Goal: Task Accomplishment & Management: Manage account settings

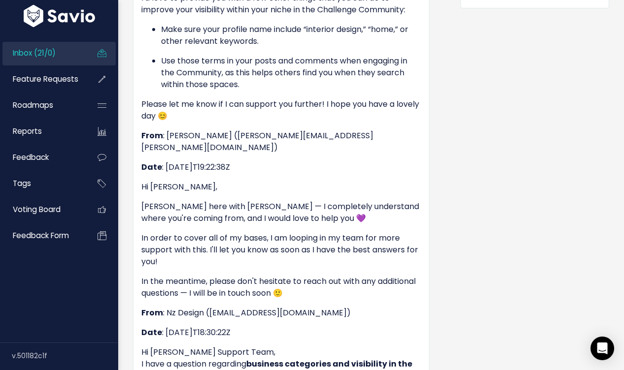
scroll to position [522, 0]
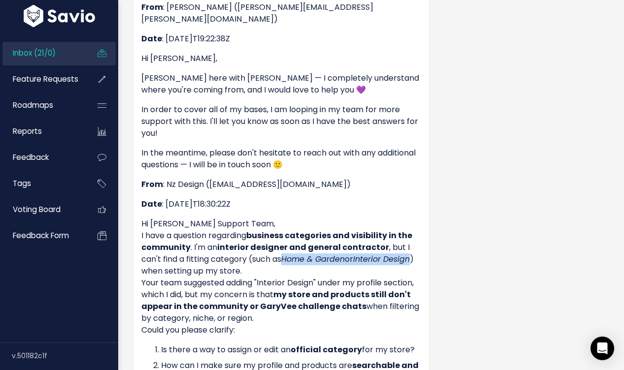
drag, startPoint x: 417, startPoint y: 235, endPoint x: 286, endPoint y: 233, distance: 131.0
click at [286, 233] on p "Hi Stan Support Team, I have a question regarding business categories and visib…" at bounding box center [281, 277] width 280 height 118
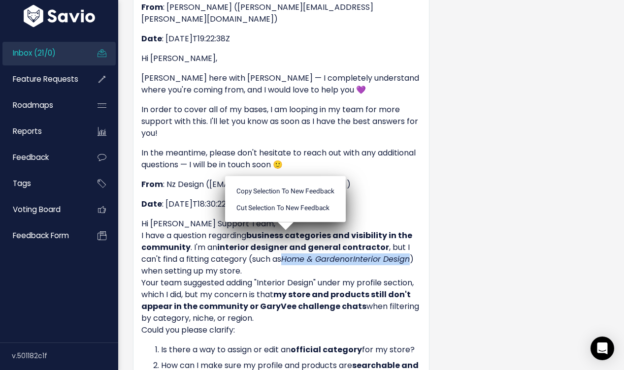
copy p "Home & Garden or Interior Design"
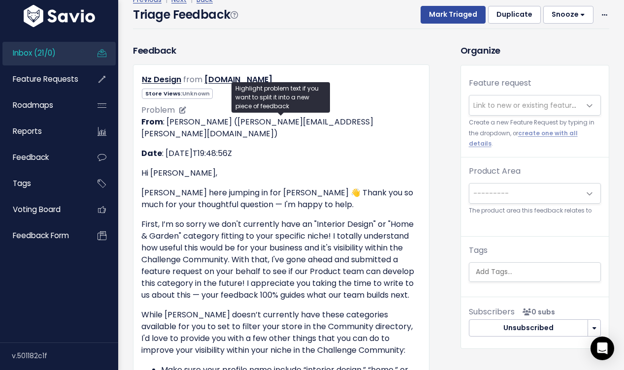
scroll to position [52, 0]
click at [499, 112] on span "Link to new or existing feature request..." at bounding box center [524, 106] width 111 height 20
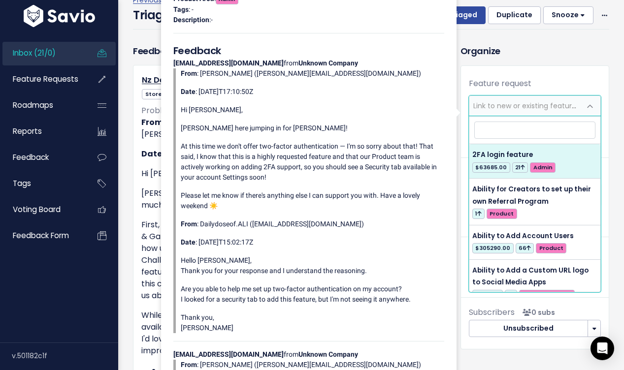
type input "g"
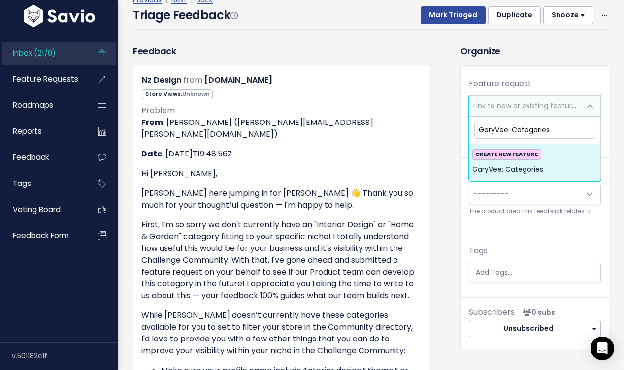
click at [512, 129] on input "GaryVee: Categories" at bounding box center [534, 130] width 121 height 17
type input "GaryVee: More Categories"
click at [552, 154] on div "CREATE NEW FEATURE GaryVee: More Categories" at bounding box center [534, 162] width 125 height 27
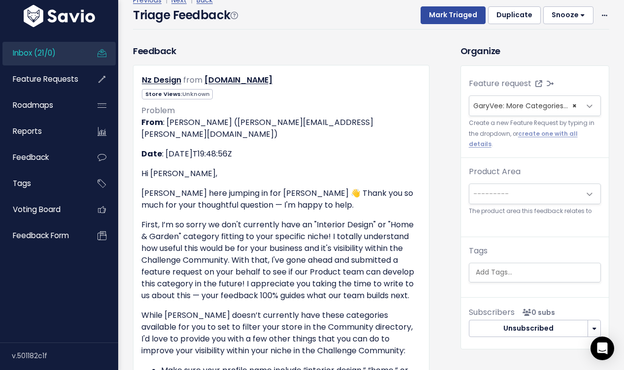
click at [454, 5] on div "Previous | Next | Back" at bounding box center [371, 0] width 476 height 12
click at [466, 19] on button "Mark Triaged" at bounding box center [453, 15] width 65 height 18
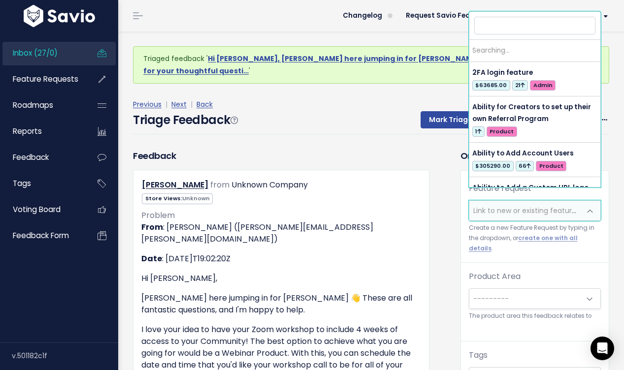
click at [510, 206] on span "Link to new or existing feature request..." at bounding box center [541, 211] width 136 height 10
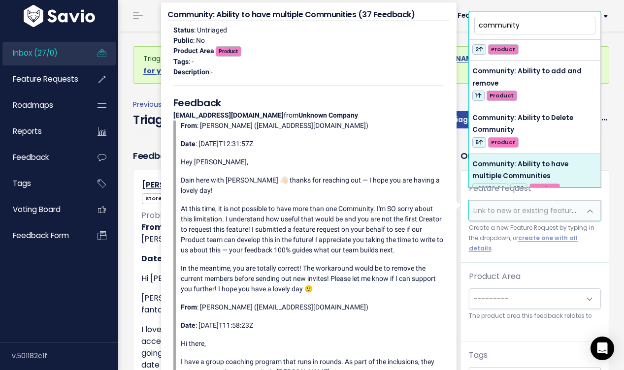
scroll to position [167, 0]
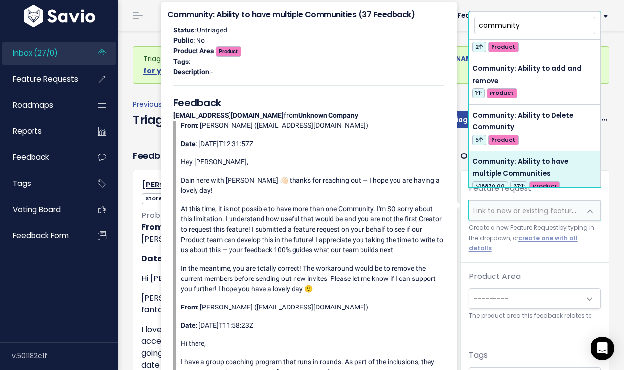
type input "community"
select select "54132"
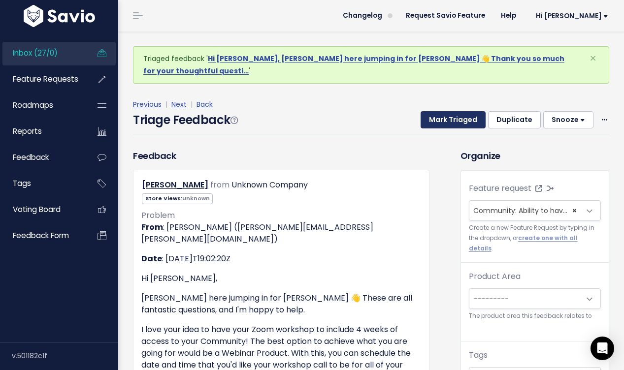
click at [464, 111] on button "Mark Triaged" at bounding box center [453, 120] width 65 height 18
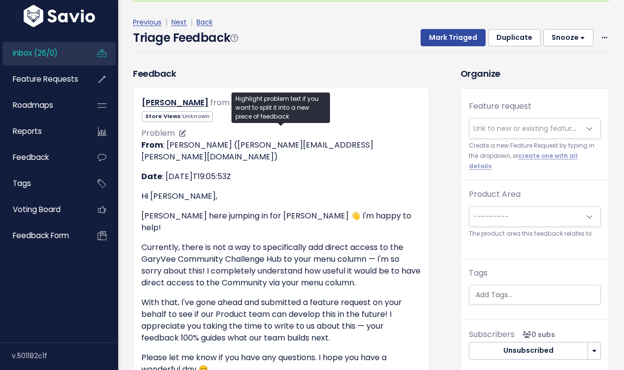
scroll to position [88, 0]
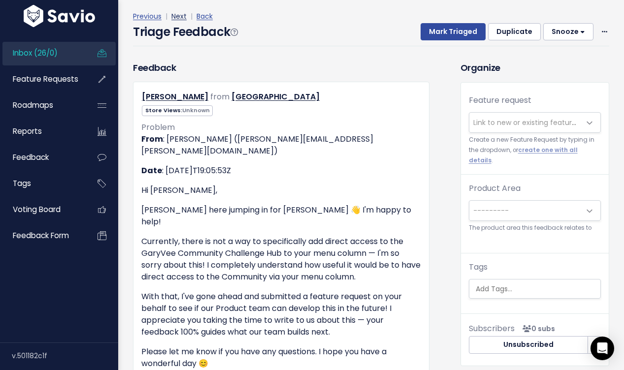
click at [176, 11] on link "Next" at bounding box center [178, 16] width 15 height 10
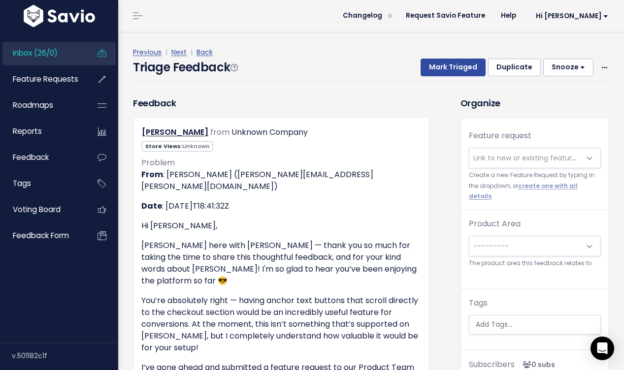
click at [490, 163] on span "Link to new or existing feature request..." at bounding box center [524, 158] width 111 height 20
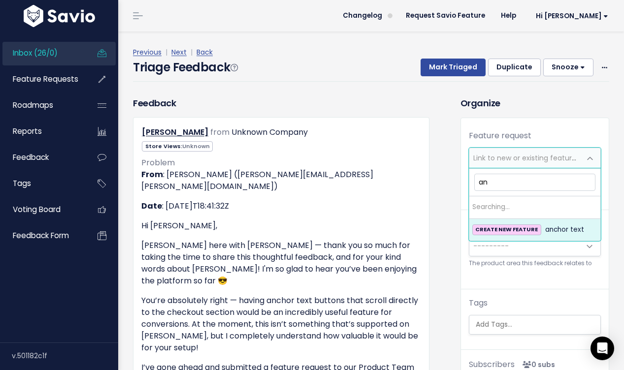
type input "a"
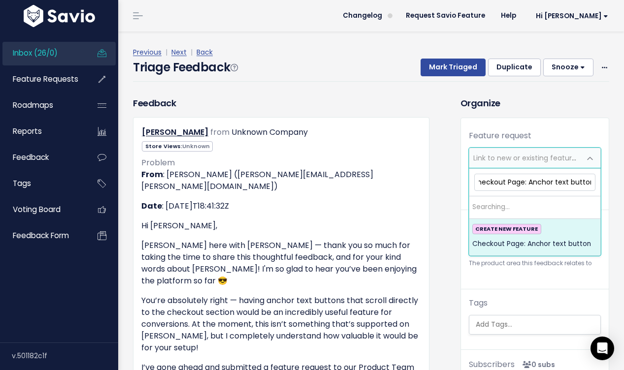
scroll to position [0, 11]
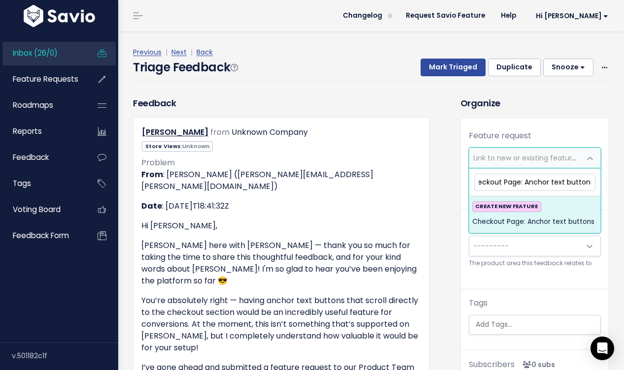
type input "Checkout Page: Anchor text buttons"
click at [530, 224] on span "Checkout Page: Anchor text buttons" at bounding box center [533, 222] width 122 height 12
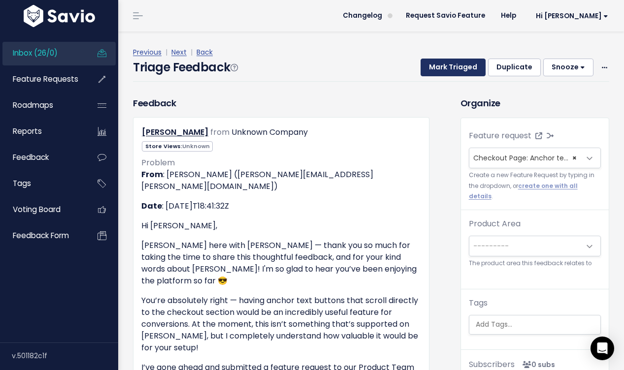
click at [448, 62] on button "Mark Triaged" at bounding box center [453, 68] width 65 height 18
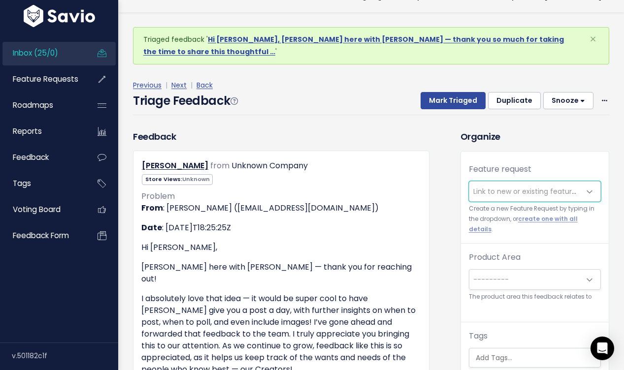
scroll to position [21, 0]
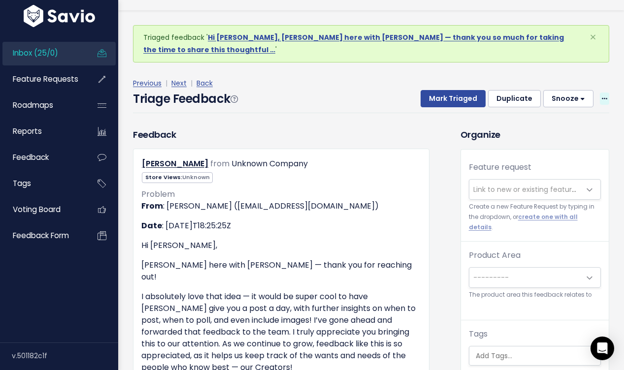
click at [604, 96] on icon at bounding box center [604, 99] width 5 height 6
click at [573, 136] on link "Delete" at bounding box center [565, 145] width 71 height 19
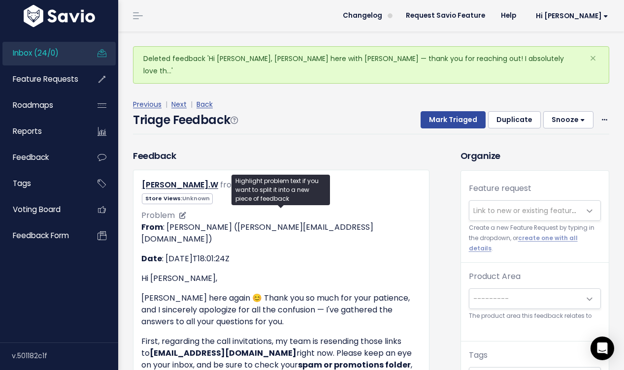
click at [337, 273] on p "Hi Brian," at bounding box center [281, 279] width 280 height 12
click at [336, 336] on p "First, regarding the call invitations, my team is resending those links to ibea…" at bounding box center [281, 359] width 280 height 47
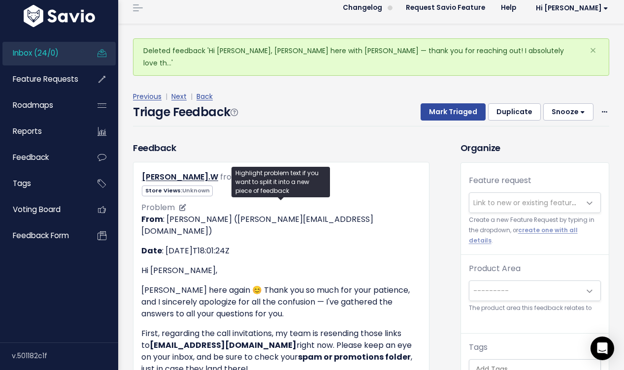
scroll to position [24, 0]
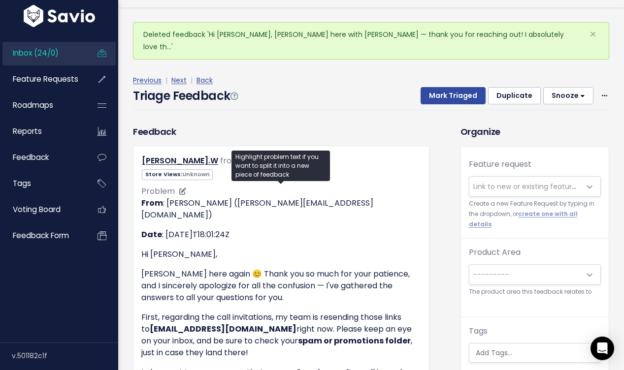
click at [338, 335] on strong "spam or promotions folder" at bounding box center [354, 340] width 113 height 11
click at [323, 249] on p "Hi Brian," at bounding box center [281, 255] width 280 height 12
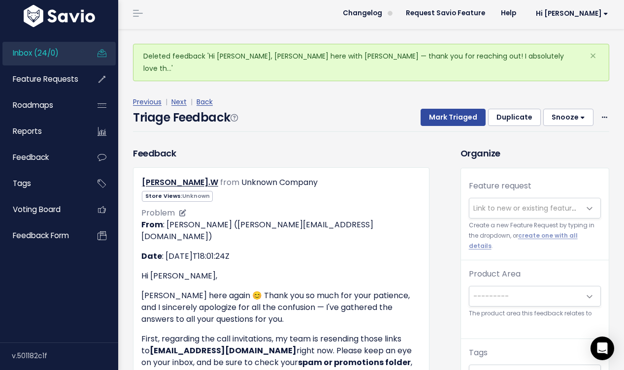
scroll to position [0, 0]
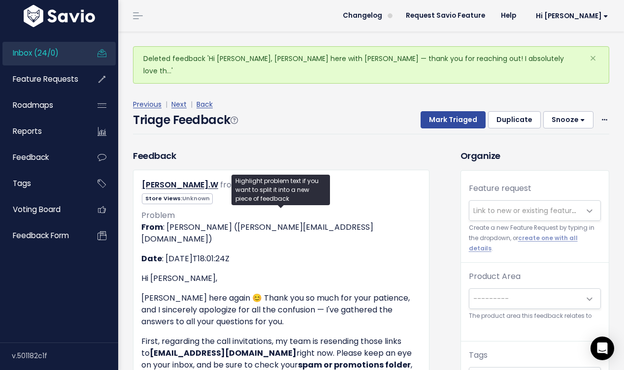
click at [549, 206] on span "Link to new or existing feature request..." at bounding box center [541, 211] width 136 height 10
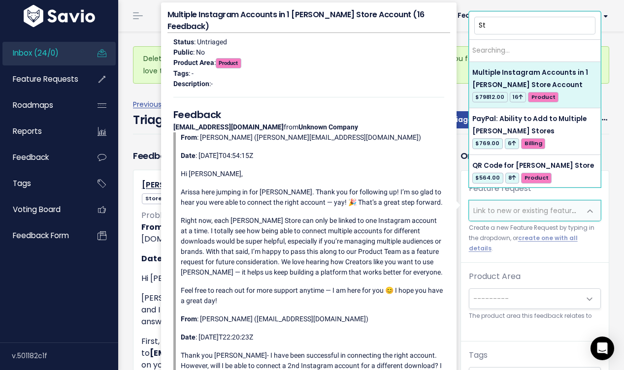
type input "S"
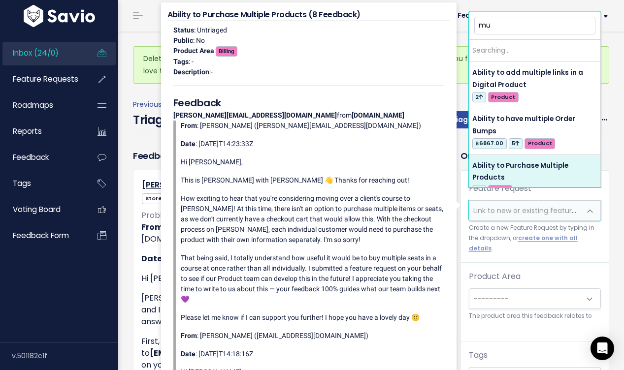
type input "m"
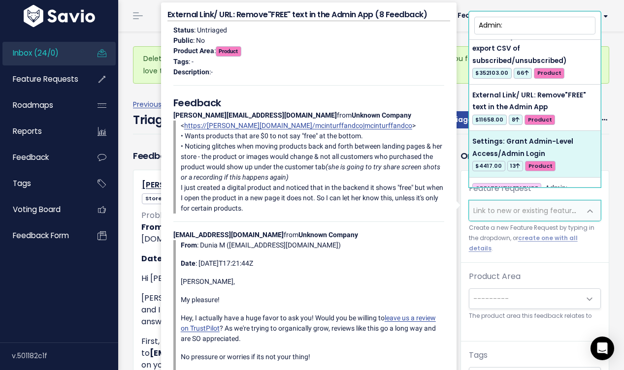
scroll to position [292, 0]
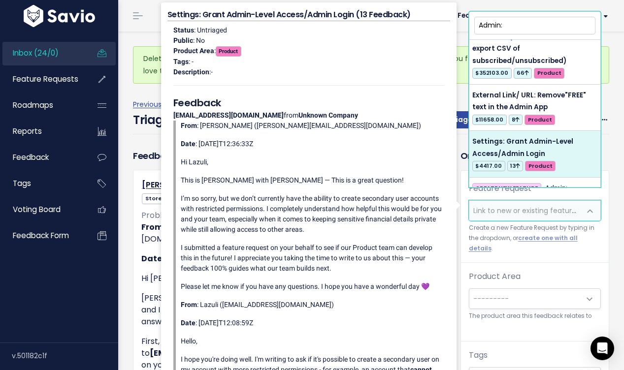
type input "Admin:"
select select "57893"
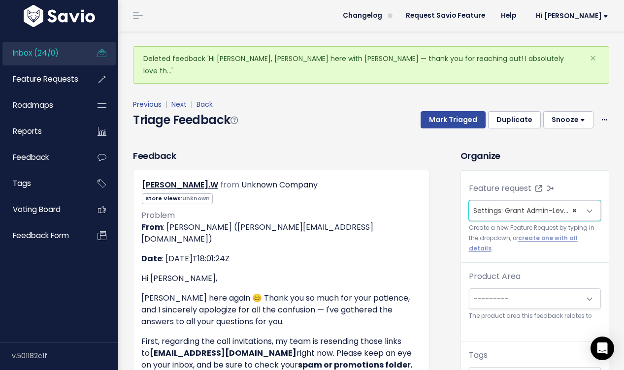
scroll to position [11, 0]
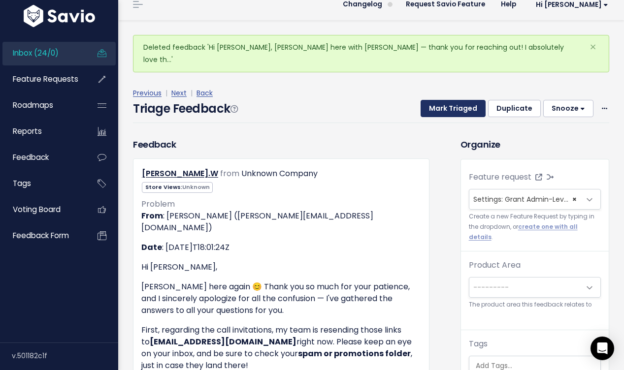
click at [476, 100] on button "Mark Triaged" at bounding box center [453, 109] width 65 height 18
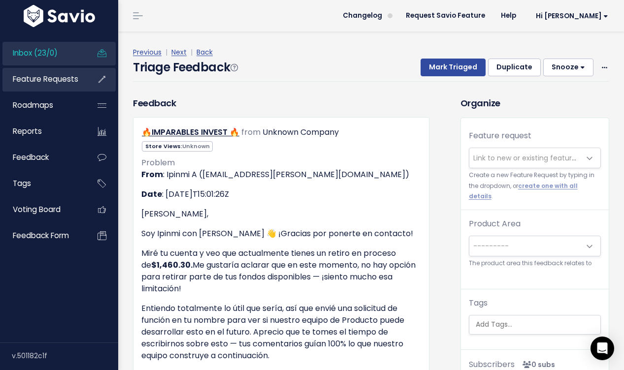
click at [62, 84] on span "Feature Requests" at bounding box center [45, 79] width 65 height 10
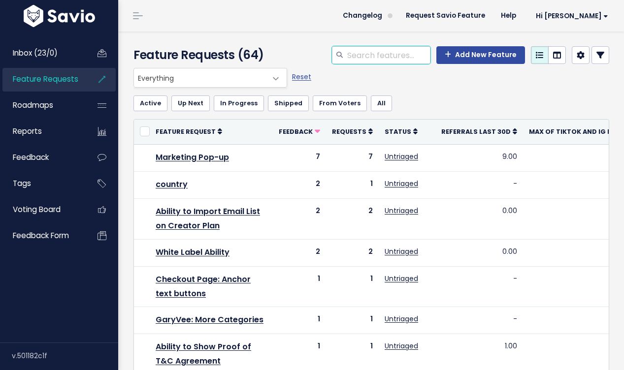
click at [378, 54] on input "search" at bounding box center [388, 55] width 84 height 18
type input "grant admin level"
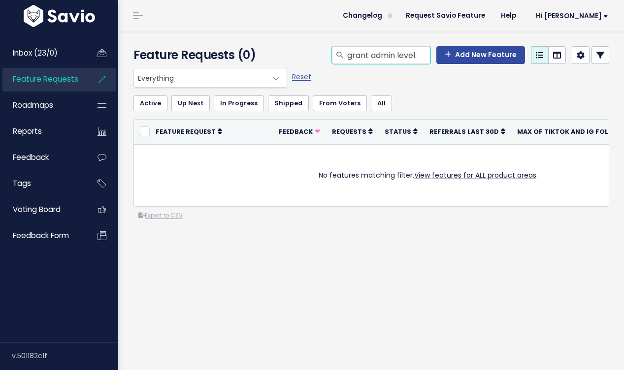
drag, startPoint x: 422, startPoint y: 57, endPoint x: 348, endPoint y: 45, distance: 75.9
click at [348, 45] on div "Feature Requests (0) grant admin level Add New Feature" at bounding box center [369, 50] width 503 height 36
click at [291, 78] on div "Reset" at bounding box center [309, 78] width 39 height 20
click at [296, 78] on link "Reset" at bounding box center [301, 77] width 19 height 10
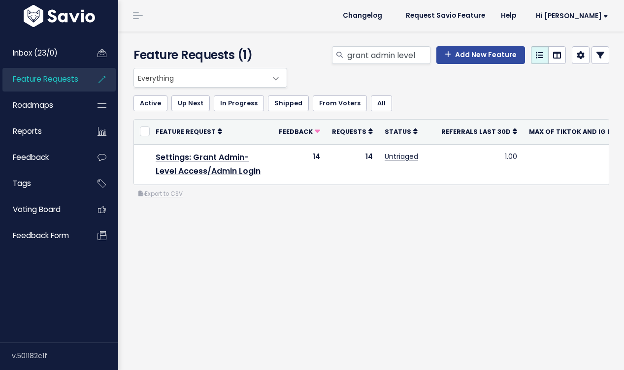
click at [273, 79] on span at bounding box center [276, 79] width 20 height 20
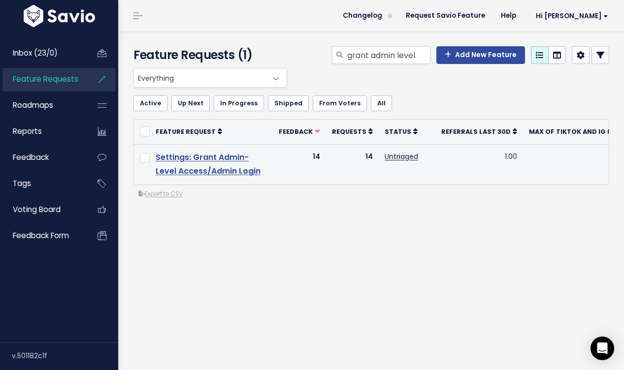
click at [204, 159] on link "Settings: Grant Admin-Level Access/Admin Login" at bounding box center [208, 165] width 105 height 26
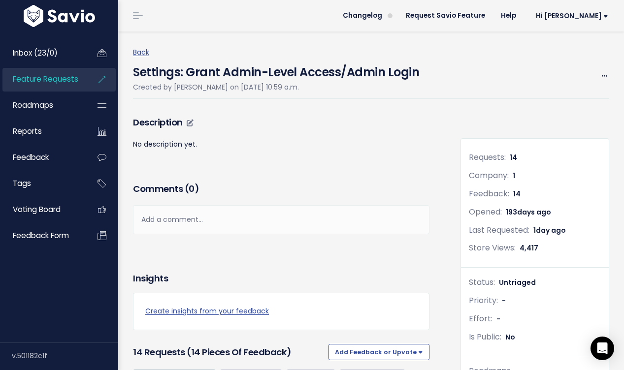
click at [273, 146] on p "No description yet." at bounding box center [281, 144] width 296 height 12
click at [596, 75] on div "Edit Merge Add to Roadmap [GEOGRAPHIC_DATA]" at bounding box center [600, 76] width 17 height 12
click at [603, 75] on icon at bounding box center [604, 76] width 5 height 6
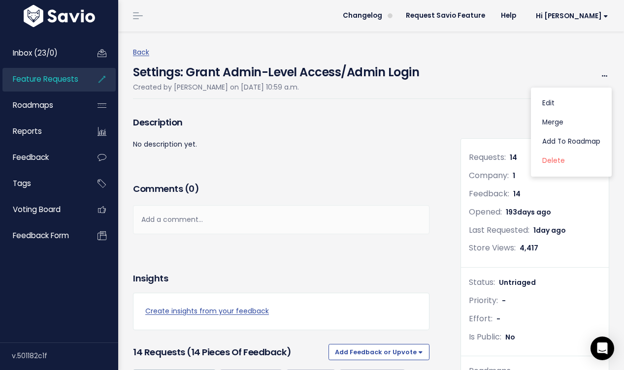
click at [492, 74] on div "Settings: Grant Admin-Level Access/Admin Login Created by [PERSON_NAME] on [DAT…" at bounding box center [371, 79] width 476 height 40
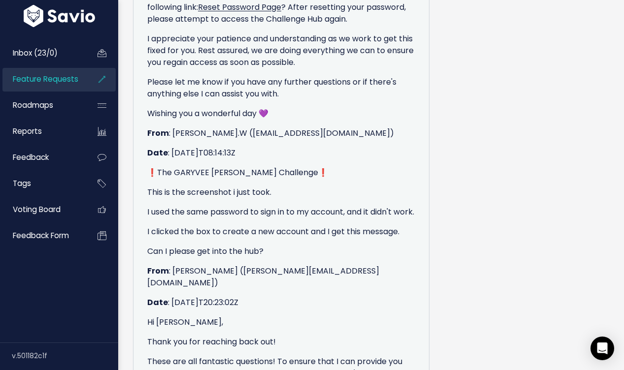
scroll to position [3465, 0]
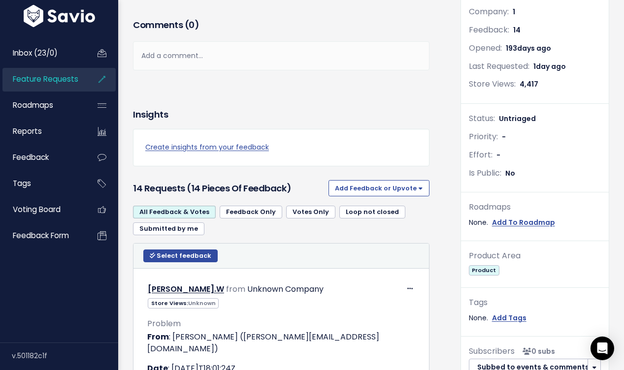
scroll to position [169, 0]
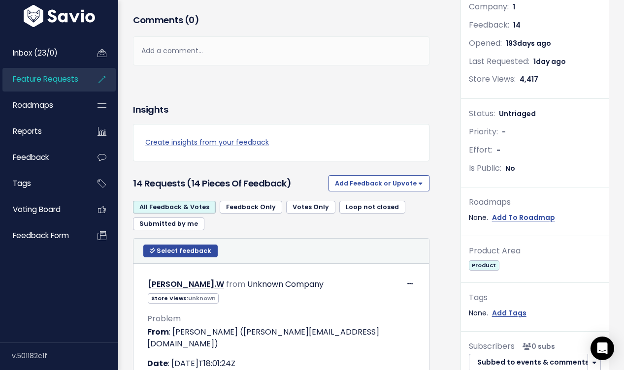
click at [252, 182] on h3 "14 Requests (14 pieces of Feedback)" at bounding box center [229, 184] width 192 height 14
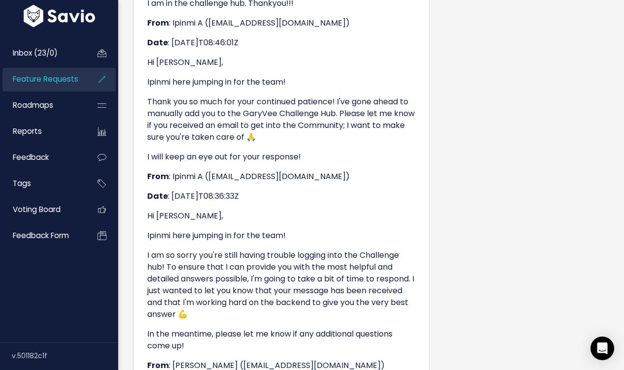
scroll to position [0, 0]
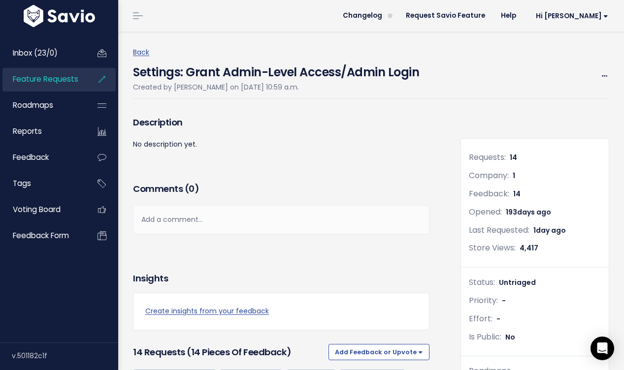
click at [554, 58] on div "Back Settings: Grant Admin-Level Access/Admin Login Created by [PERSON_NAME] on…" at bounding box center [375, 72] width 484 height 53
click at [546, 77] on div "Settings: Grant Admin-Level Access/Admin Login Created by [PERSON_NAME] on [DAT…" at bounding box center [371, 79] width 476 height 40
click at [529, 97] on div "Settings: Grant Admin-Level Access/Admin Login Created by [PERSON_NAME] on [DAT…" at bounding box center [371, 79] width 476 height 40
click at [601, 75] on span at bounding box center [604, 76] width 9 height 12
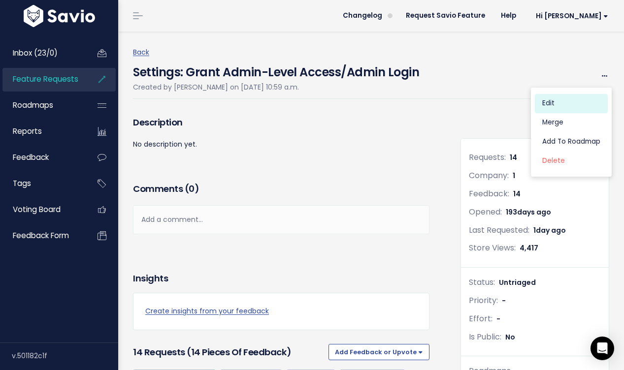
click at [561, 104] on link "Edit" at bounding box center [571, 103] width 73 height 19
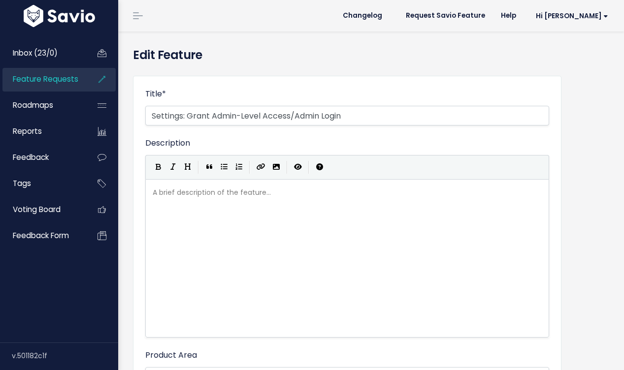
select select
drag, startPoint x: 260, startPoint y: 116, endPoint x: 207, endPoint y: 112, distance: 52.8
click at [207, 112] on input "Admin: Grant Admin-Level Access/Admin Login" at bounding box center [347, 116] width 404 height 20
drag, startPoint x: 234, startPoint y: 116, endPoint x: 292, endPoint y: 118, distance: 57.6
click at [292, 118] on input "Admin: Grant Access/Admin Login" at bounding box center [347, 116] width 404 height 20
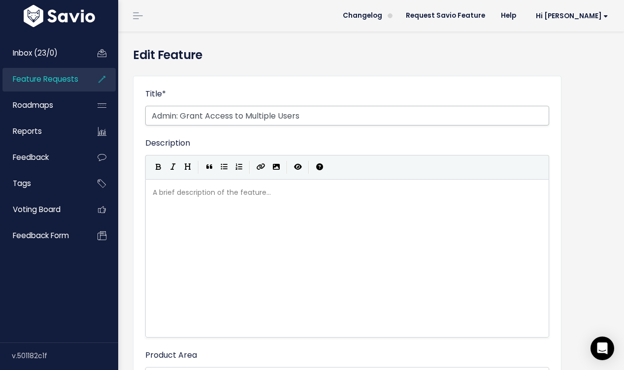
click at [207, 118] on input "Admin: Grant Access to Multiple Users" at bounding box center [347, 116] width 404 height 20
click at [227, 115] on input "Admin: Grant Creator Access to Multiple Users" at bounding box center [347, 116] width 404 height 20
click at [339, 122] on input "Admin: Grant Creator Access to Multiple Users" at bounding box center [347, 116] width 404 height 20
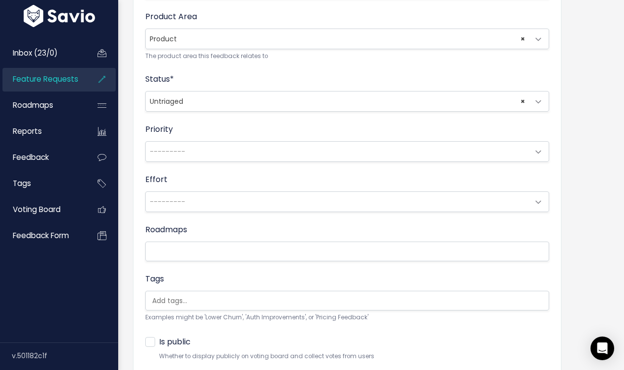
scroll to position [410, 0]
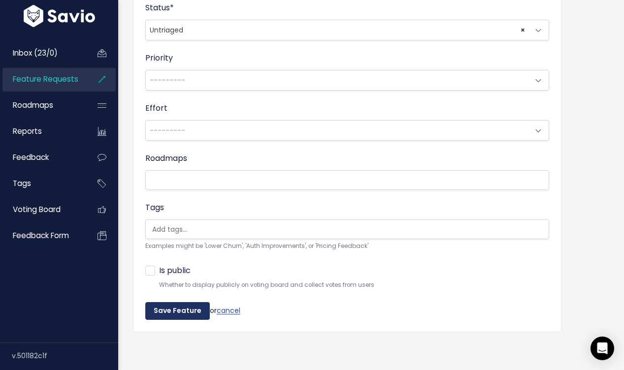
type input "Admin: Grant Creator Access to Multiple Users"
click at [177, 312] on input "Save Feature" at bounding box center [177, 311] width 65 height 18
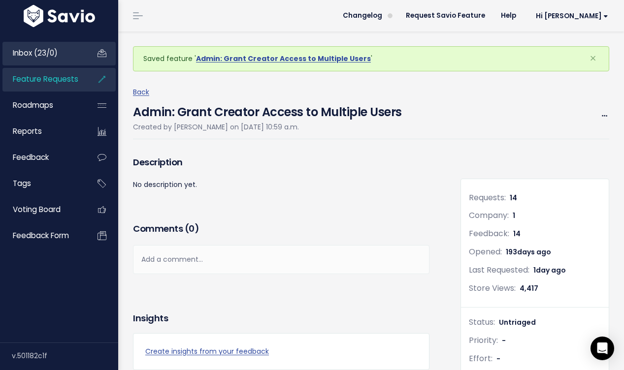
click at [69, 63] on link "Inbox (23/0)" at bounding box center [41, 53] width 79 height 23
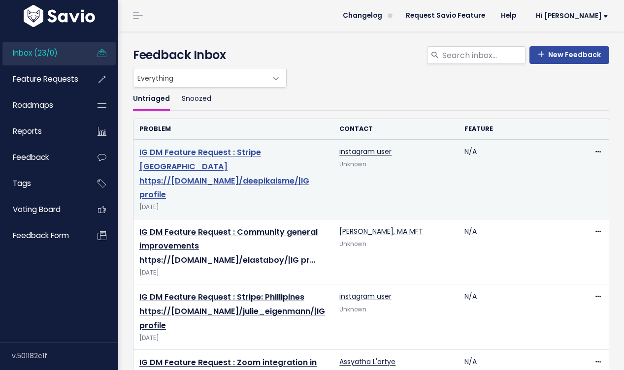
click at [205, 170] on link "IG DM Feature Request : Stripe India https://www.instagram.com/deepikaisme/|IG …" at bounding box center [224, 174] width 170 height 54
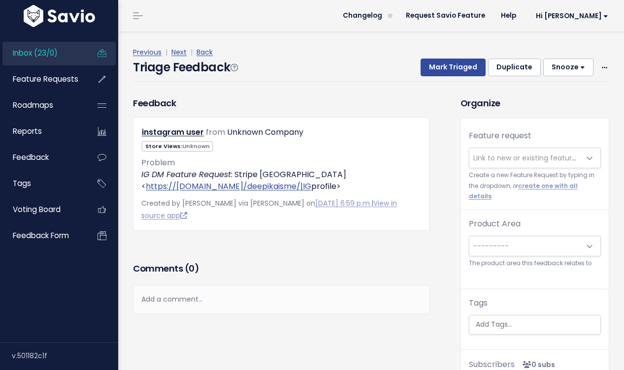
click at [497, 154] on span "Link to new or existing feature request..." at bounding box center [541, 158] width 136 height 10
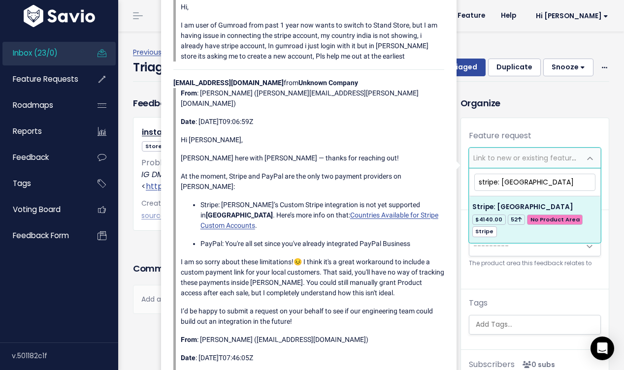
type input "stripe: india"
select select "34108"
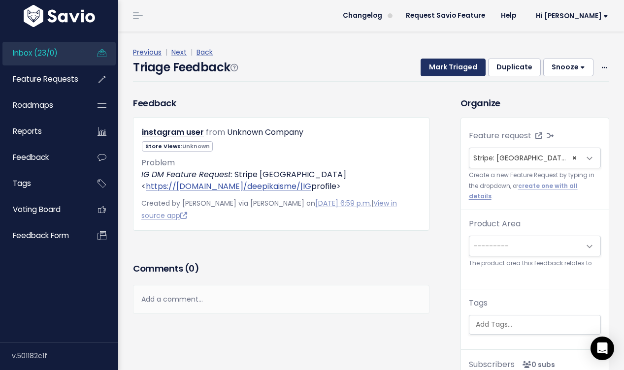
click at [458, 73] on button "Mark Triaged" at bounding box center [453, 68] width 65 height 18
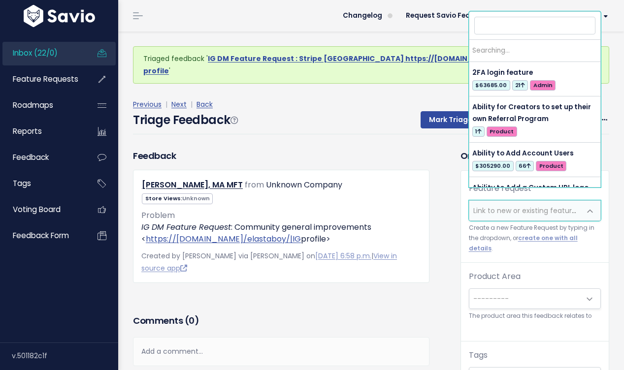
click at [511, 206] on span "Link to new or existing feature request..." at bounding box center [541, 211] width 136 height 10
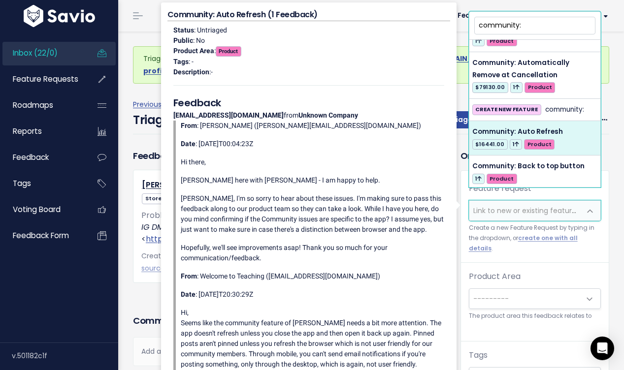
scroll to position [823, 0]
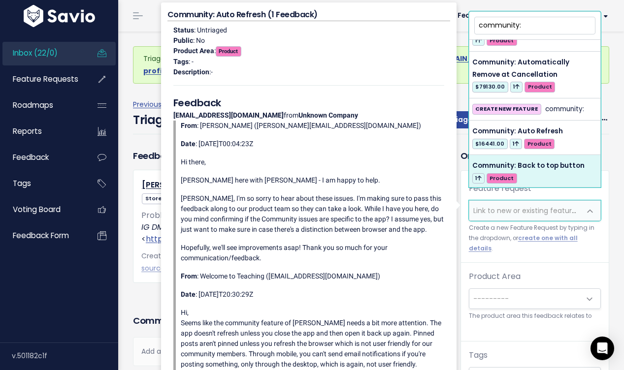
type input "community:"
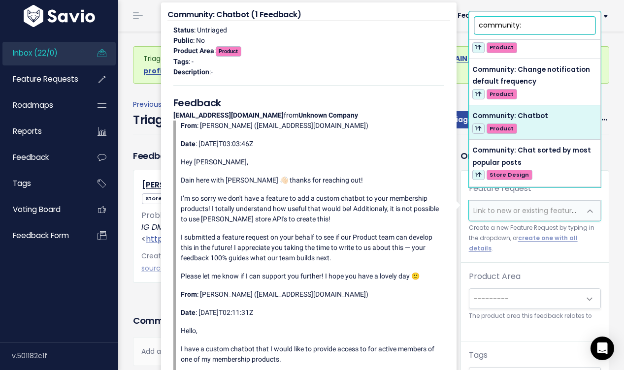
scroll to position [1109, 0]
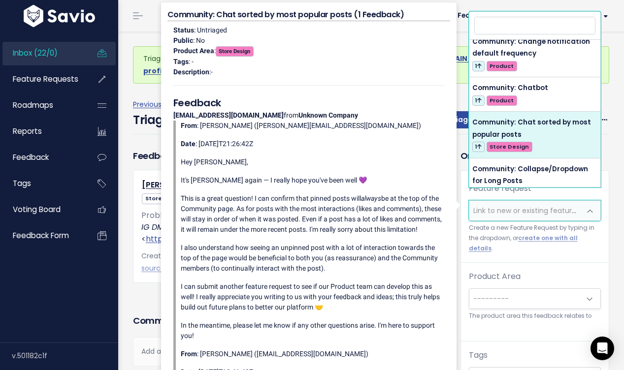
click at [110, 199] on ul "Inbox (22/0) Feature Requests Roadmaps Reports" at bounding box center [58, 145] width 113 height 206
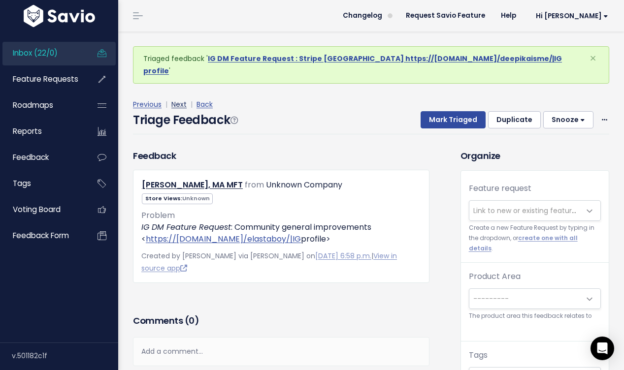
click at [180, 99] on link "Next" at bounding box center [178, 104] width 15 height 10
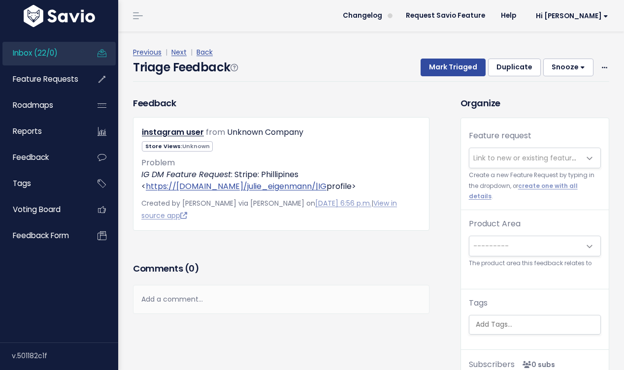
click at [540, 166] on span "Link to new or existing feature request..." at bounding box center [524, 158] width 111 height 20
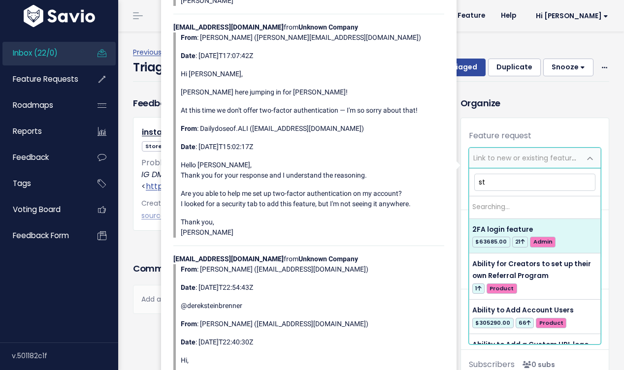
type input "s"
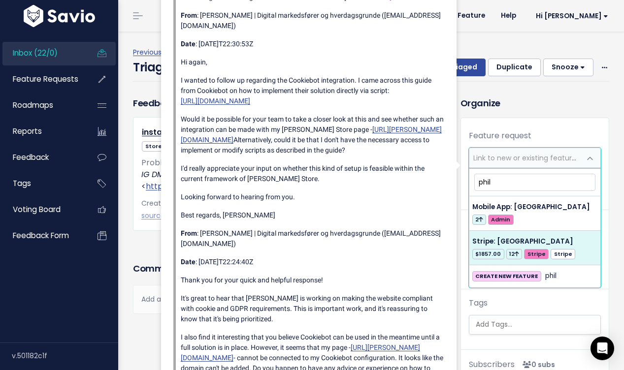
type input "phil"
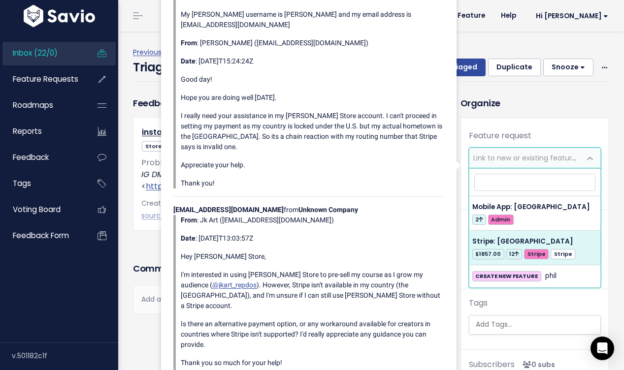
select select "34053"
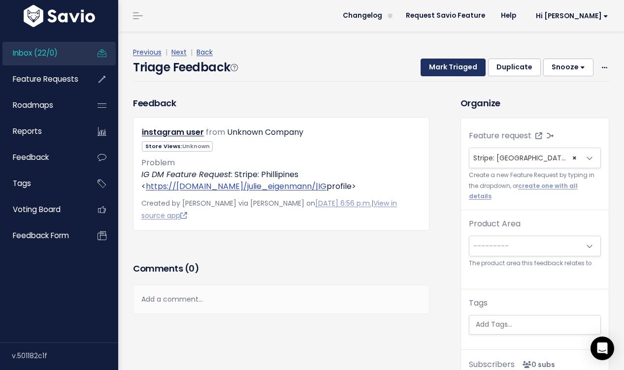
click at [448, 65] on button "Mark Triaged" at bounding box center [453, 68] width 65 height 18
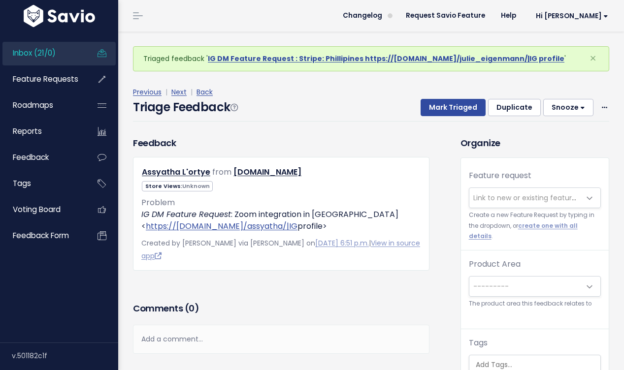
click at [523, 193] on span "Link to new or existing feature request..." at bounding box center [524, 198] width 111 height 20
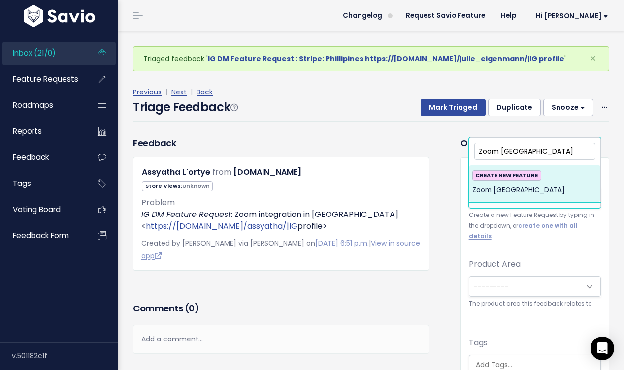
click at [514, 156] on input "Zoom [GEOGRAPHIC_DATA]" at bounding box center [534, 151] width 121 height 17
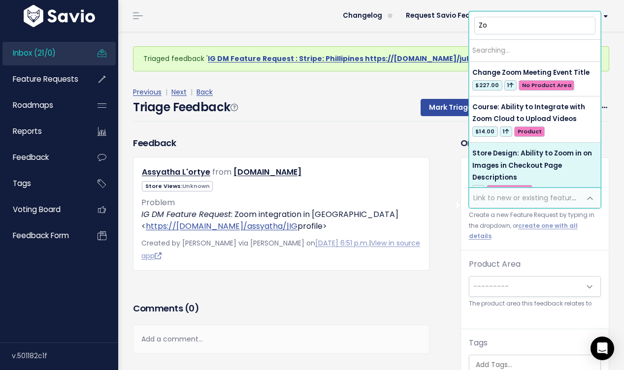
type input "Z"
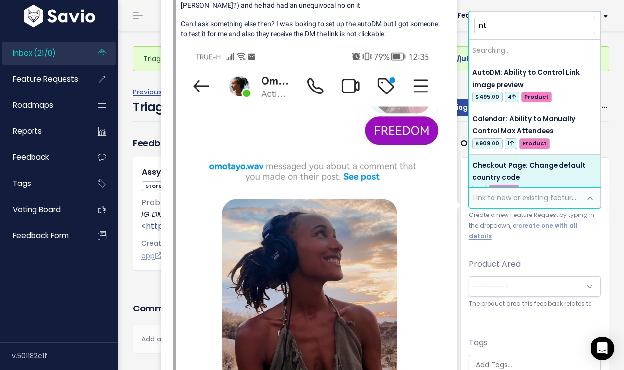
type input "n"
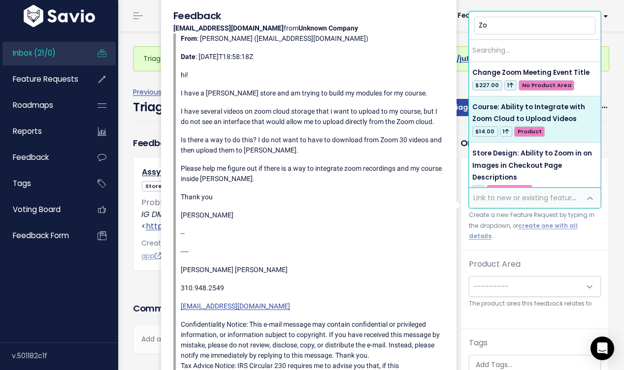
type input "Z"
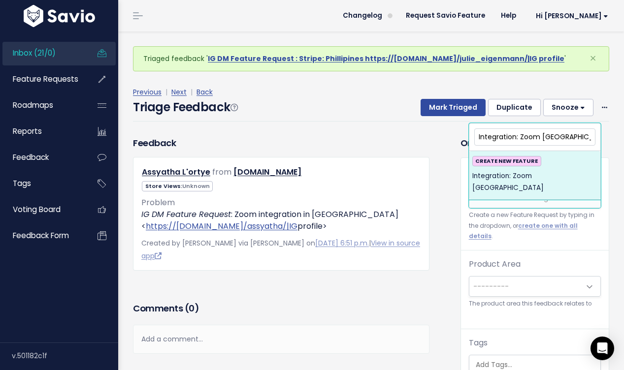
type input "Integration: Zoom Europe"
click at [567, 168] on div "CREATE NEW FEATURE Integration: Zoom Europe" at bounding box center [534, 175] width 125 height 38
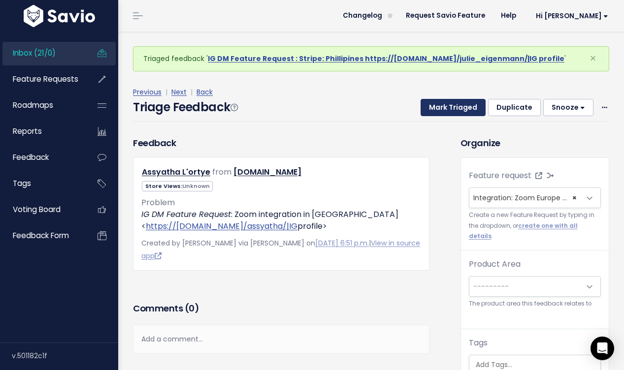
click at [460, 110] on button "Mark Triaged" at bounding box center [453, 108] width 65 height 18
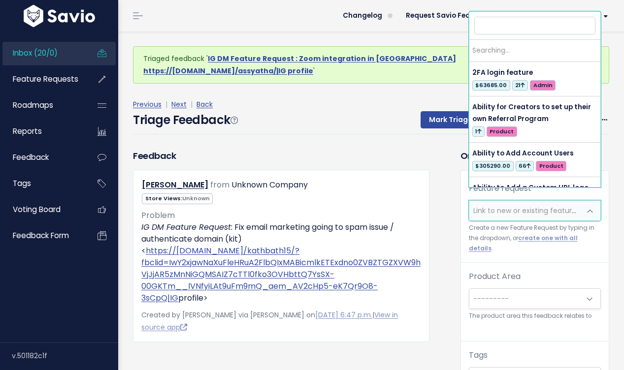
click at [536, 206] on span "Link to new or existing feature request..." at bounding box center [541, 211] width 136 height 10
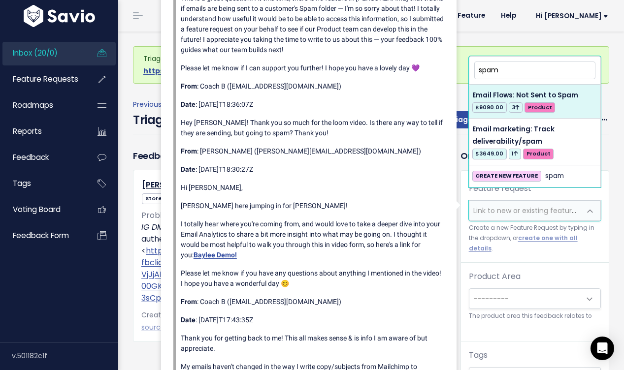
type input "spam"
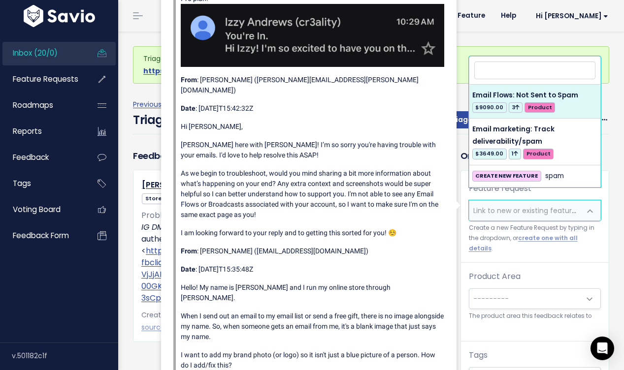
select select "57143"
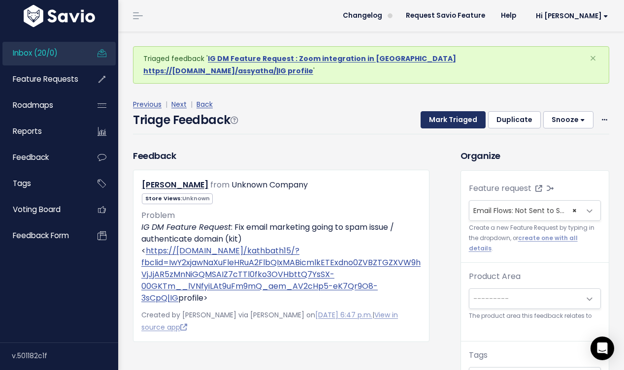
click at [460, 111] on button "Mark Triaged" at bounding box center [453, 120] width 65 height 18
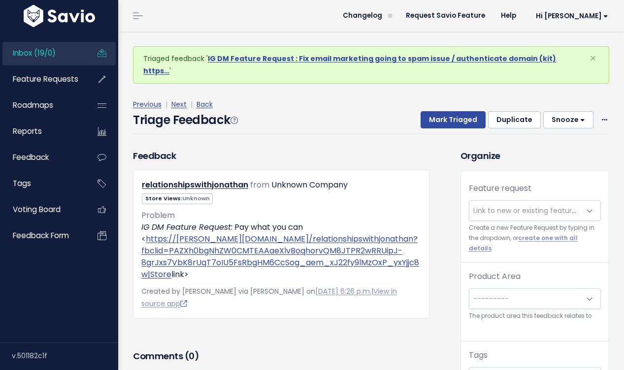
click at [547, 201] on span "Link to new or existing feature request..." at bounding box center [524, 211] width 111 height 20
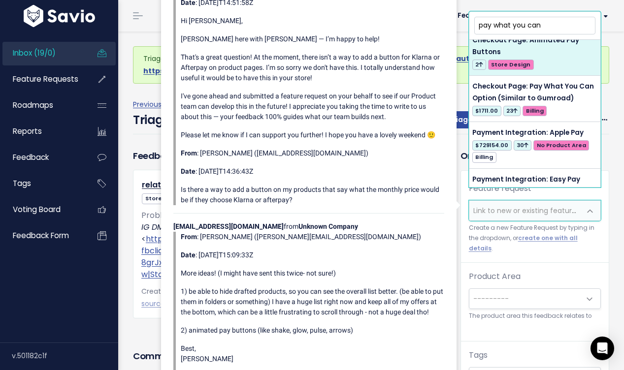
scroll to position [244, 0]
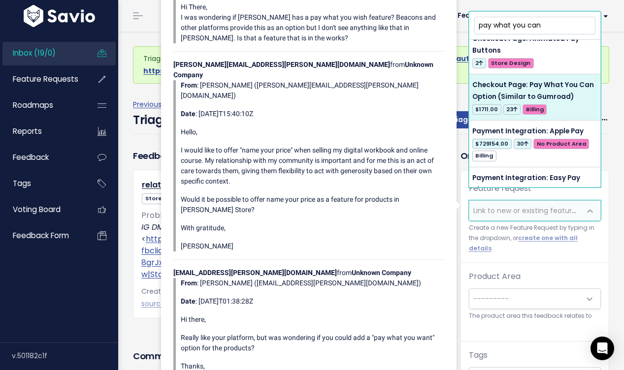
type input "pay what you can"
select select "31761"
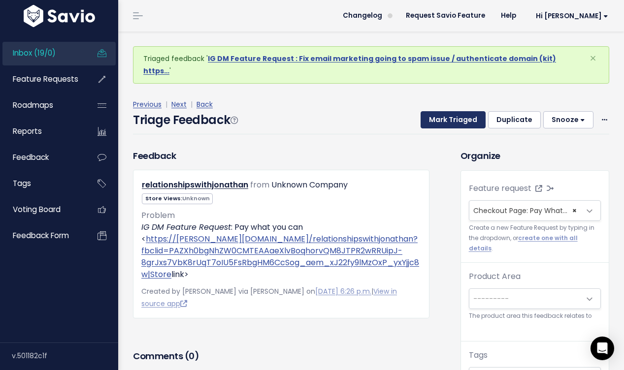
click at [462, 111] on button "Mark Triaged" at bounding box center [453, 120] width 65 height 18
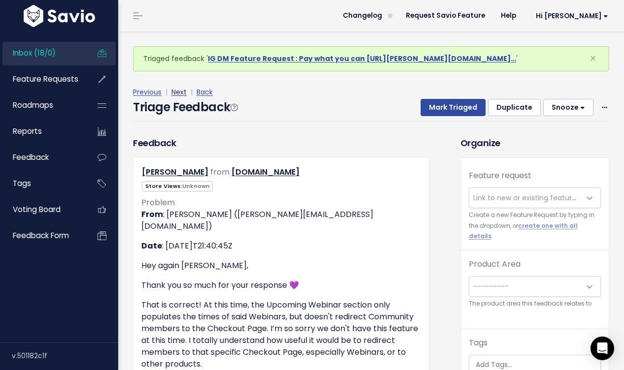
click at [182, 91] on link "Next" at bounding box center [178, 92] width 15 height 10
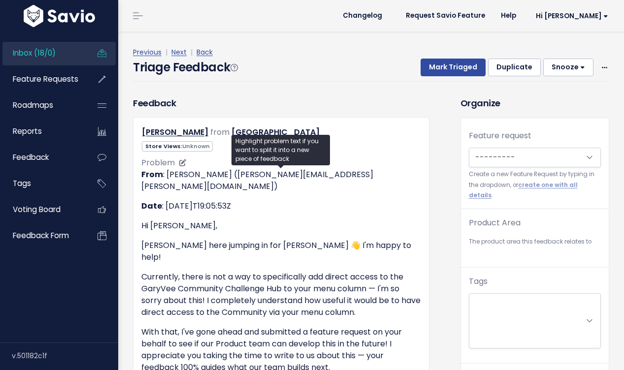
scroll to position [49, 0]
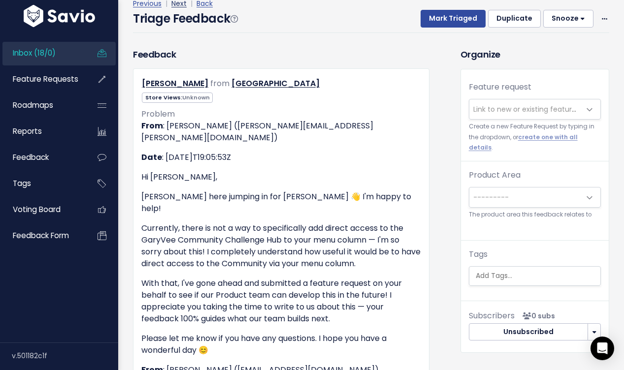
click at [180, 1] on link "Next" at bounding box center [178, 4] width 15 height 10
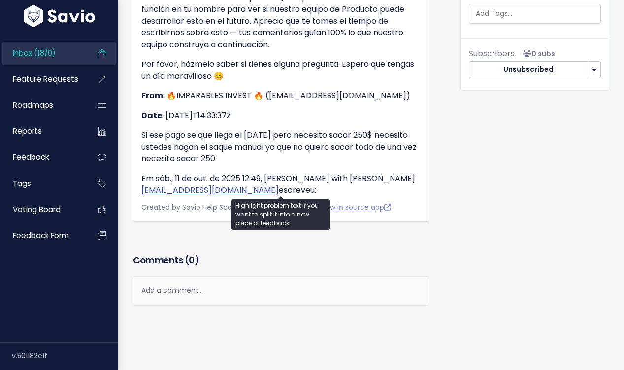
scroll to position [162, 0]
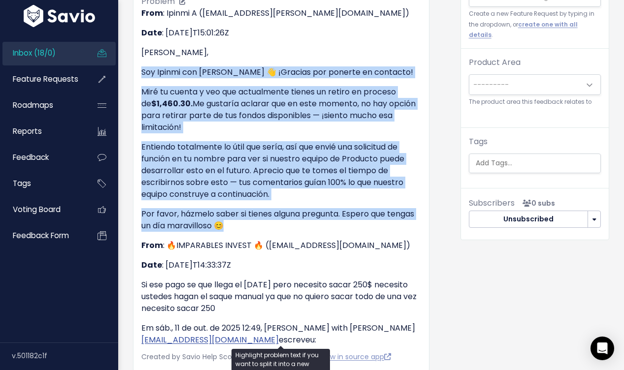
drag, startPoint x: 141, startPoint y: 65, endPoint x: 387, endPoint y: 224, distance: 291.8
click at [387, 224] on div "From : Ipinmi A (ipinmi.akinkugbe@stanwith.me) Date : 2025-10-13T15:01:26Z Hola…" at bounding box center [281, 176] width 280 height 339
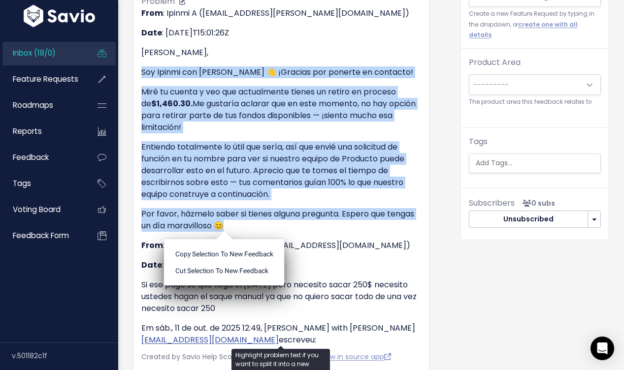
copy div "Soy Ipinmi con Stan 👋 ¡Gracias por ponerte en contacto! Miré tu cuenta y veo qu…"
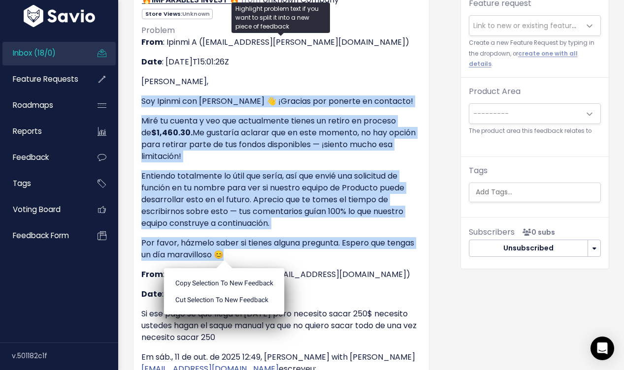
scroll to position [100, 0]
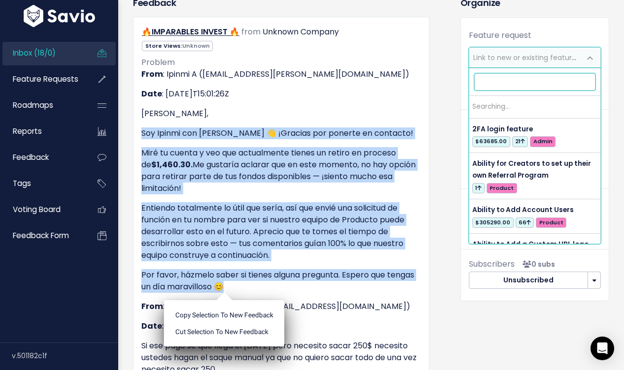
click at [520, 63] on span "Link to new or existing feature request..." at bounding box center [524, 58] width 111 height 20
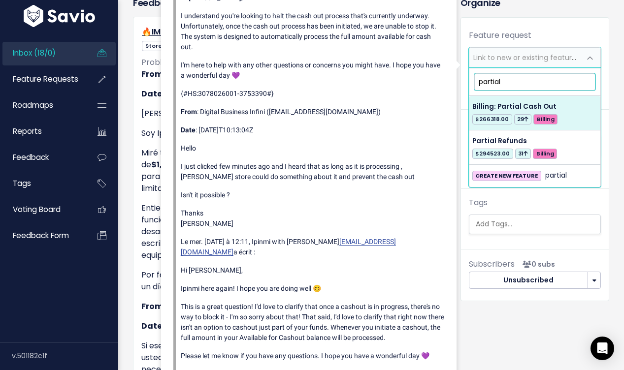
type input "partial"
select select "31780"
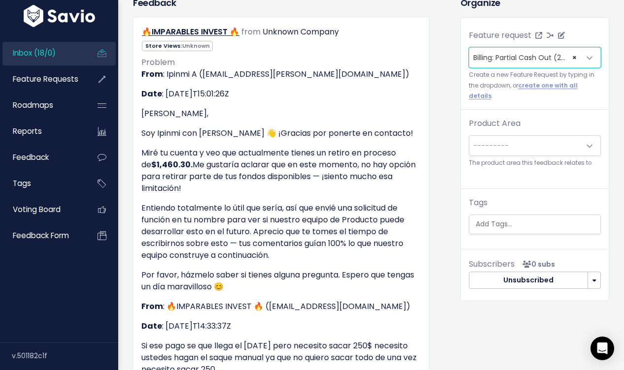
scroll to position [39, 0]
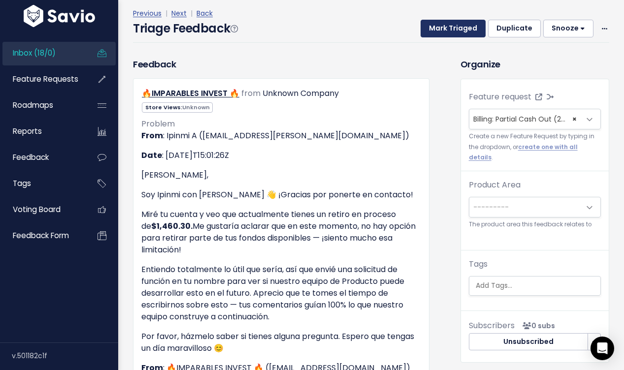
click at [449, 29] on button "Mark Triaged" at bounding box center [453, 29] width 65 height 18
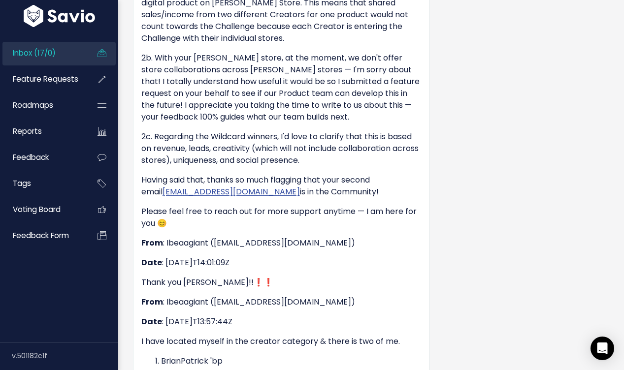
scroll to position [45, 0]
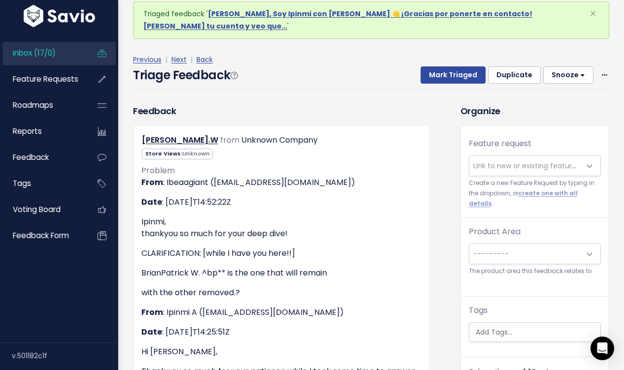
click at [529, 140] on div "Feature request --------- Link to new or existing feature request... Create a n…" at bounding box center [535, 178] width 148 height 80
click at [524, 161] on span "Link to new or existing feature request..." at bounding box center [541, 166] width 136 height 10
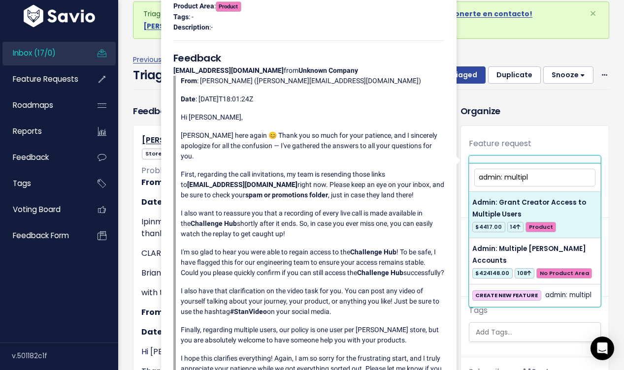
type input "admin: multipl"
select select "57893"
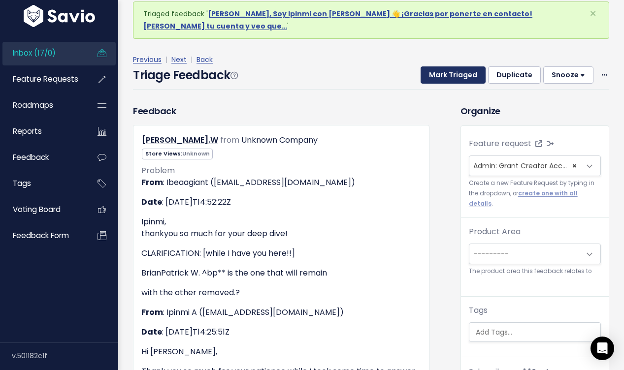
click at [460, 66] on button "Mark Triaged" at bounding box center [453, 75] width 65 height 18
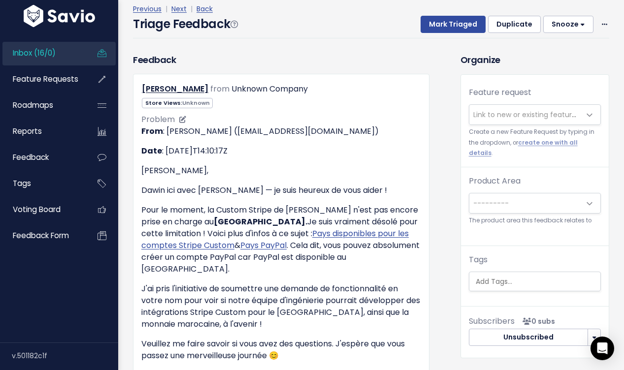
scroll to position [116, 0]
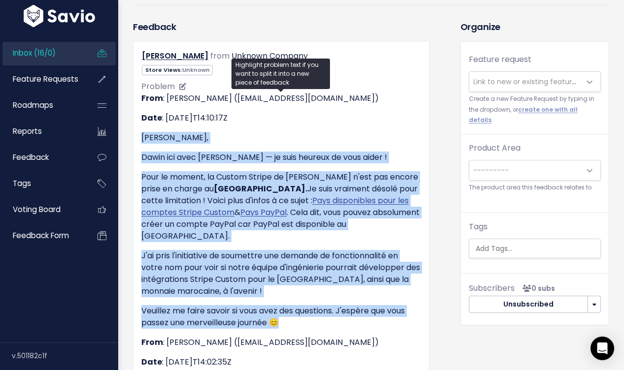
drag, startPoint x: 141, startPoint y: 135, endPoint x: 310, endPoint y: 307, distance: 241.3
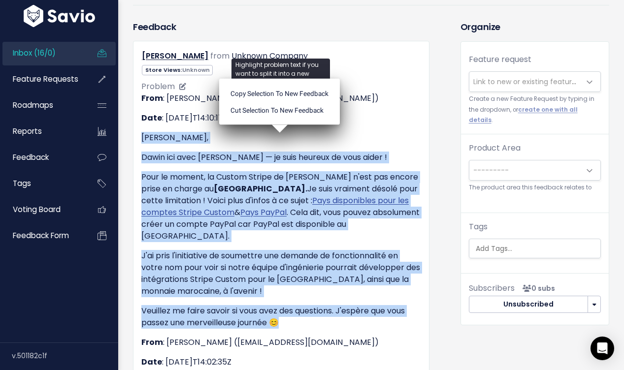
copy div "Bonjour Amina, Dawin ici avec Stan — je suis heureux de vous aider ! Pour le mo…"
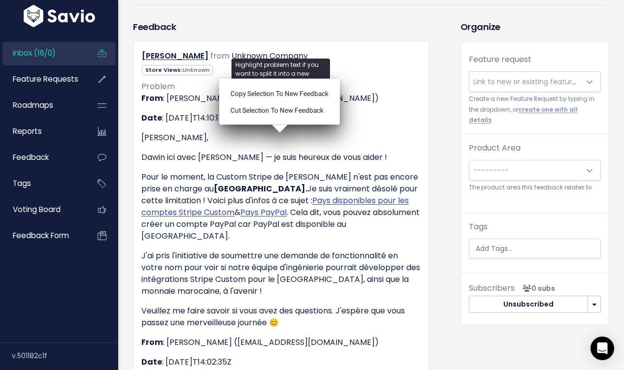
click at [491, 82] on span "Link to new or existing feature request..." at bounding box center [541, 82] width 136 height 10
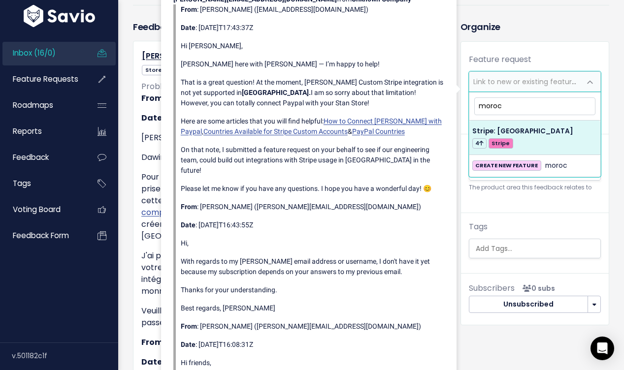
type input "moroc"
select select "48628"
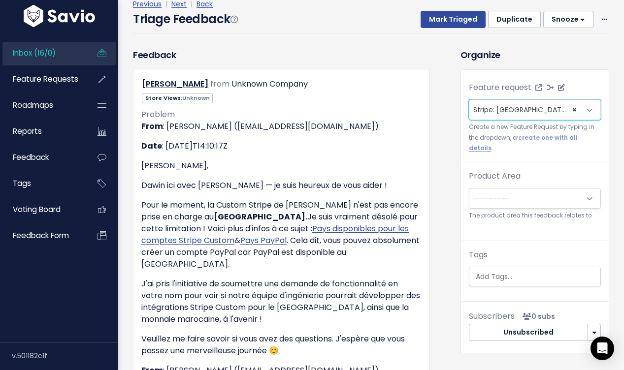
scroll to position [71, 0]
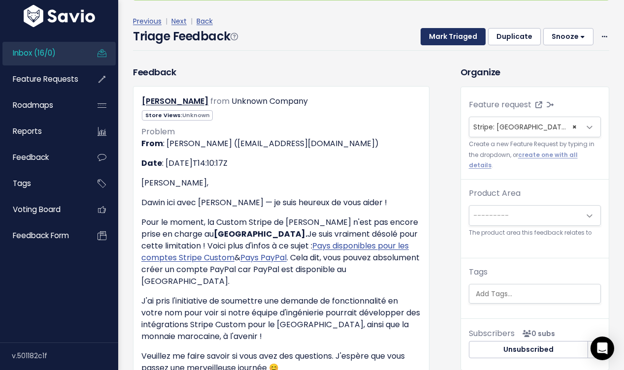
click at [472, 41] on button "Mark Triaged" at bounding box center [453, 37] width 65 height 18
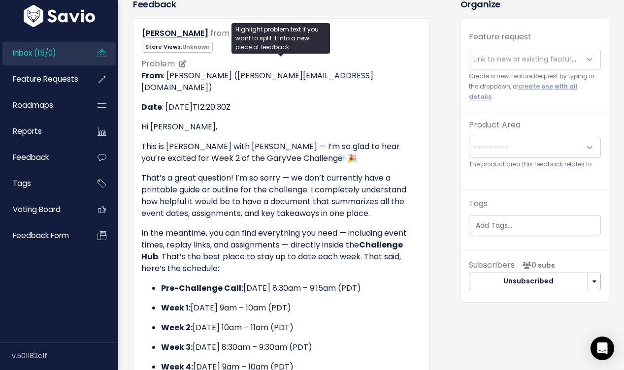
scroll to position [54, 0]
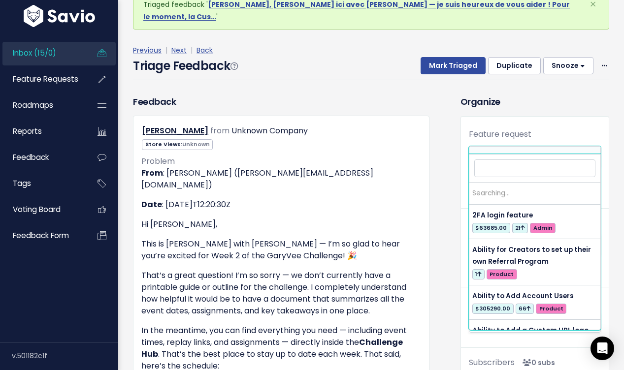
click at [511, 152] on span "Link to new or existing feature request..." at bounding box center [541, 157] width 136 height 10
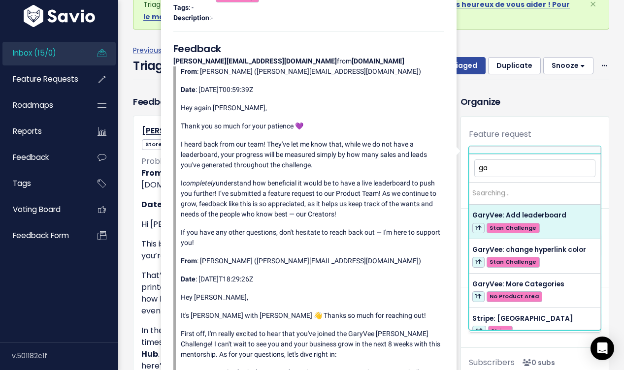
type input "g"
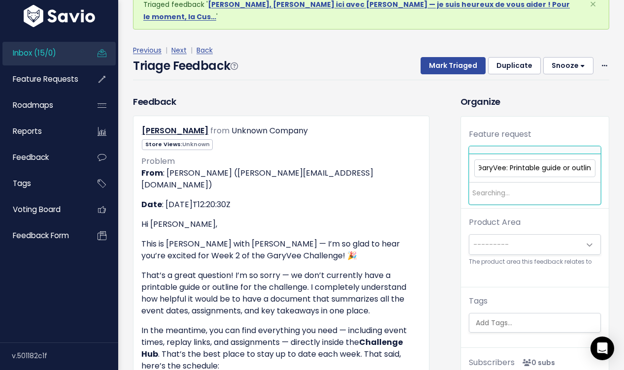
scroll to position [0, 8]
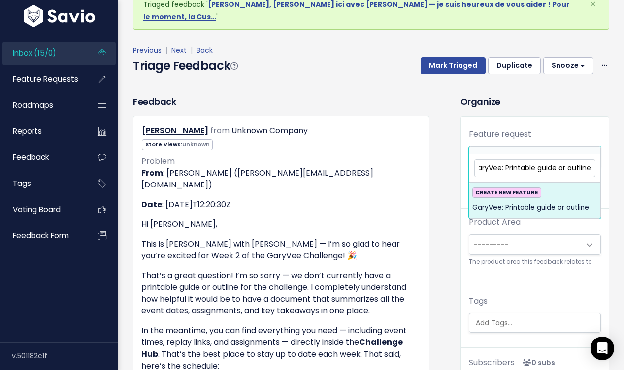
type input "GaryVee: Printable guide or outline"
click at [549, 212] on span "GaryVee: Printable guide or outline" at bounding box center [530, 208] width 117 height 12
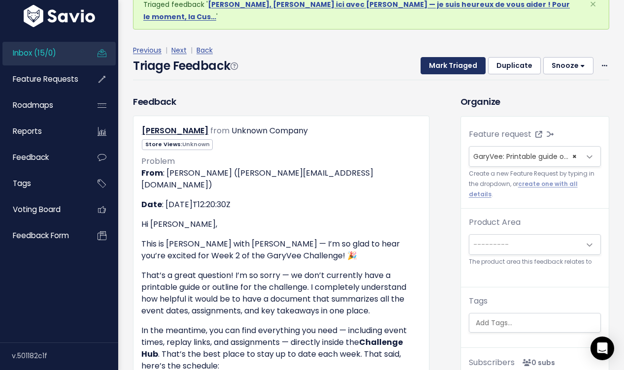
click at [472, 59] on button "Mark Triaged" at bounding box center [453, 66] width 65 height 18
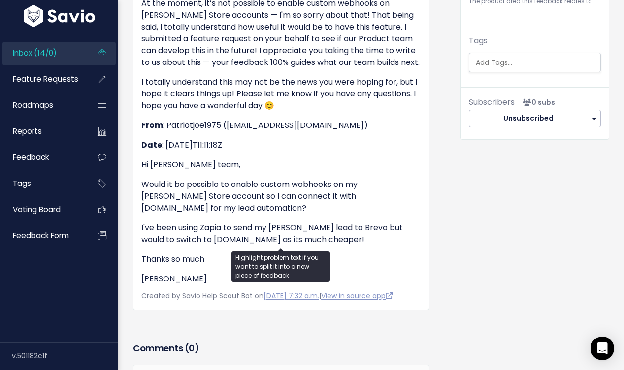
scroll to position [334, 0]
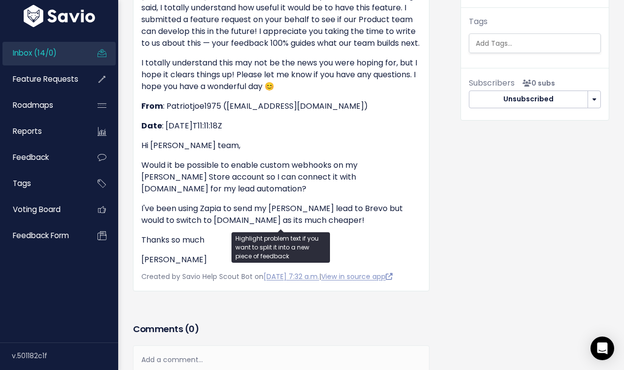
click at [330, 160] on p "Would it be possible to enable custom webhooks on my Stan Store account so I ca…" at bounding box center [281, 177] width 280 height 35
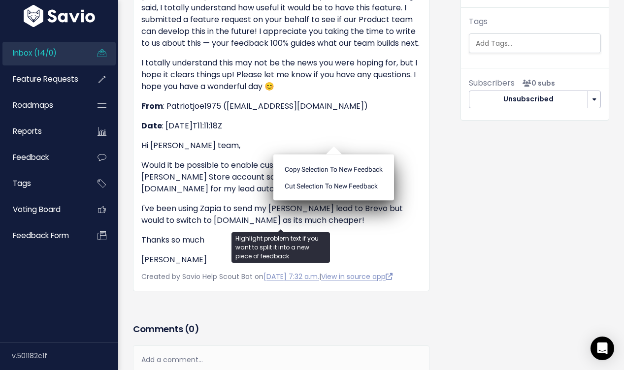
copy p "webhooks"
click at [408, 234] on p "Thanks so much" at bounding box center [281, 240] width 280 height 12
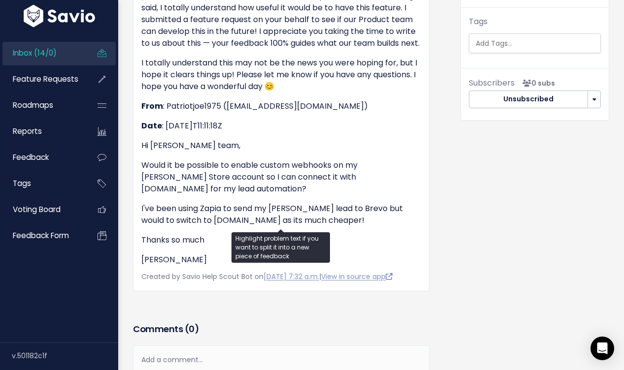
scroll to position [0, 0]
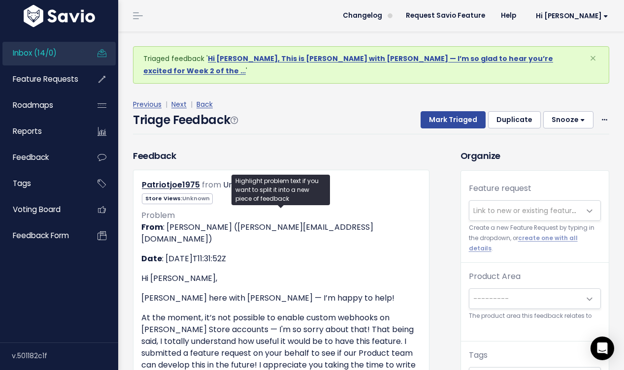
click at [489, 206] on span "Link to new or existing feature request..." at bounding box center [541, 211] width 136 height 10
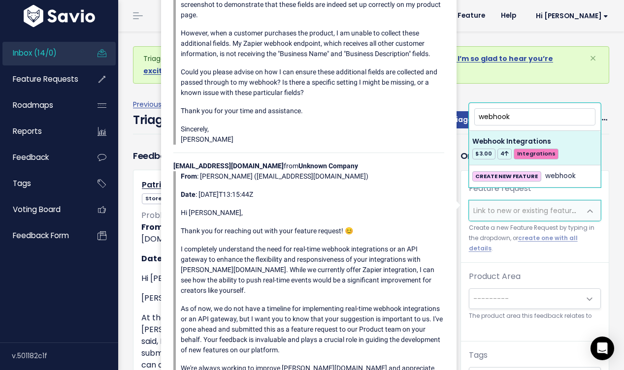
type input "webhook"
select select "34071"
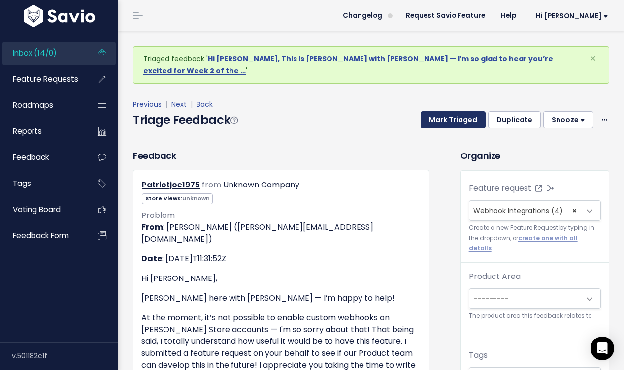
click at [474, 111] on button "Mark Triaged" at bounding box center [453, 120] width 65 height 18
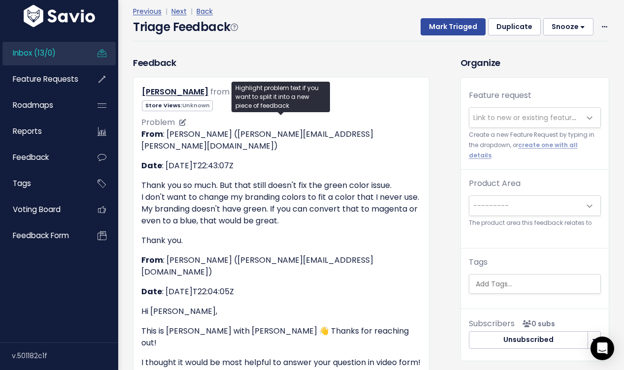
scroll to position [88, 0]
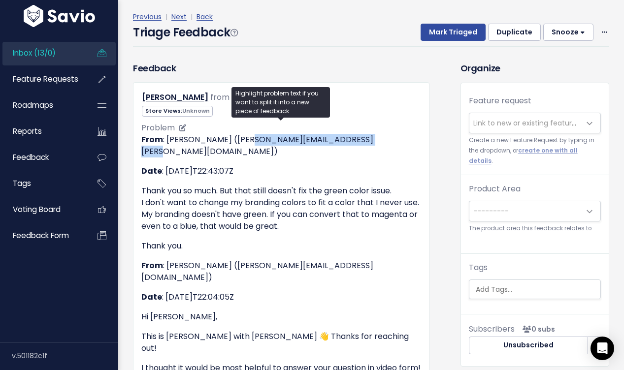
drag, startPoint x: 381, startPoint y: 127, endPoint x: 249, endPoint y: 127, distance: 131.5
click at [249, 134] on p "From : [PERSON_NAME] ([PERSON_NAME][EMAIL_ADDRESS][PERSON_NAME][DOMAIN_NAME])" at bounding box center [281, 146] width 280 height 24
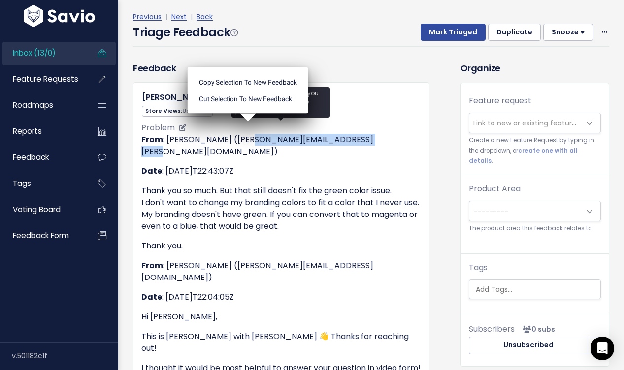
copy p "[PERSON_NAME][EMAIL_ADDRESS][PERSON_NAME][DOMAIN_NAME]"
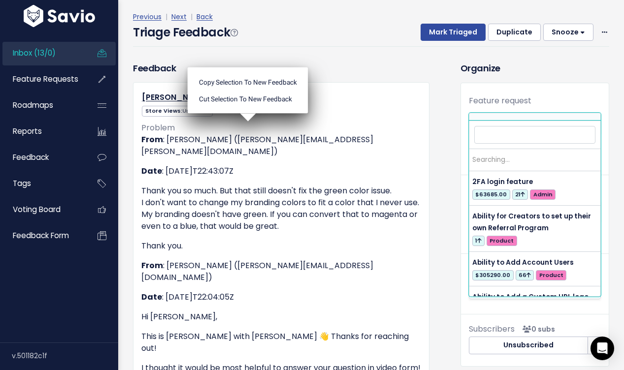
click at [509, 118] on span "Link to new or existing feature request..." at bounding box center [541, 123] width 136 height 10
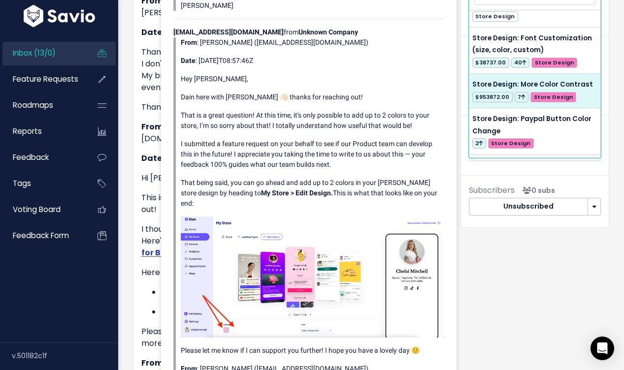
scroll to position [66, 0]
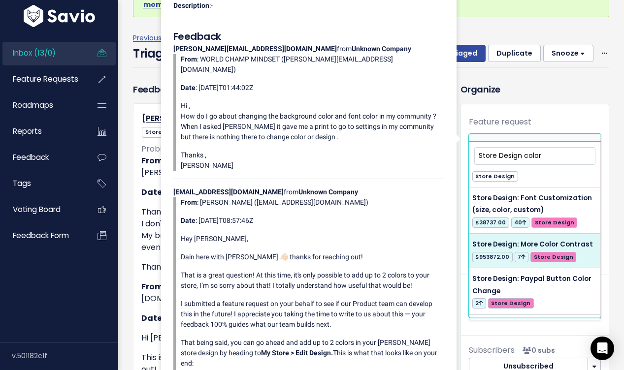
type input "Store Design color"
select select "57110"
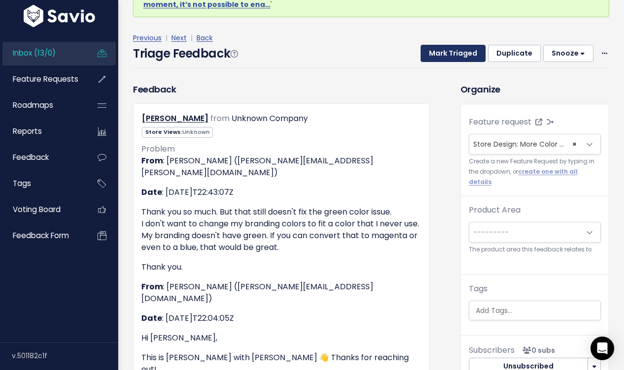
click at [473, 45] on button "Mark Triaged" at bounding box center [453, 54] width 65 height 18
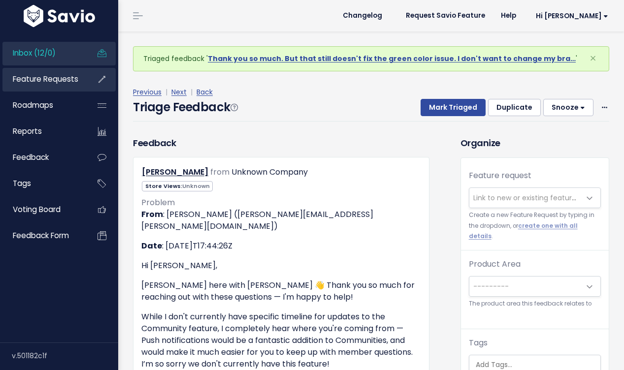
click at [65, 82] on span "Feature Requests" at bounding box center [45, 79] width 65 height 10
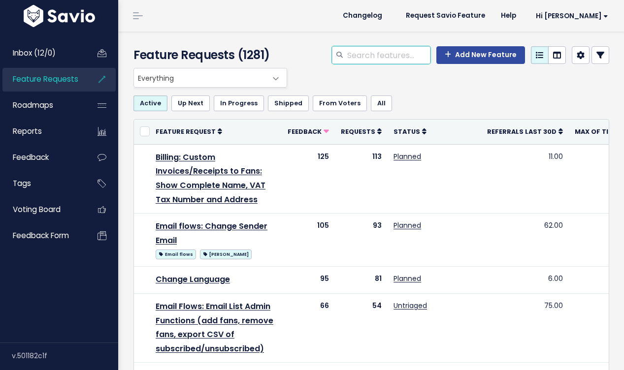
click at [393, 55] on input "search" at bounding box center [388, 55] width 84 height 18
type input "color contrast"
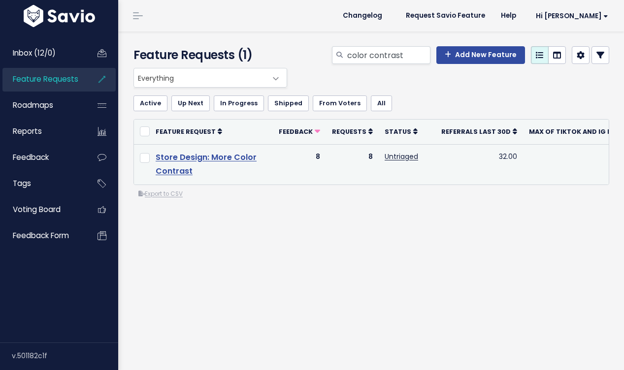
click at [232, 160] on link "Store Design: More Color Contrast" at bounding box center [206, 165] width 101 height 26
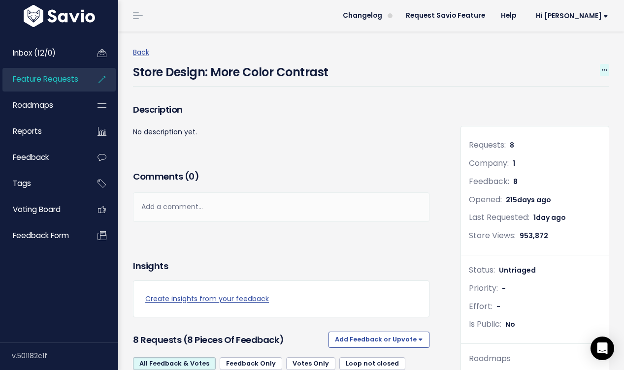
click at [605, 69] on icon at bounding box center [604, 70] width 5 height 6
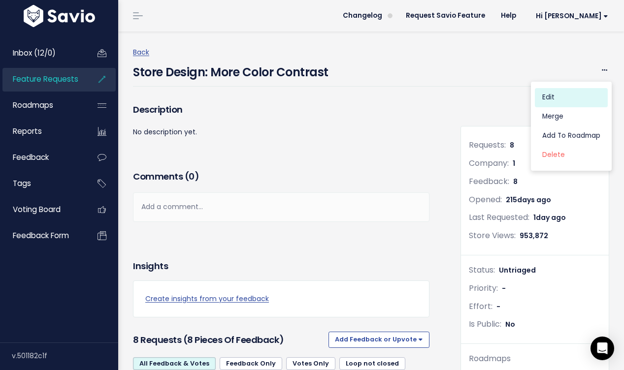
click at [569, 96] on link "Edit" at bounding box center [571, 97] width 73 height 19
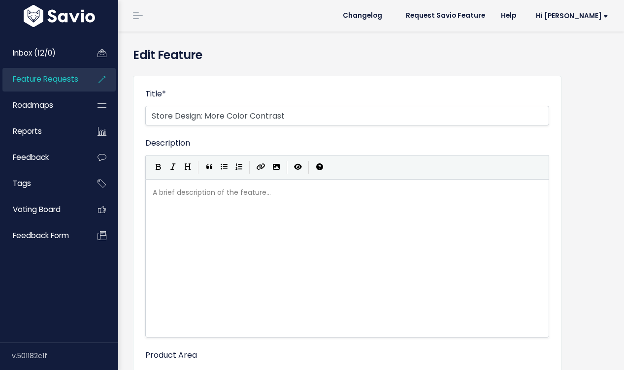
select select
click at [295, 115] on input "Store Design: More Color Contrast" at bounding box center [347, 116] width 404 height 20
click at [206, 115] on input "Store Design: More Color Contrast" at bounding box center [347, 116] width 404 height 20
click at [282, 117] on input "Store Design: More Color Contrast" at bounding box center [347, 116] width 404 height 20
click at [291, 116] on input "Store Design: More Color Contrast" at bounding box center [347, 116] width 404 height 20
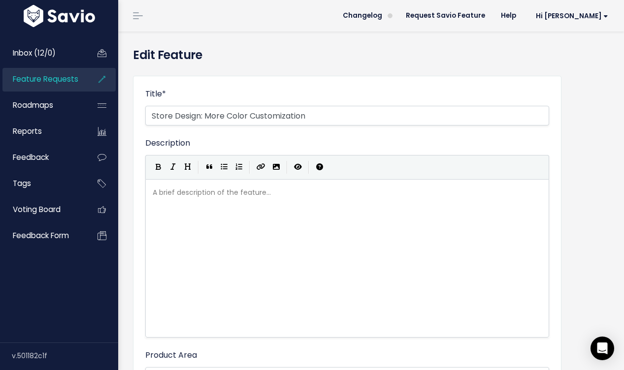
type input "Store Design: More Color Customization"
click at [222, 192] on pre "​" at bounding box center [347, 193] width 393 height 12
type textarea "- pick"
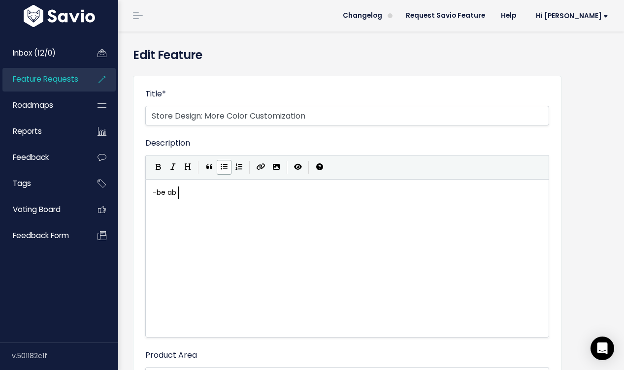
type textarea "be abe"
type textarea "le to choose"
type textarea "e"
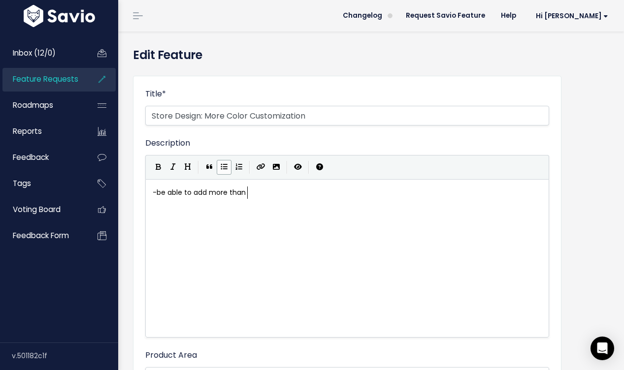
type textarea "add more than."
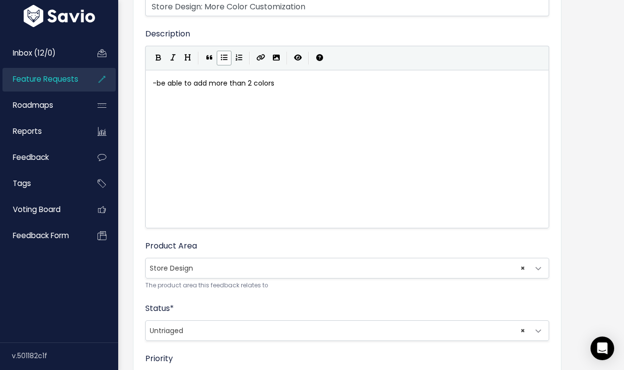
scroll to position [410, 0]
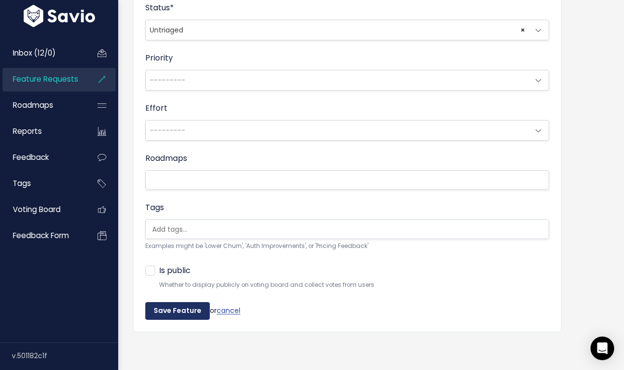
type textarea "2 colors"
click at [173, 316] on input "Save Feature" at bounding box center [177, 311] width 65 height 18
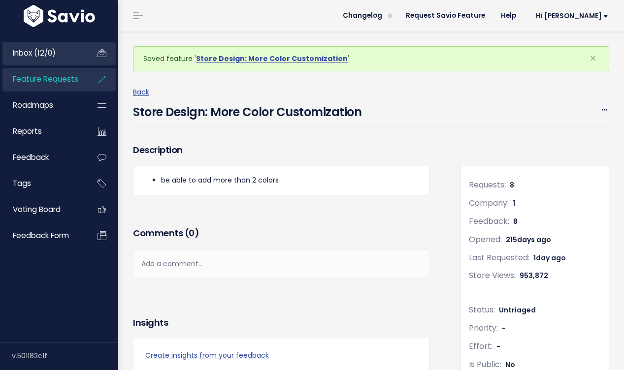
click at [50, 53] on span "Inbox (12/0)" at bounding box center [34, 53] width 43 height 10
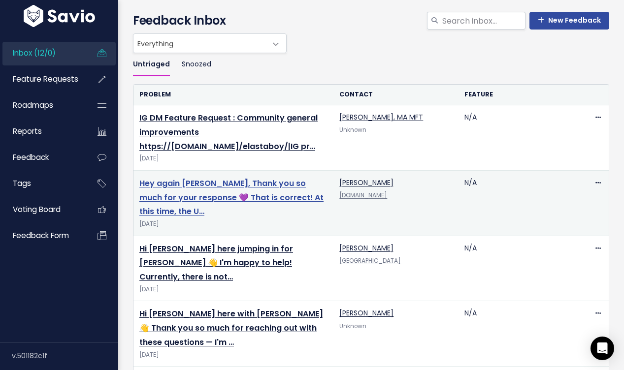
scroll to position [35, 0]
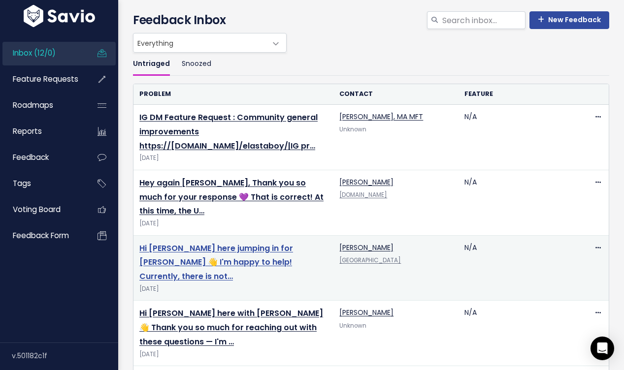
click at [190, 249] on link "Hi [PERSON_NAME] here jumping in for [PERSON_NAME] 👋 I'm happy to help! Current…" at bounding box center [216, 263] width 154 height 40
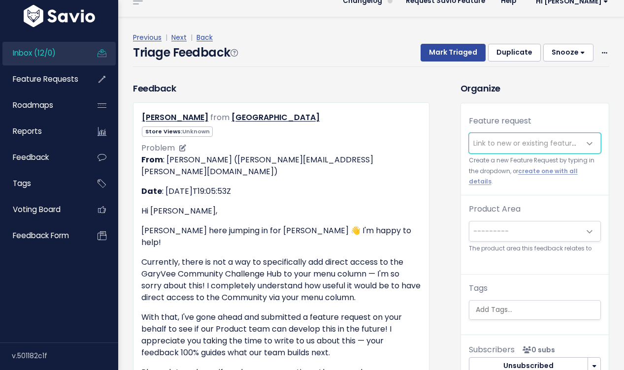
scroll to position [29, 0]
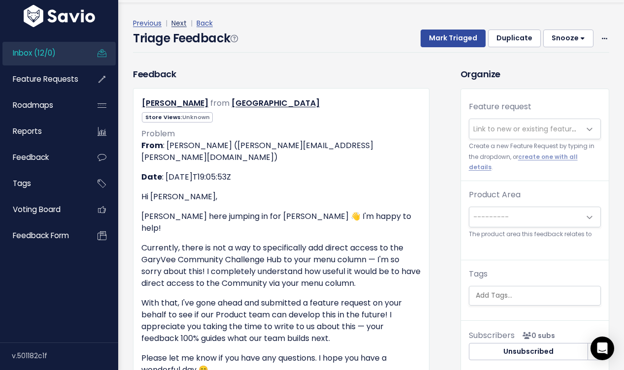
click at [186, 23] on link "Next" at bounding box center [178, 23] width 15 height 10
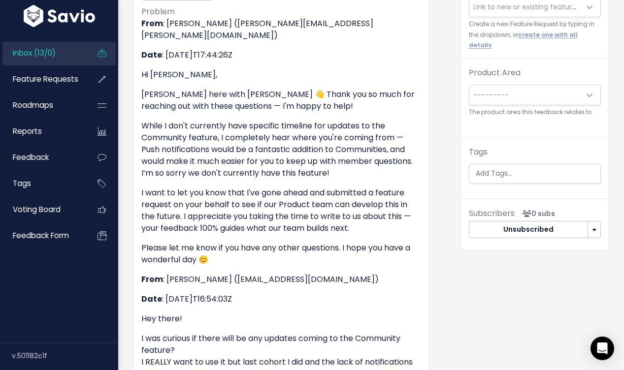
scroll to position [407, 0]
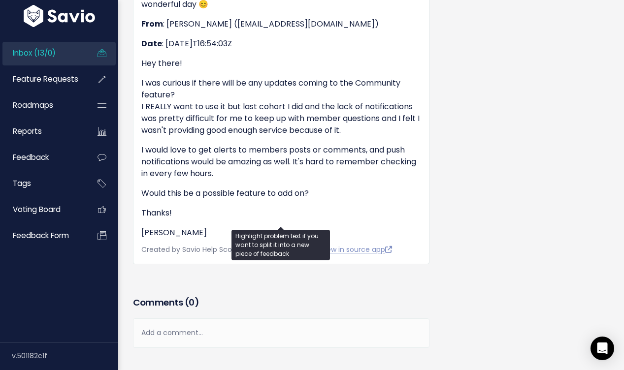
click at [366, 173] on div "From : Maleah M (maleah.mathews@stanwith.me) Date : 2025-10-12T17:44:26Z Hi Rya…" at bounding box center [281, 0] width 280 height 477
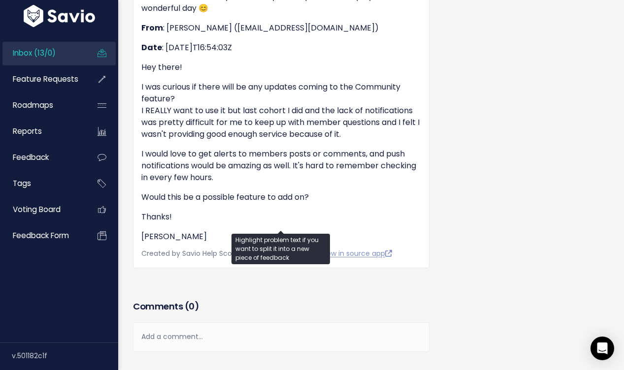
scroll to position [402, 0]
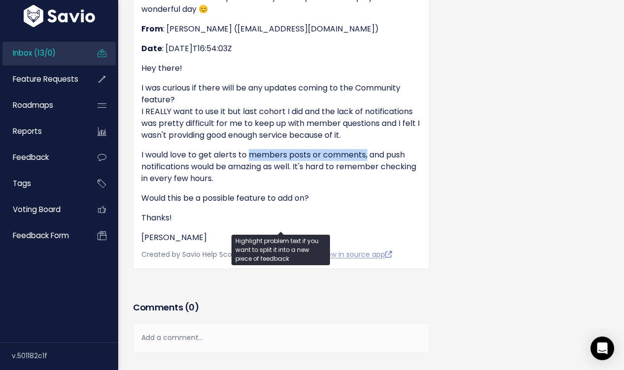
drag, startPoint x: 249, startPoint y: 143, endPoint x: 368, endPoint y: 144, distance: 119.2
click at [368, 149] on p "I would love to get alerts to members posts or comments, and push notifications…" at bounding box center [281, 166] width 280 height 35
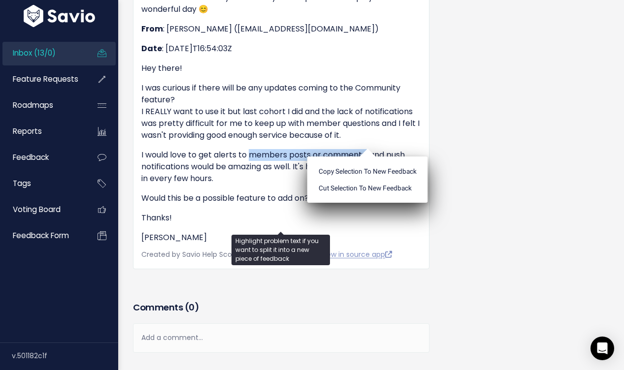
copy p "members posts or comments,"
click at [282, 193] on p "Would this be a possible feature to add on?" at bounding box center [281, 199] width 280 height 12
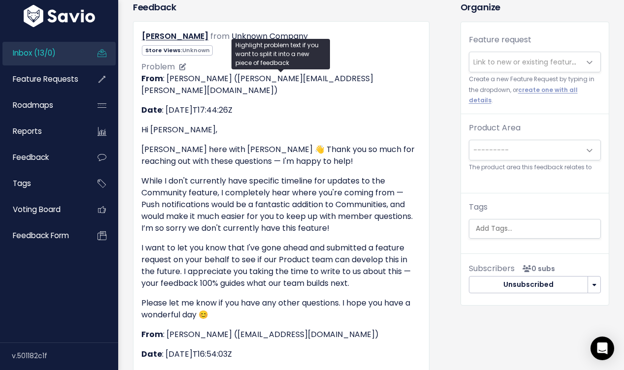
scroll to position [0, 0]
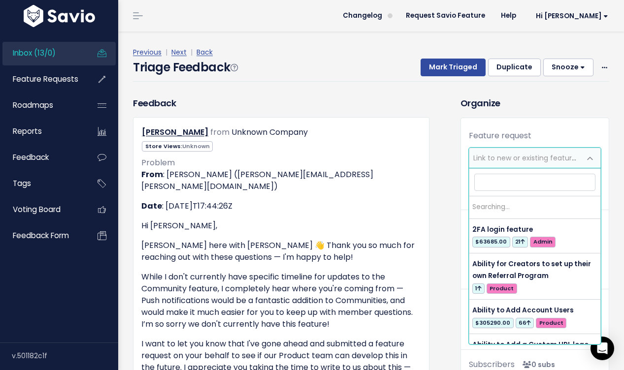
click at [520, 158] on span "Link to new or existing feature request..." at bounding box center [541, 158] width 136 height 10
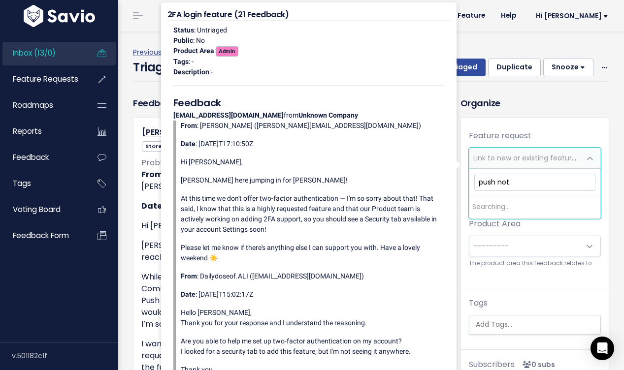
type input "push noti"
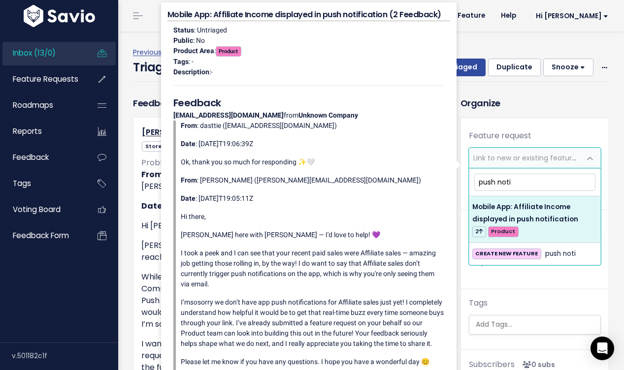
drag, startPoint x: 523, startPoint y: 179, endPoint x: 448, endPoint y: 179, distance: 75.3
type input "c"
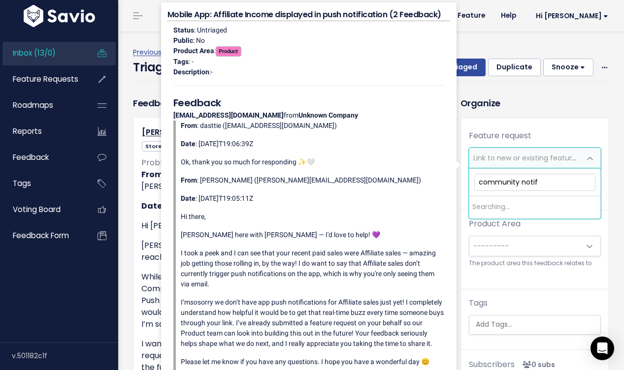
type input "community notifi"
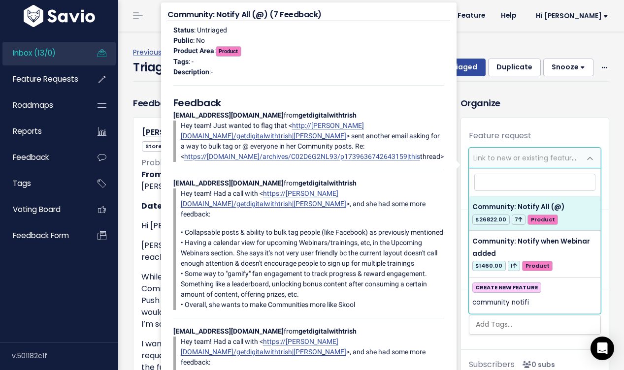
click at [575, 133] on div "Feature request --------- Link to new or existing feature request... Create a n…" at bounding box center [535, 170] width 148 height 80
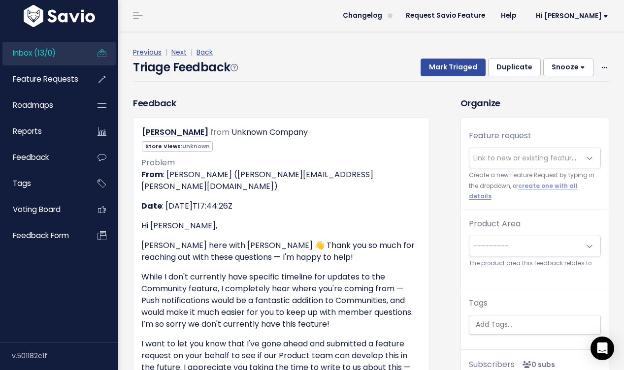
click at [531, 164] on span "Link to new or existing feature request..." at bounding box center [524, 158] width 111 height 20
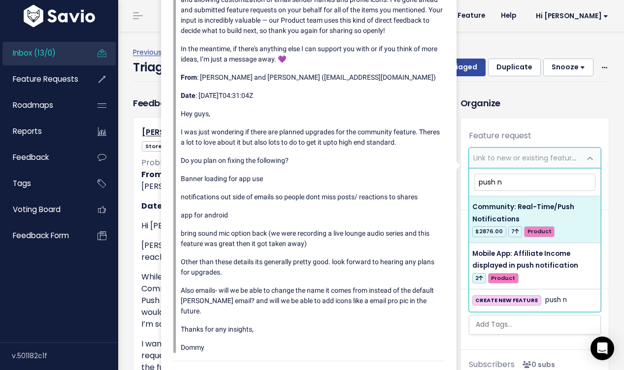
type input "push n"
select select "48585"
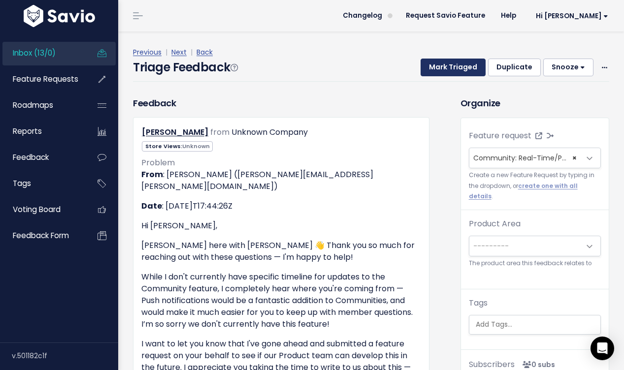
click at [463, 68] on button "Mark Triaged" at bounding box center [453, 68] width 65 height 18
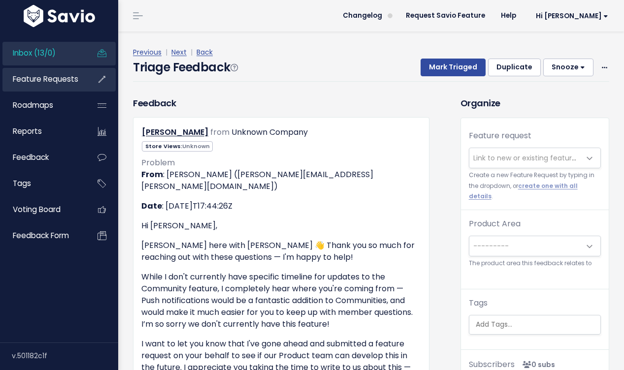
click at [57, 79] on span "Feature Requests" at bounding box center [45, 79] width 65 height 10
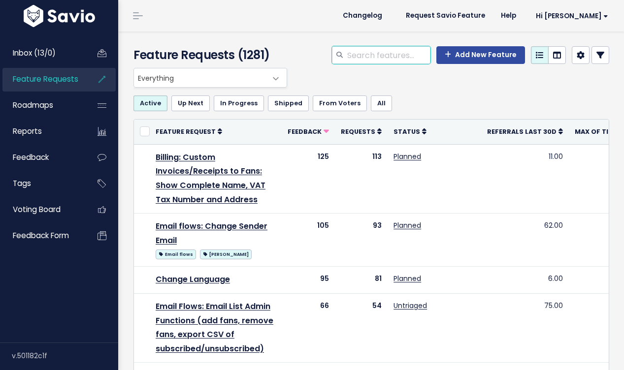
click at [401, 50] on input "search" at bounding box center [388, 55] width 84 height 18
type input "community notif"
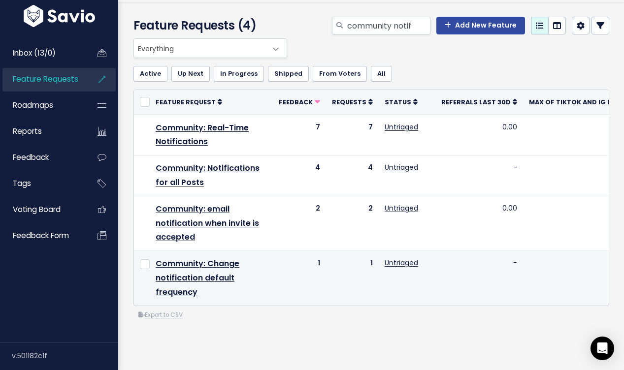
scroll to position [27, 0]
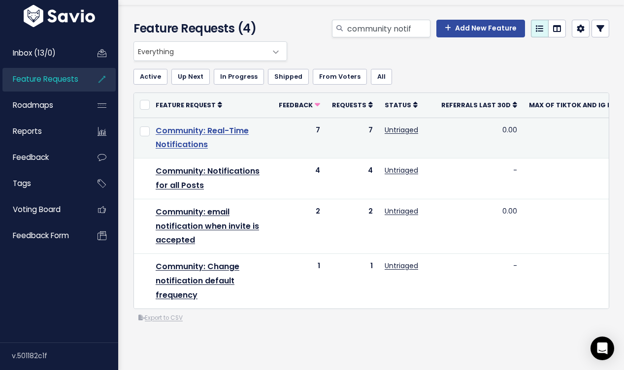
click at [198, 129] on link "Community: Real-Time Notifications" at bounding box center [202, 138] width 93 height 26
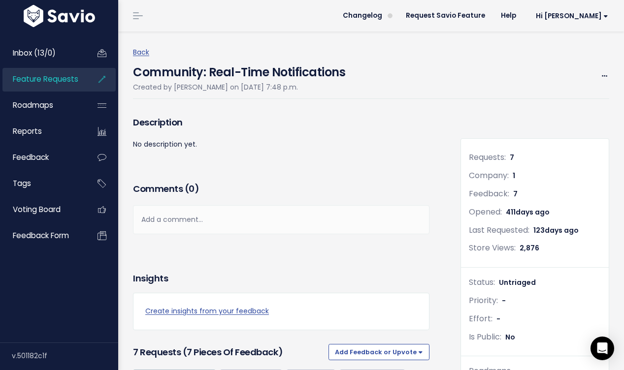
click at [410, 235] on div "Comments ( 0 ) Add a comment... | | | | Add a comment... xxxxxxxxxx These are n…" at bounding box center [281, 222] width 311 height 83
click at [600, 78] on span at bounding box center [604, 76] width 9 height 12
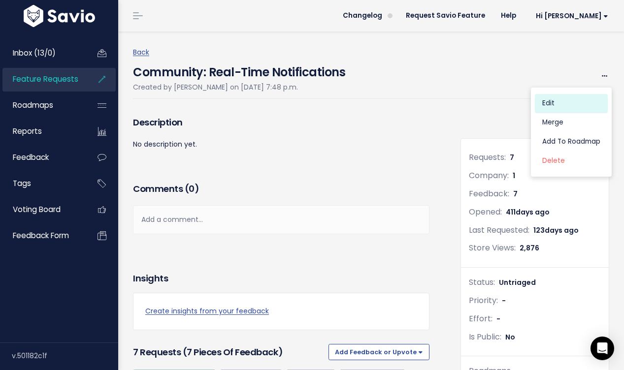
click at [573, 98] on link "Edit" at bounding box center [571, 103] width 73 height 19
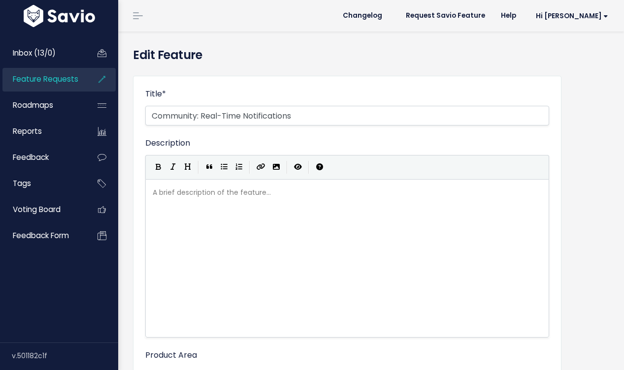
select select
click at [241, 116] on input "Community: Real-Time Notifications" at bounding box center [347, 116] width 404 height 20
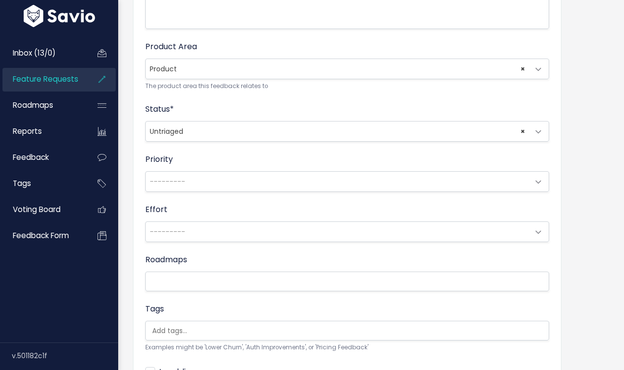
scroll to position [410, 0]
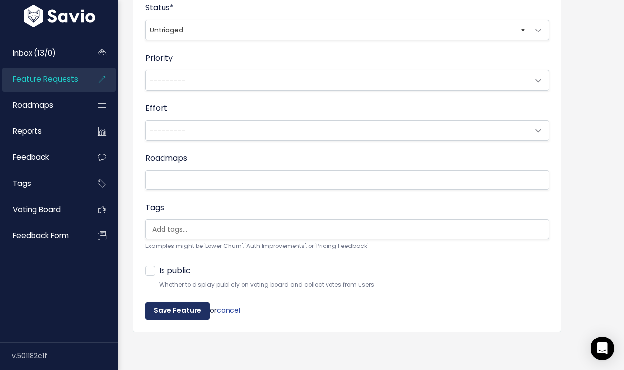
type input "Community: Real-Time/Push Notifications"
click at [189, 310] on input "Save Feature" at bounding box center [177, 311] width 65 height 18
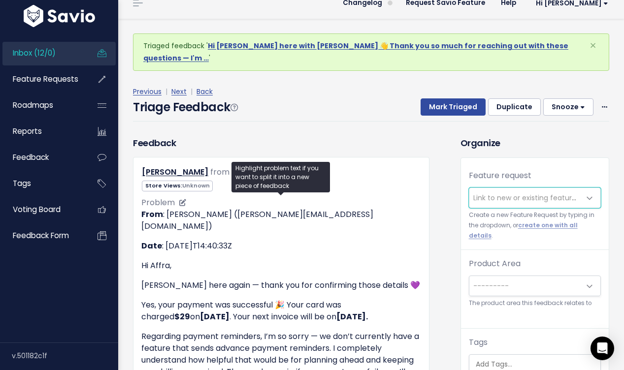
scroll to position [45, 0]
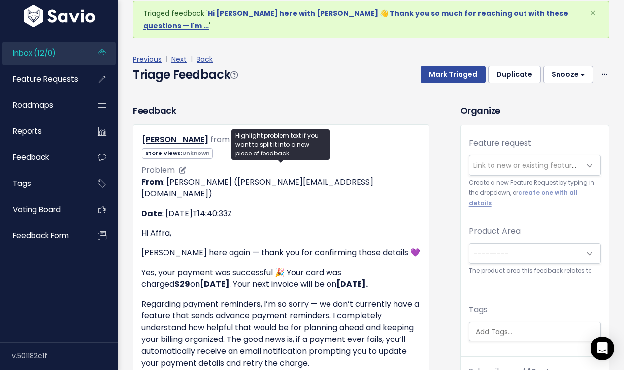
click at [368, 299] on p "Regarding payment reminders, I’m so sorry — we don’t currently have a feature t…" at bounding box center [281, 333] width 280 height 71
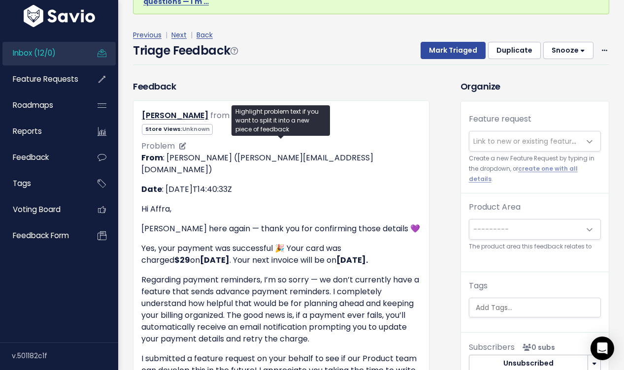
scroll to position [65, 0]
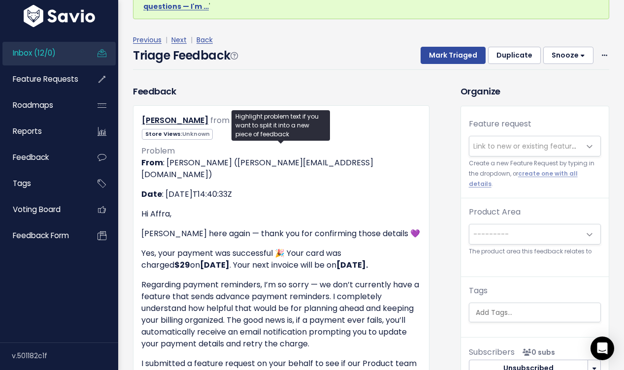
click at [521, 141] on span "Link to new or existing feature request..." at bounding box center [524, 146] width 111 height 20
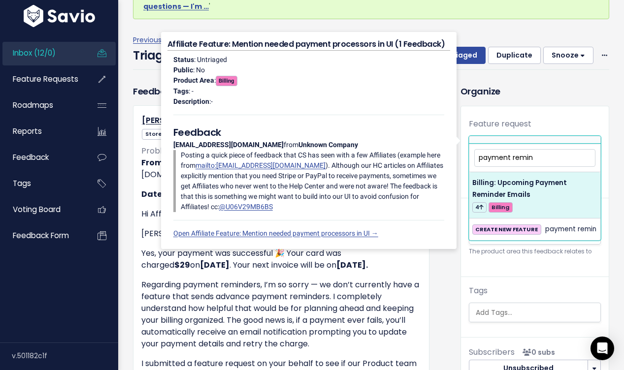
scroll to position [0, 0]
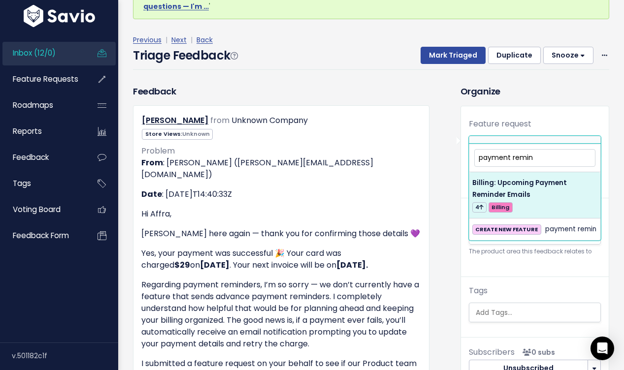
type input "payment remin"
select select "58904"
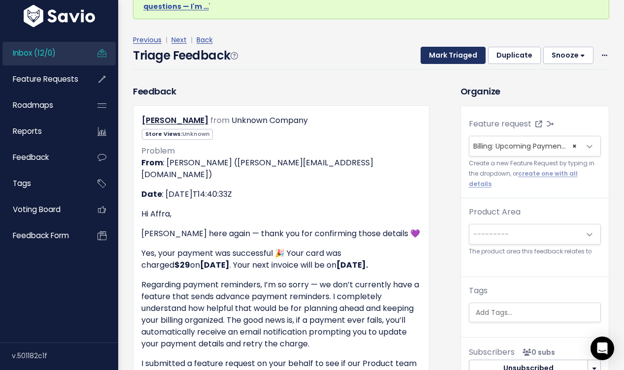
click at [470, 47] on button "Mark Triaged" at bounding box center [453, 56] width 65 height 18
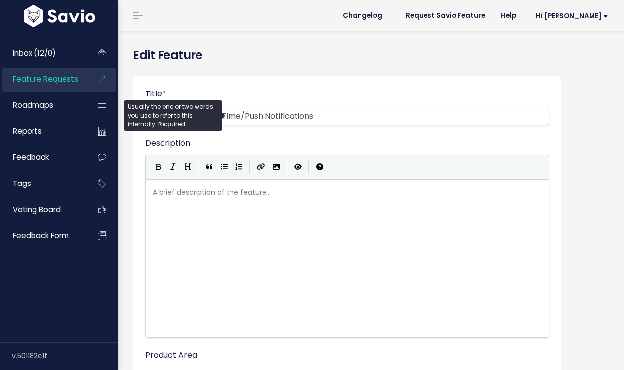
select select
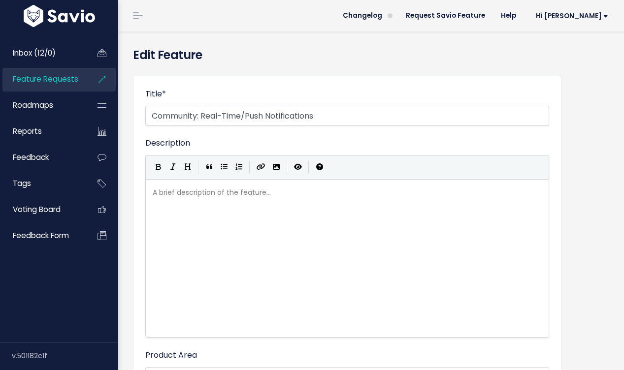
click at [44, 88] on link "Feature Requests" at bounding box center [41, 79] width 79 height 23
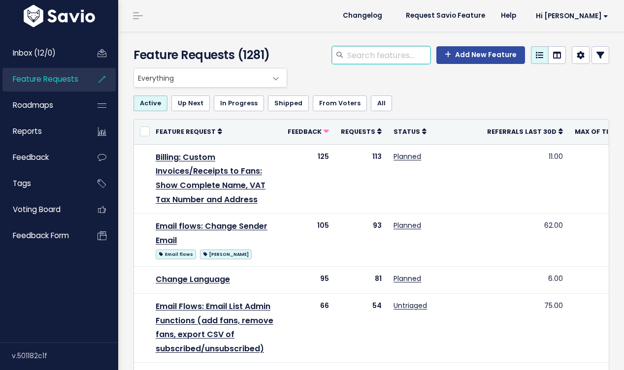
click at [392, 58] on input "search" at bounding box center [388, 55] width 84 height 18
type input "community notif"
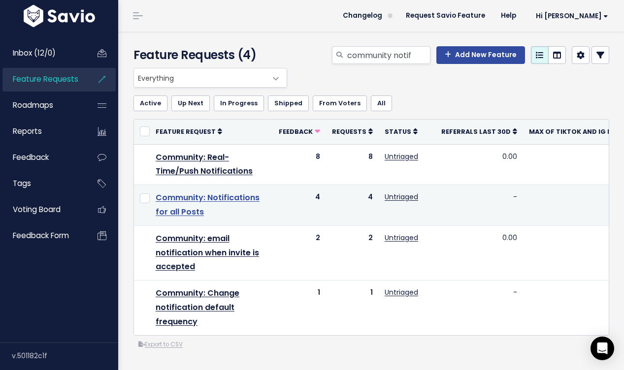
click at [240, 199] on link "Community: Notifications for all Posts" at bounding box center [208, 205] width 104 height 26
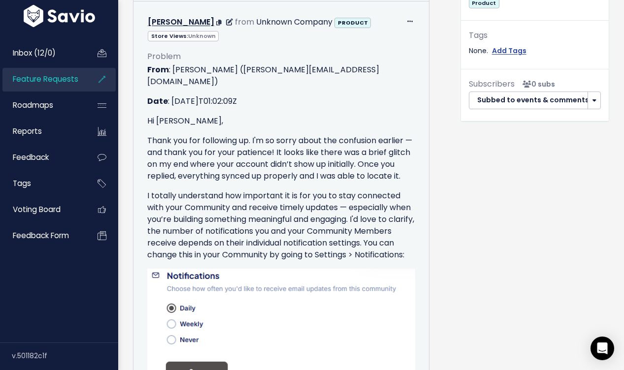
scroll to position [355, 0]
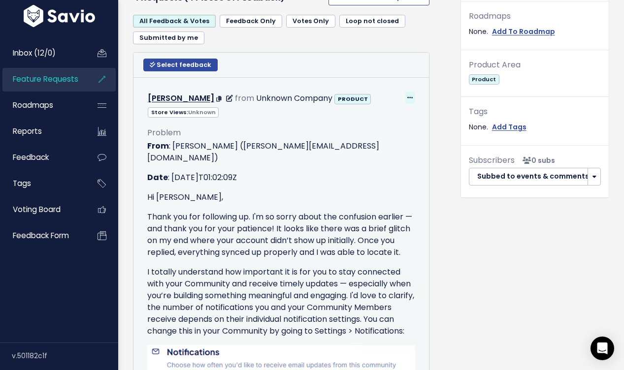
click at [407, 97] on icon at bounding box center [409, 98] width 5 height 6
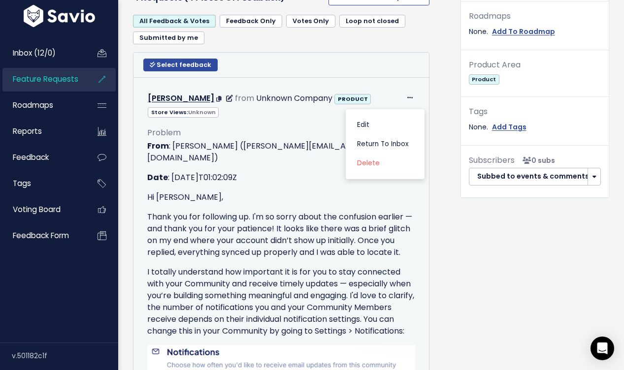
click at [414, 97] on div "Edit Return to Inbox [GEOGRAPHIC_DATA] [PERSON_NAME] from Unknown Company PRODU…" at bounding box center [281, 99] width 283 height 14
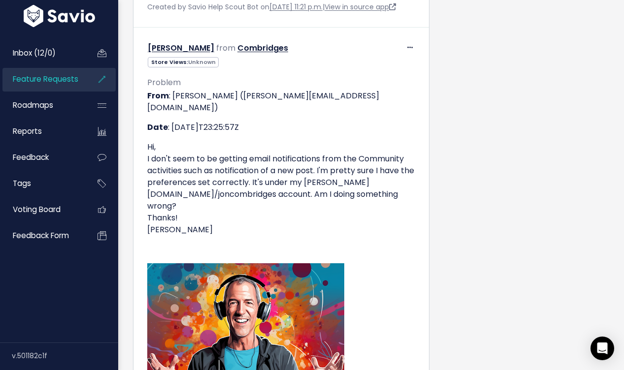
scroll to position [1952, 0]
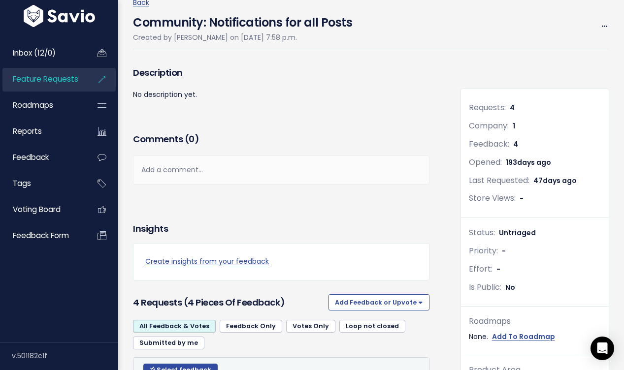
scroll to position [0, 0]
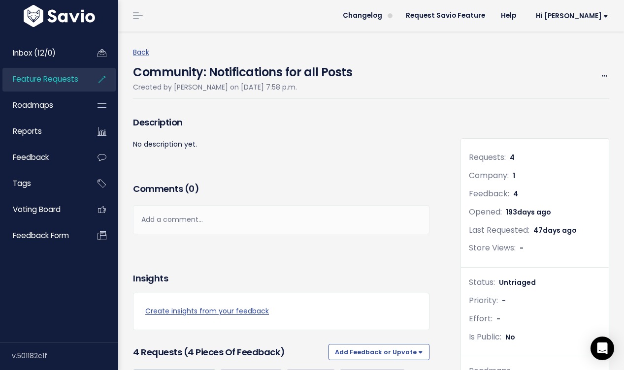
click at [467, 104] on div "Back Community: Notifications for all Posts Created by Alyssa Dyer on April 2, …" at bounding box center [375, 73] width 484 height 82
click at [602, 74] on icon at bounding box center [604, 76] width 5 height 6
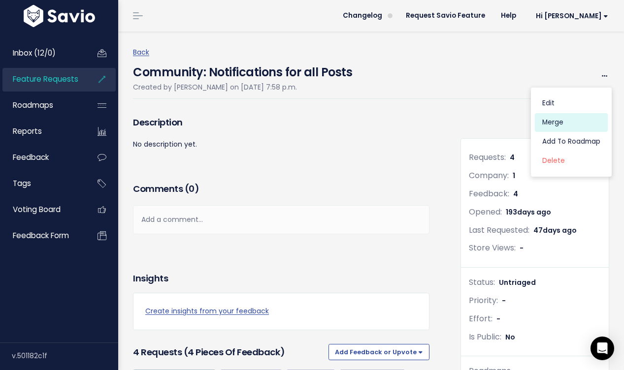
click at [574, 121] on link "Merge" at bounding box center [571, 122] width 73 height 19
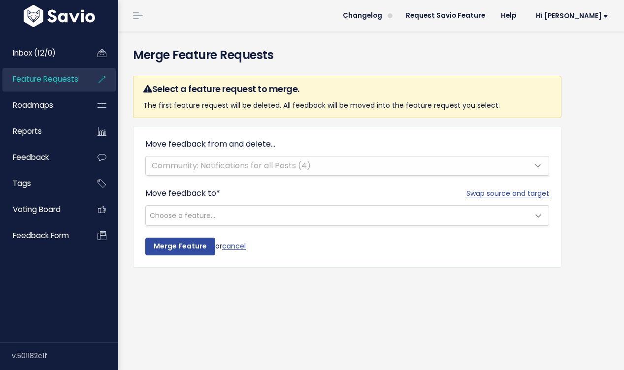
click at [297, 216] on span "Choose a feature..." at bounding box center [337, 216] width 383 height 20
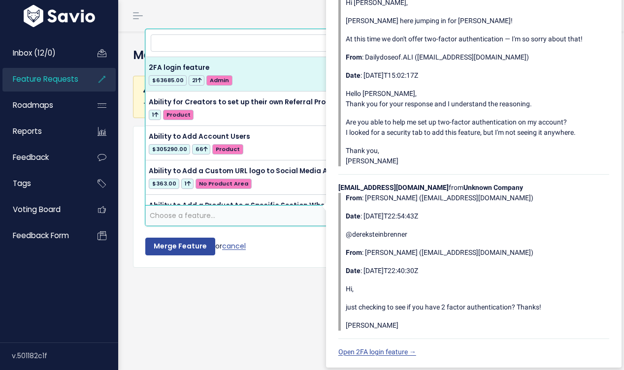
type input "o"
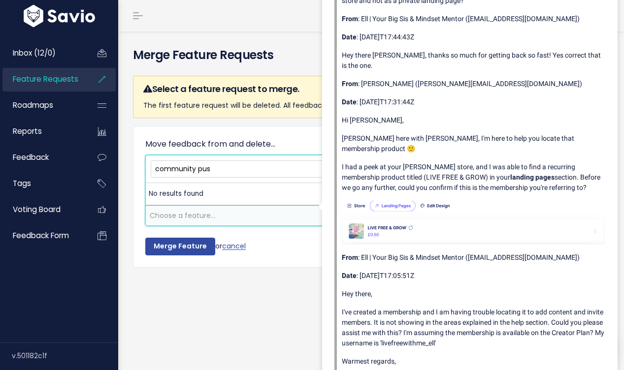
click at [184, 167] on input "community pus" at bounding box center [347, 169] width 393 height 17
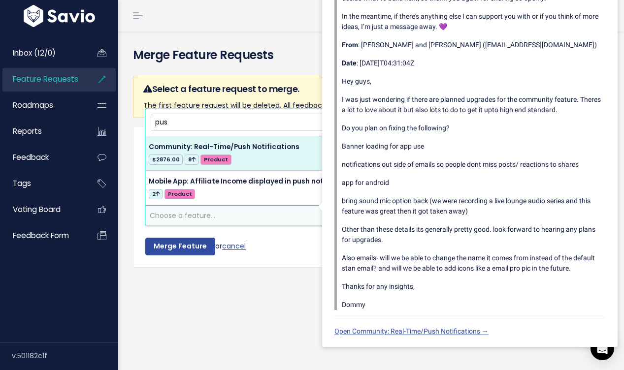
type input "pus"
select select "48585"
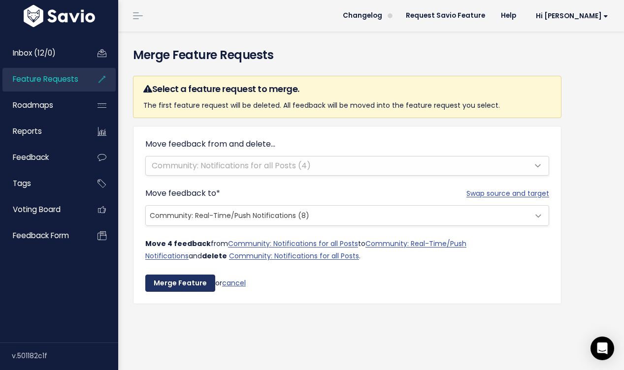
click at [186, 284] on input "Merge Feature" at bounding box center [180, 284] width 70 height 18
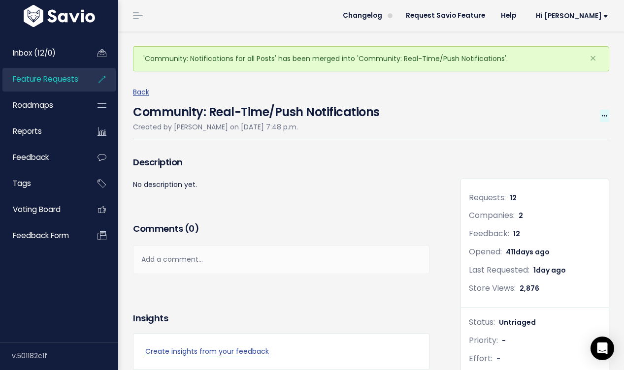
click at [604, 112] on span at bounding box center [604, 116] width 9 height 12
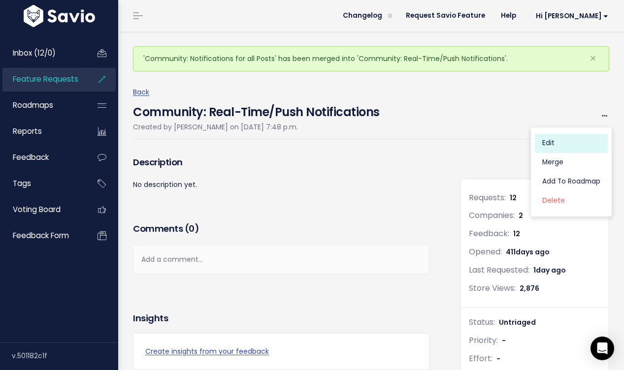
click at [541, 143] on link "Edit" at bounding box center [571, 143] width 73 height 19
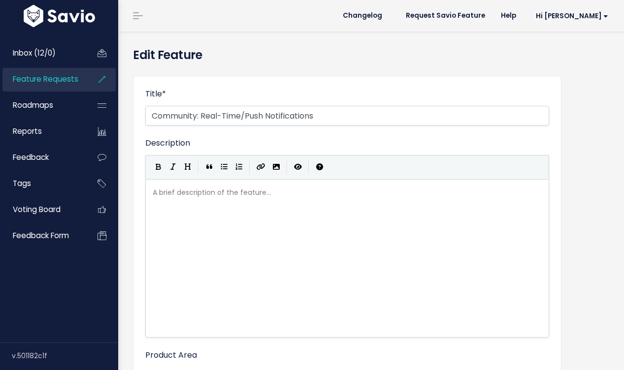
select select
click at [395, 115] on input "Community: Real-Time/Push Notifications" at bounding box center [347, 116] width 404 height 20
drag, startPoint x: 376, startPoint y: 121, endPoint x: 416, endPoint y: 117, distance: 40.0
click at [416, 117] on input "Community: Real-Time/Push Notifications for All Activity" at bounding box center [347, 116] width 404 height 20
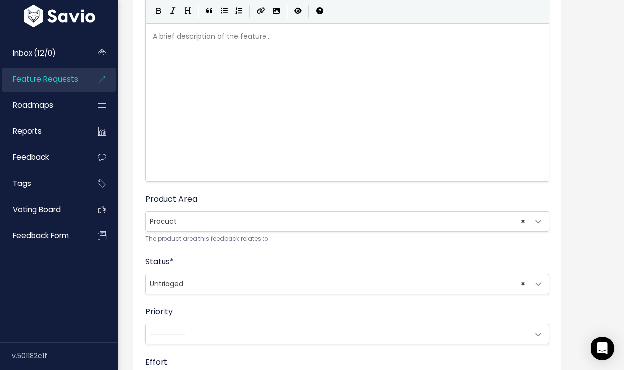
scroll to position [410, 0]
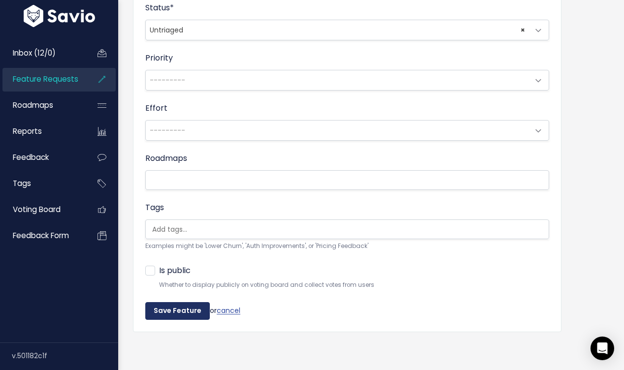
type input "Community: Real-Time/Push Notifications for All Activity"
click at [165, 316] on input "Save Feature" at bounding box center [177, 311] width 65 height 18
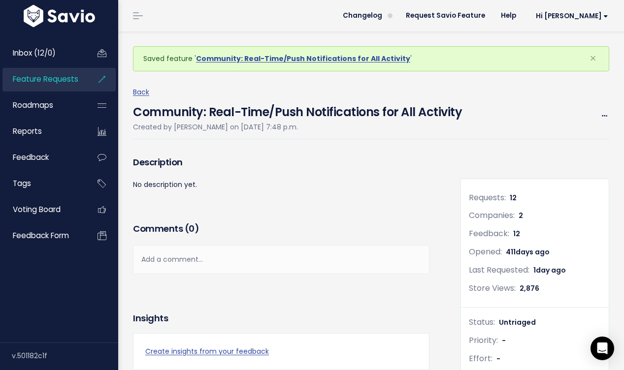
click at [69, 77] on span "Feature Requests" at bounding box center [45, 79] width 65 height 10
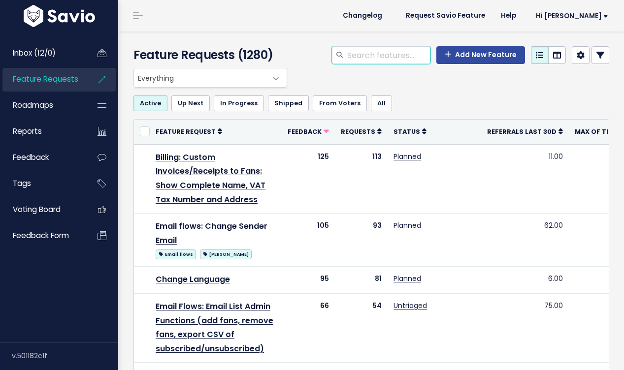
click at [394, 53] on input "search" at bounding box center [388, 55] width 84 height 18
type input "community notif"
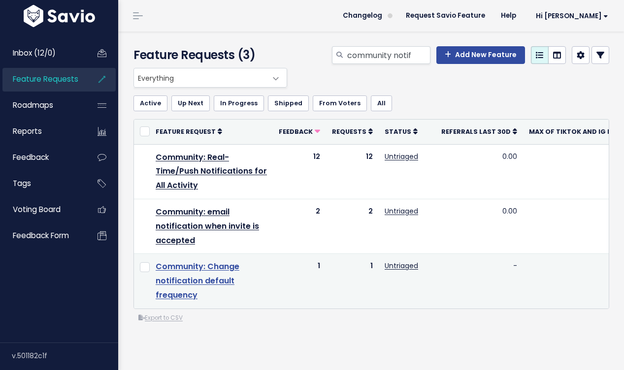
click at [204, 269] on link "Community: Change notification default frequency" at bounding box center [198, 281] width 84 height 40
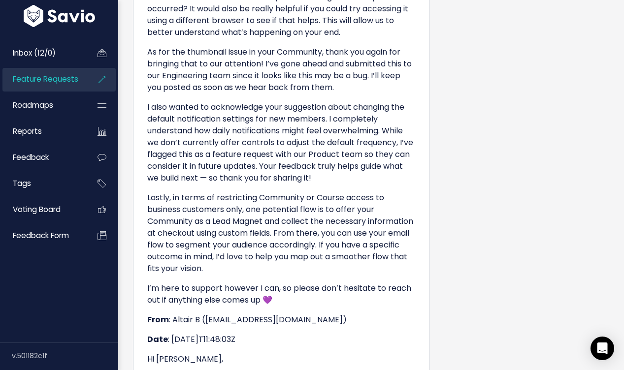
scroll to position [503, 0]
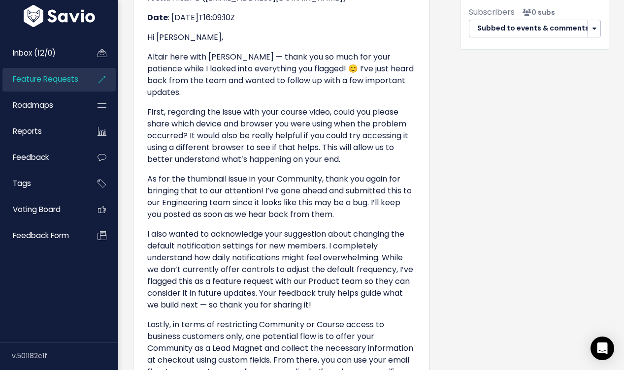
click at [76, 75] on span "Feature Requests" at bounding box center [45, 79] width 65 height 10
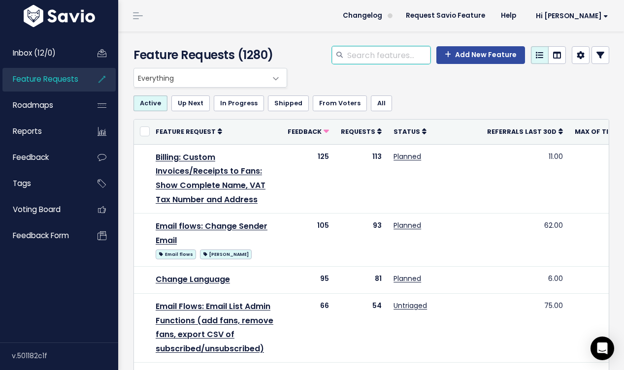
click at [392, 55] on input "search" at bounding box center [388, 55] width 84 height 18
type input "order bump"
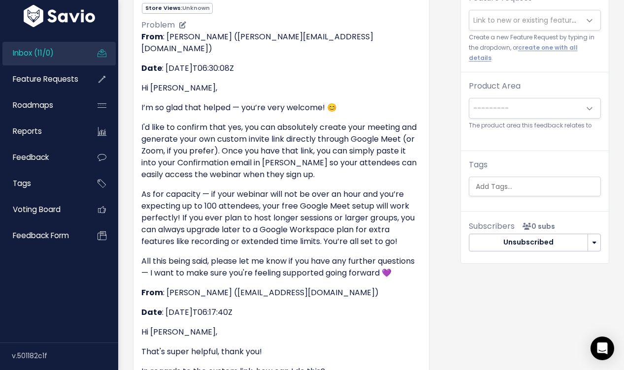
scroll to position [267, 0]
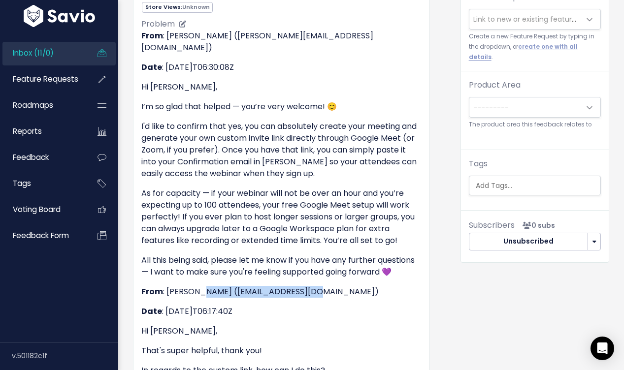
drag, startPoint x: 311, startPoint y: 193, endPoint x: 201, endPoint y: 191, distance: 109.8
click at [201, 286] on p "From : Савина (contact@stylebysavina.com)" at bounding box center [281, 292] width 280 height 12
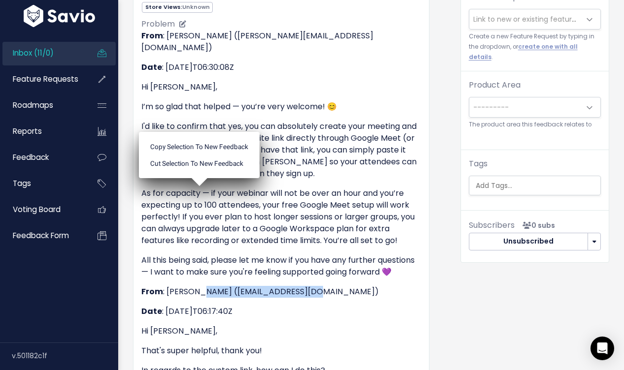
copy p "contact@stylebysavina.com"
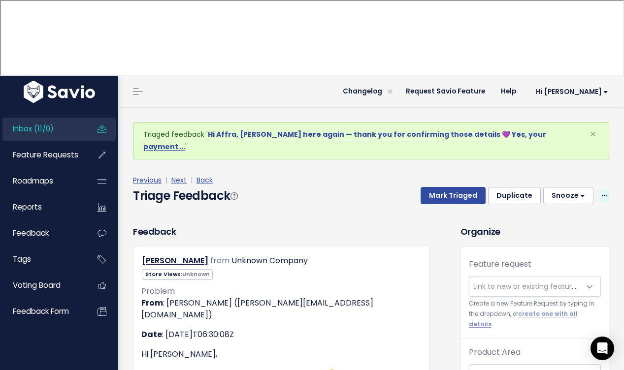
click at [604, 193] on icon at bounding box center [604, 196] width 5 height 6
click at [561, 233] on link "Delete" at bounding box center [565, 242] width 71 height 19
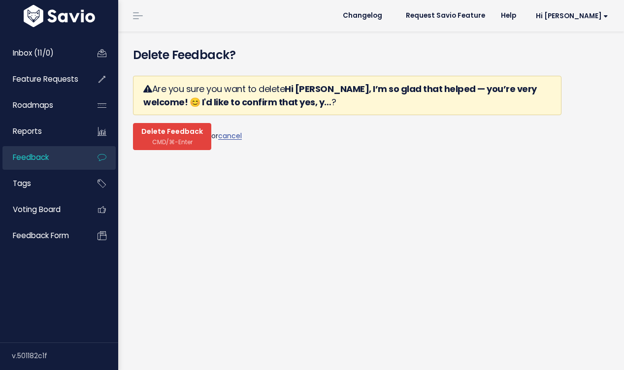
click at [189, 128] on span "Delete Feedback" at bounding box center [172, 132] width 62 height 9
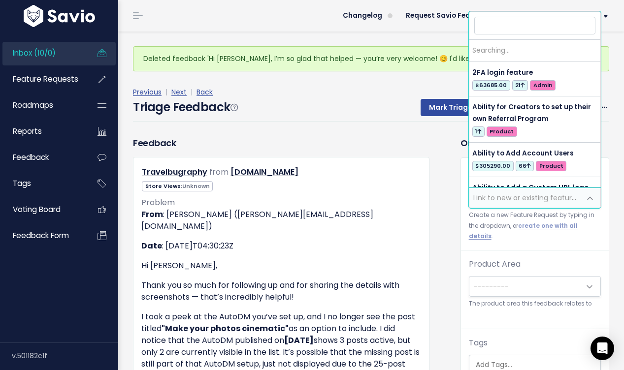
click at [526, 198] on span "Link to new or existing feature request..." at bounding box center [541, 198] width 136 height 10
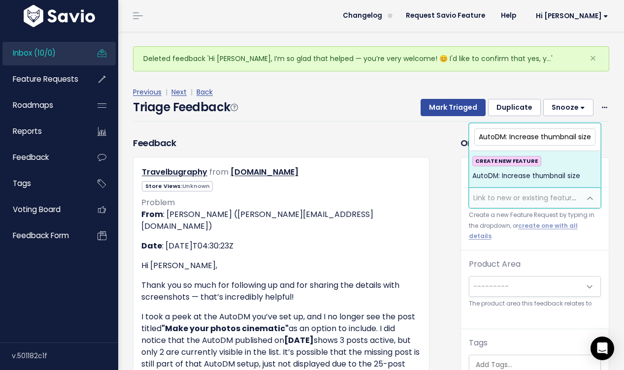
click at [518, 134] on input "AutoDM: Increase thumbnail size" at bounding box center [534, 137] width 121 height 17
click at [565, 137] on input "AutoDM: Make thumbnail size" at bounding box center [534, 137] width 121 height 17
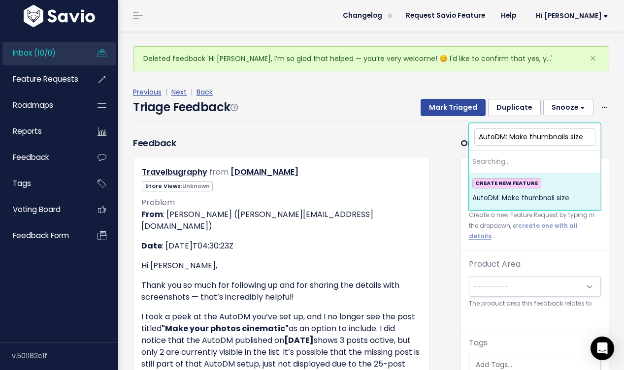
click at [578, 134] on input "AutoDM: Make thumbnails size" at bounding box center [534, 137] width 121 height 17
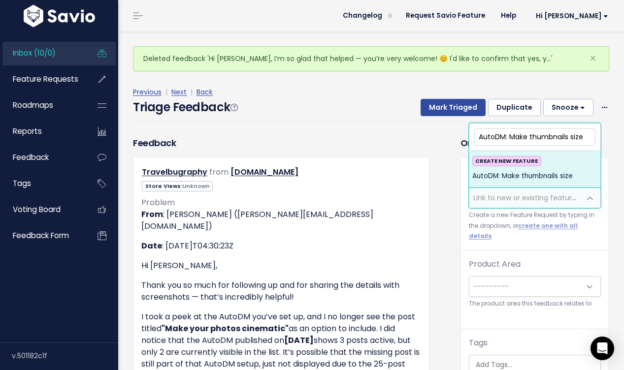
click at [578, 134] on input "AutoDM: Make thumbnails size" at bounding box center [534, 137] width 121 height 17
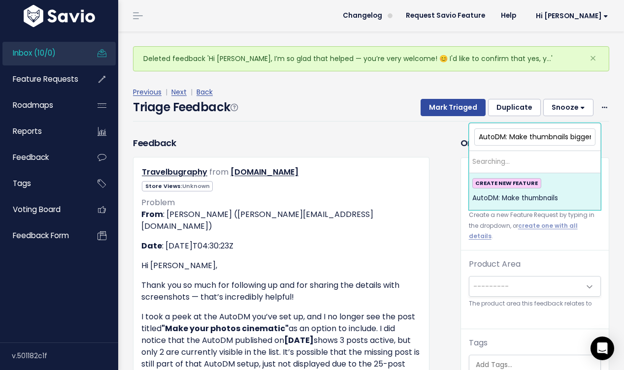
scroll to position [0, 1]
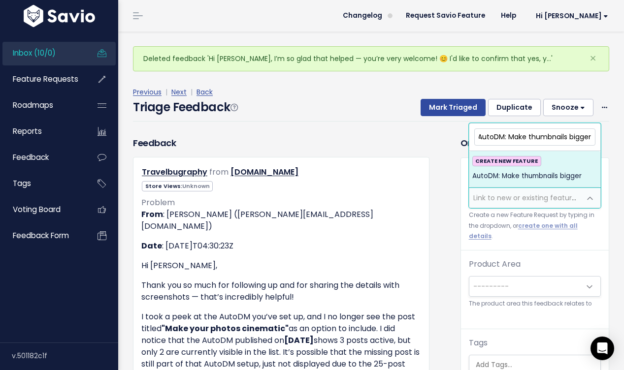
type input "AutoDM: Make thumbnails bigger"
click at [573, 174] on span "AutoDM: Make thumbnails bigger" at bounding box center [526, 176] width 109 height 12
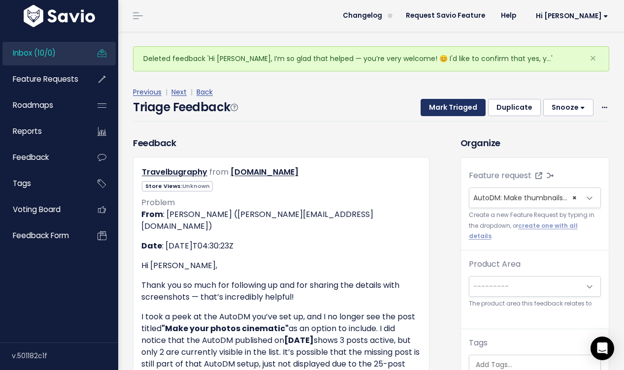
click at [461, 116] on button "Mark Triaged" at bounding box center [453, 108] width 65 height 18
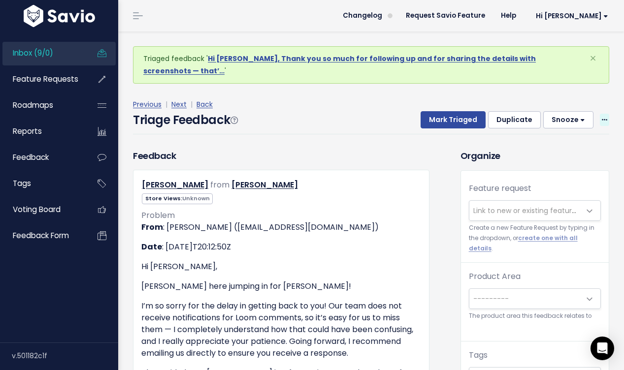
click at [604, 117] on icon at bounding box center [604, 120] width 5 height 6
click at [569, 157] on link "Delete" at bounding box center [565, 166] width 71 height 19
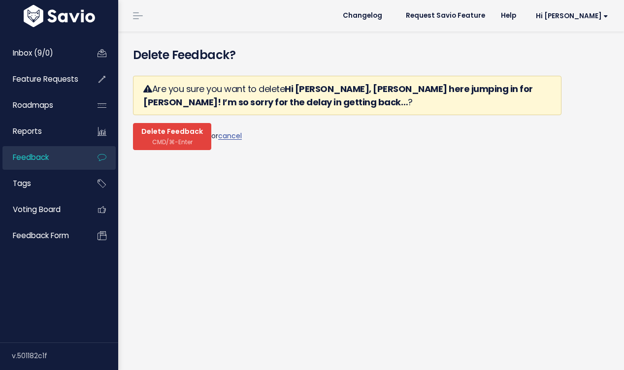
click at [181, 135] on span "Delete Feedback" at bounding box center [172, 132] width 62 height 9
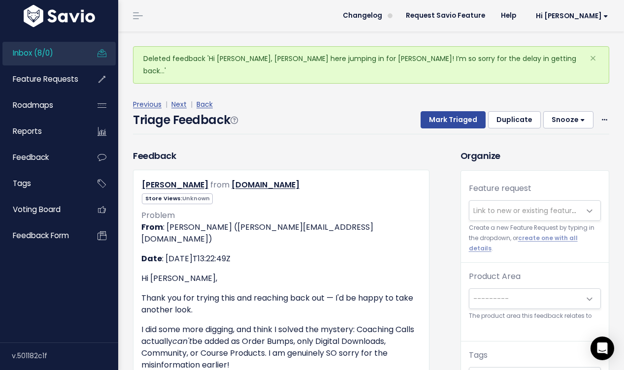
click at [510, 206] on span "Link to new or existing feature request..." at bounding box center [541, 211] width 136 height 10
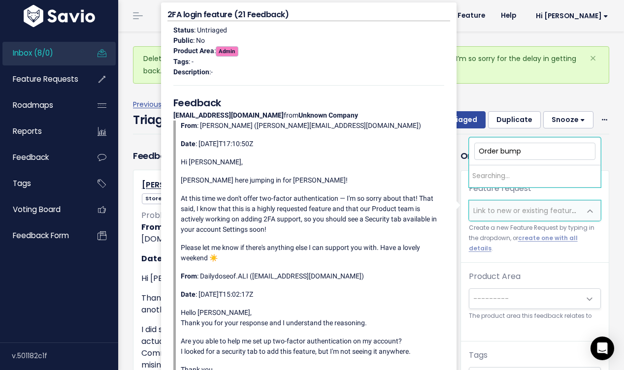
type input "Order bumps"
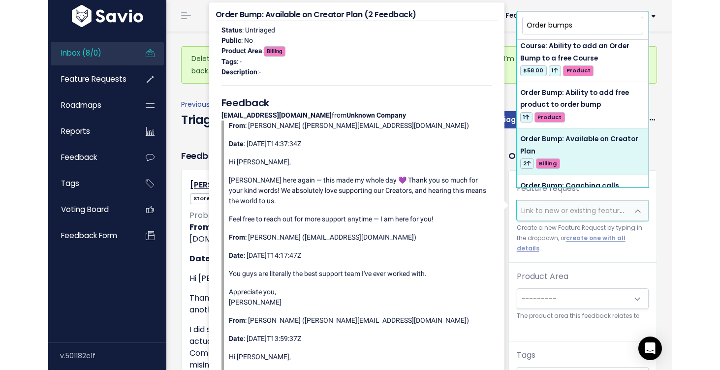
scroll to position [98, 0]
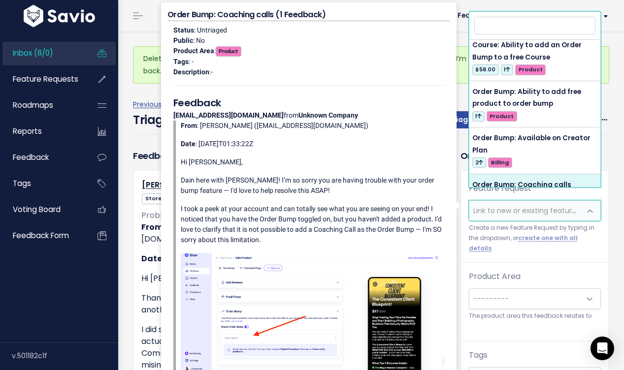
click at [512, 319] on div "Feature request --------- Link to new or existing feature request... Create a n…" at bounding box center [535, 289] width 148 height 236
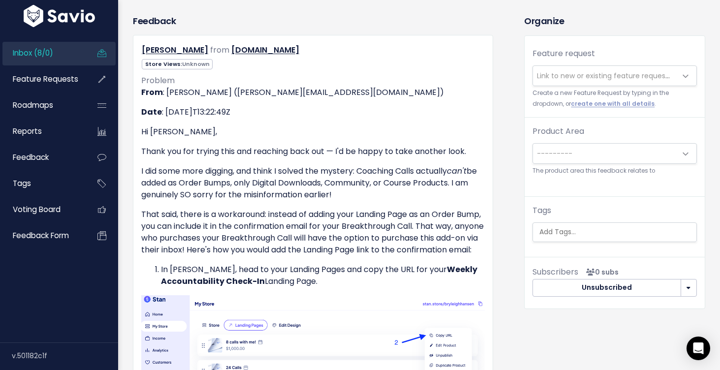
scroll to position [124, 0]
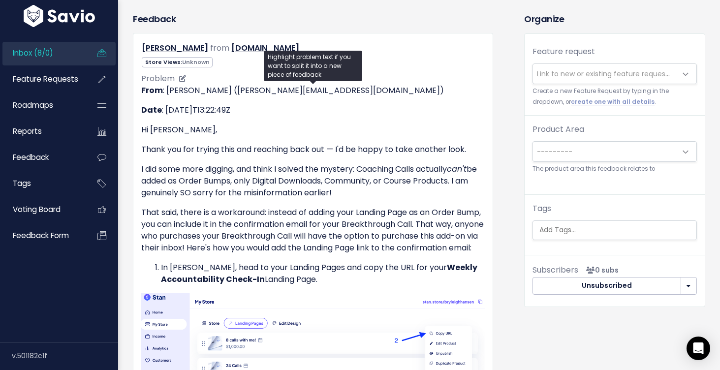
click at [388, 189] on p "I did some more digging, and think I solved the mystery: Coaching Calls actuall…" at bounding box center [313, 180] width 344 height 35
click at [623, 75] on span "Link to new or existing feature request..." at bounding box center [605, 74] width 136 height 10
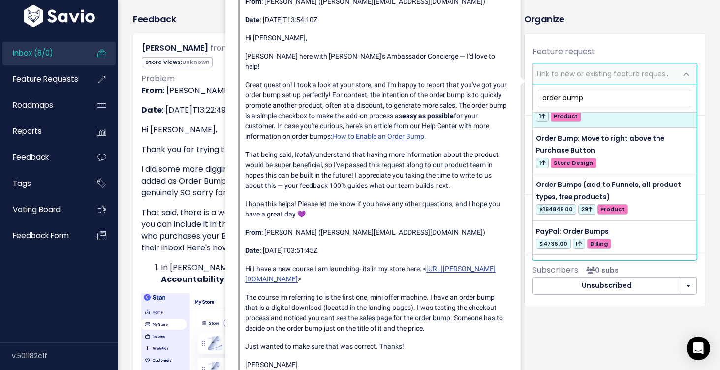
scroll to position [174, 0]
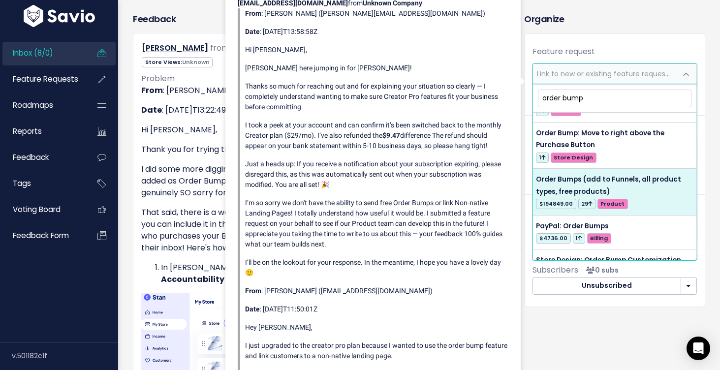
type input "order bump"
select select "28825"
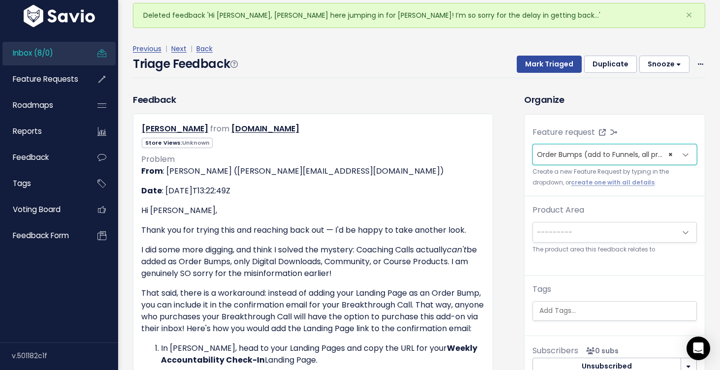
scroll to position [0, 0]
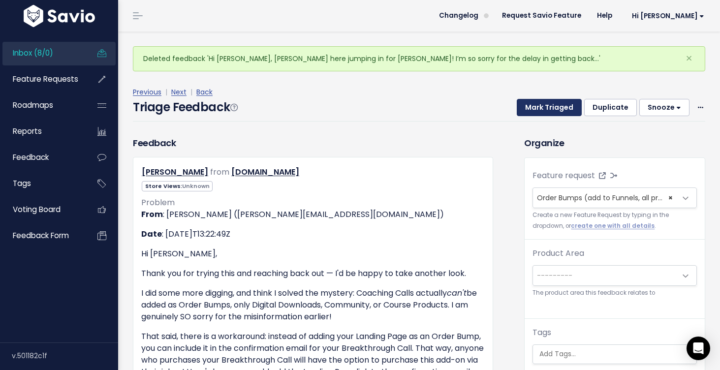
click at [550, 110] on button "Mark Triaged" at bounding box center [549, 108] width 65 height 18
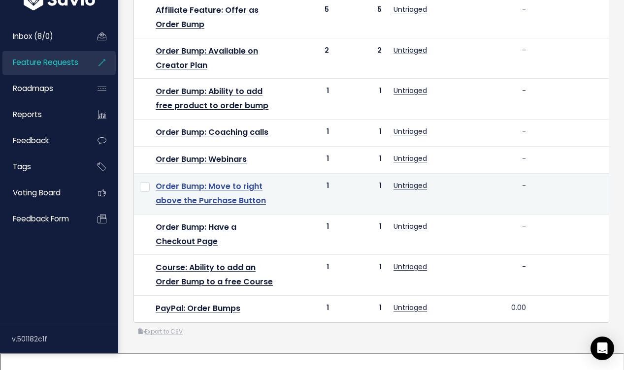
scroll to position [321, 0]
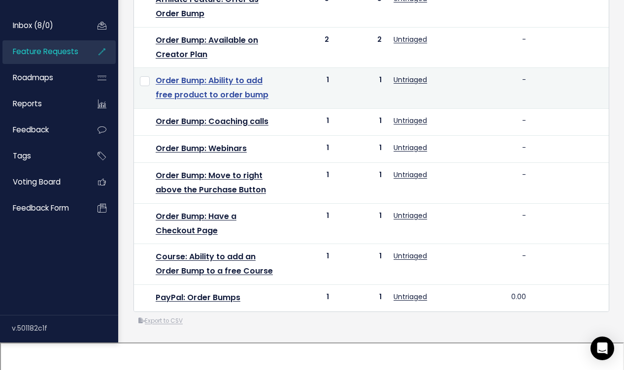
click at [246, 85] on link "Order Bump: Ability to add free product to order bump" at bounding box center [212, 88] width 113 height 26
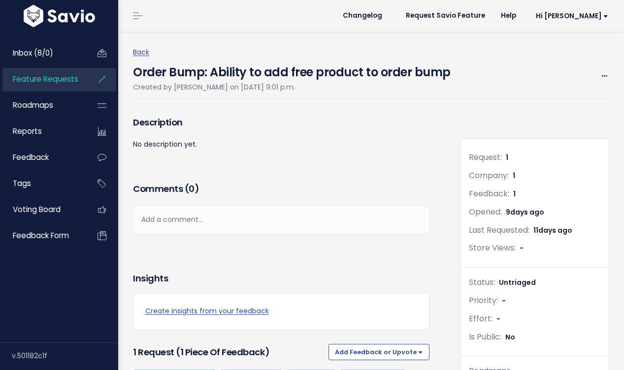
click at [609, 73] on div "Back Order Bump: Ability to add free product to order bump Created by Alyssa Dy…" at bounding box center [375, 72] width 484 height 53
click at [599, 75] on div "Edit Merge Add to Roadmap Delete" at bounding box center [600, 76] width 17 height 12
click at [609, 75] on div "Back Order Bump: Ability to add free product to order bump Created by Alyssa Dy…" at bounding box center [375, 72] width 484 height 53
click at [604, 75] on icon at bounding box center [604, 76] width 5 height 6
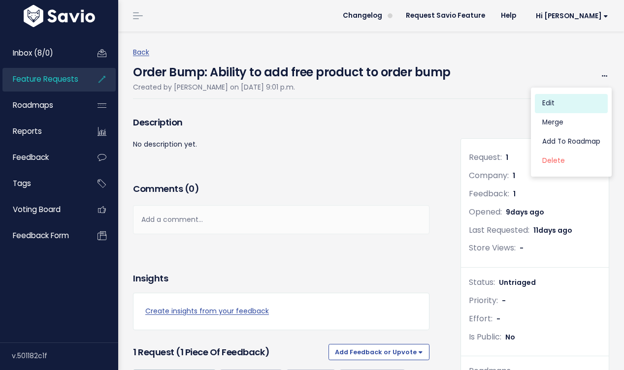
click at [569, 106] on link "Edit" at bounding box center [571, 103] width 73 height 19
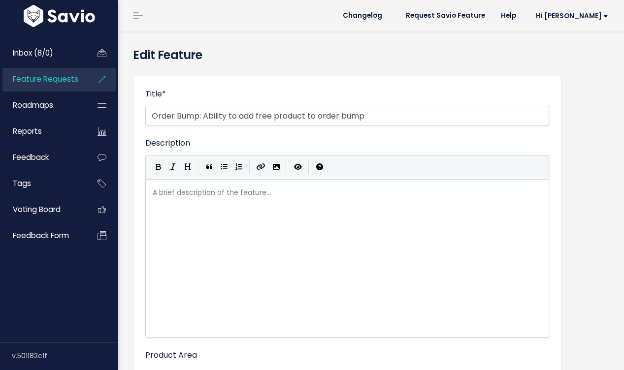
select select
click at [264, 116] on input "Order Bump: Ability to add free product to order bump" at bounding box center [347, 116] width 404 height 20
click at [313, 116] on input "Order Bump: Ability to add more product to order bump" at bounding box center [347, 116] width 404 height 20
click at [275, 203] on div "A brief description of the feature... xxxxxxxxxx ​" at bounding box center [360, 271] width 418 height 172
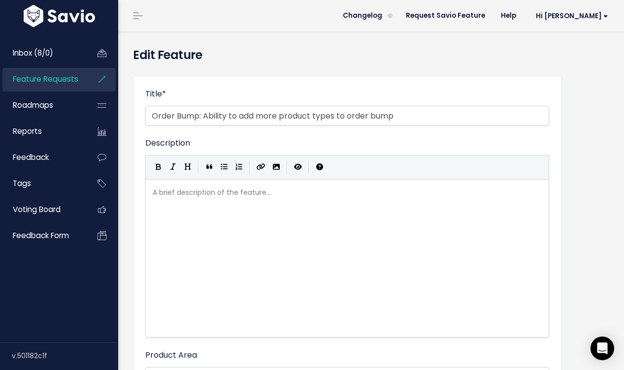
scroll to position [3, 0]
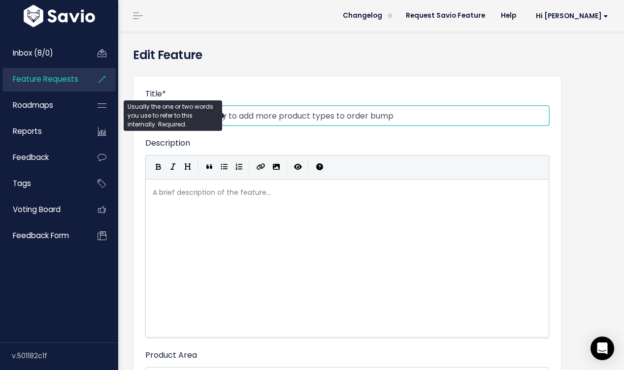
click at [254, 112] on input "Order Bump: Ability to add more product types to order bump" at bounding box center [347, 116] width 404 height 20
click at [255, 116] on input "Order Bump: Ability to add more product types to order bump" at bounding box center [347, 116] width 404 height 20
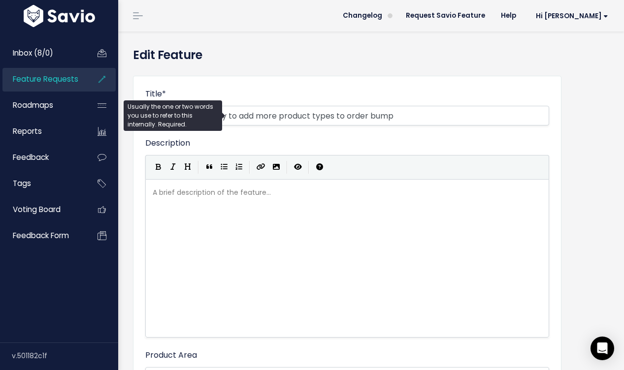
click at [334, 248] on div "A brief description of the feature... xxxxxxxxxx ​" at bounding box center [360, 271] width 418 height 172
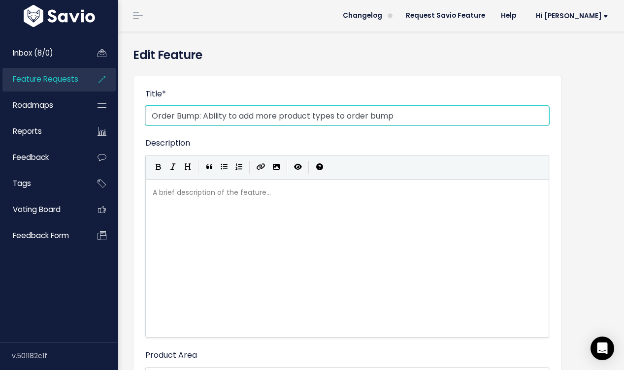
click at [404, 118] on input "Order Bump: Ability to add more product types to order bump" at bounding box center [347, 116] width 404 height 20
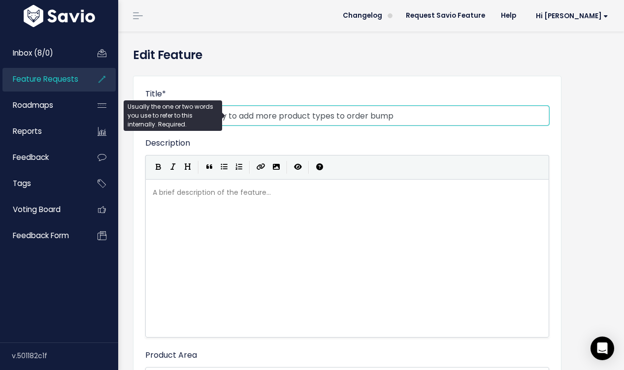
type input "Order Bump: Ability to add more product types to order bump"
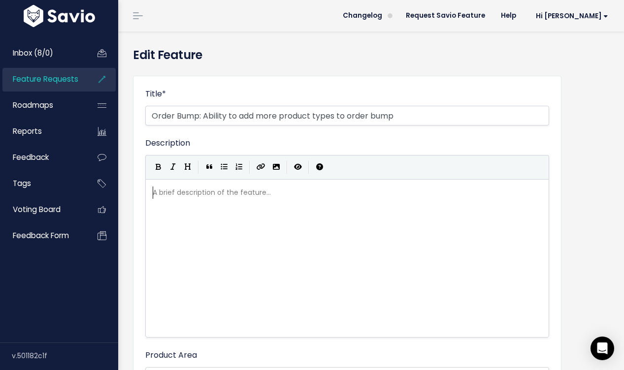
click at [303, 202] on div "A brief description of the feature... xxxxxxxxxx ​" at bounding box center [360, 271] width 418 height 172
type textarea "- free productgs"
type textarea "ts"
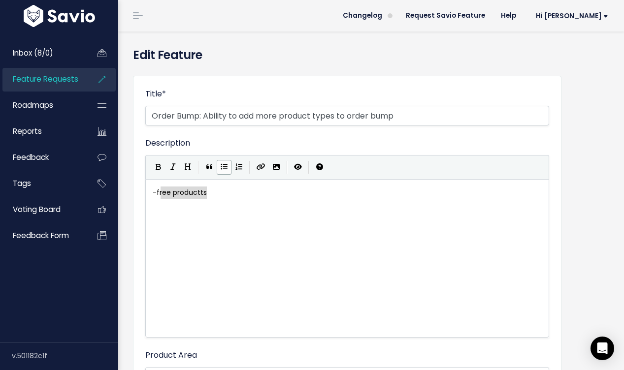
type textarea "free productts"
drag, startPoint x: 208, startPoint y: 192, endPoint x: 156, endPoint y: 193, distance: 52.7
type textarea "s"
drag, startPoint x: 226, startPoint y: 191, endPoint x: 202, endPoint y: 190, distance: 23.7
type textarea "- free product"
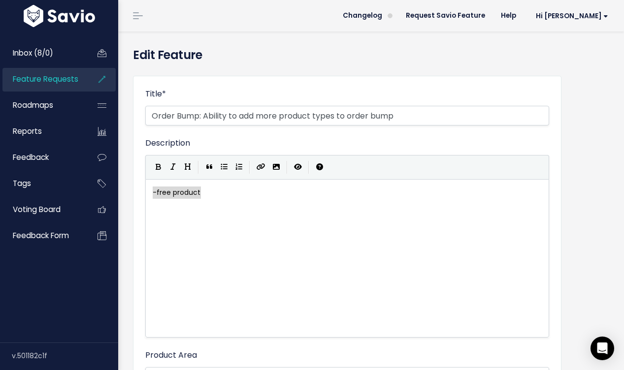
drag, startPoint x: 193, startPoint y: 193, endPoint x: 129, endPoint y: 193, distance: 63.5
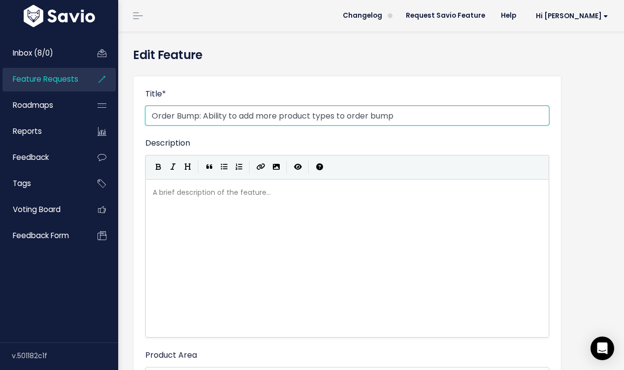
click at [414, 115] on input "Order Bump: Ability to add more product types to order bump" at bounding box center [347, 116] width 404 height 20
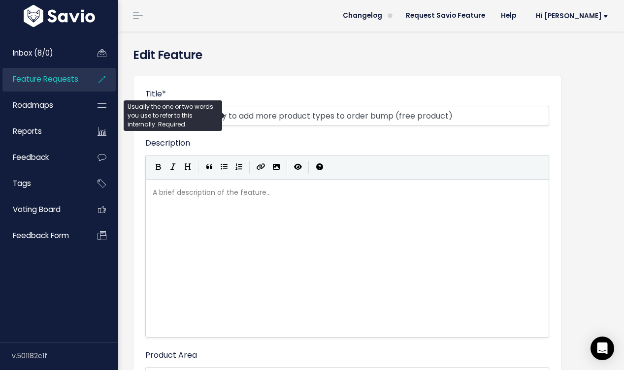
click at [486, 67] on div "Edit Feature" at bounding box center [371, 57] width 491 height 22
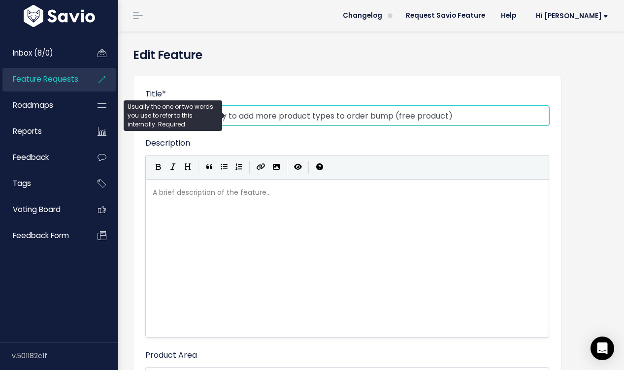
drag, startPoint x: 204, startPoint y: 118, endPoint x: 128, endPoint y: 111, distance: 77.1
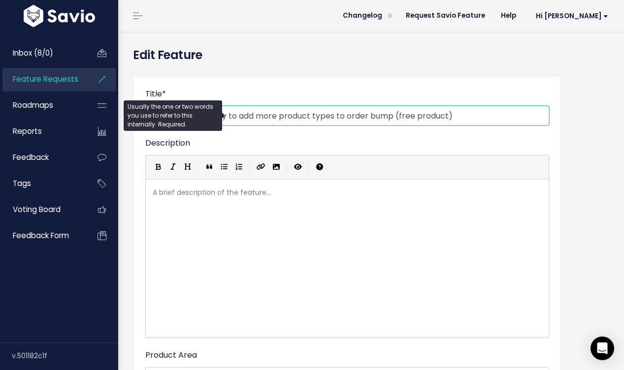
drag, startPoint x: 204, startPoint y: 114, endPoint x: 175, endPoint y: 116, distance: 29.1
click at [275, 113] on input "Order Bump: Ability to add more product types to order bump (free product)" at bounding box center [347, 116] width 404 height 20
click at [258, 115] on input "Order Bump: Ability to add more product types to order bump (free product)" at bounding box center [347, 116] width 404 height 20
click at [230, 115] on input "Order Bump: Ability to add more product types to order bump (free product)" at bounding box center [347, 116] width 404 height 20
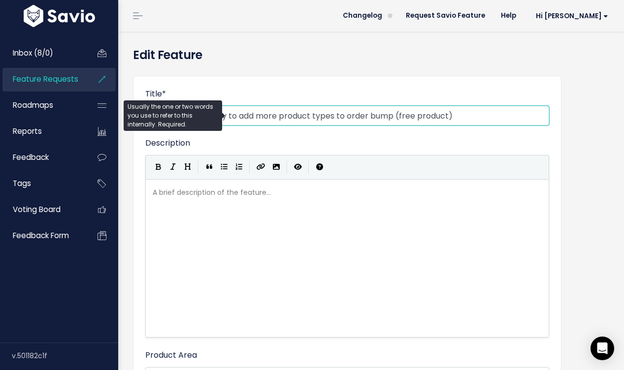
click at [260, 112] on input "Order Bump: Ability to add more product types to order bump (free product)" at bounding box center [347, 116] width 404 height 20
click at [325, 115] on input "Order Bump: Ability to add more product types to order bump (free product)" at bounding box center [347, 116] width 404 height 20
click at [369, 125] on input "Order Bump: Ability to add more product types to order bump (free product)" at bounding box center [347, 116] width 404 height 20
click at [459, 114] on input "Order Bump: Ability to add more product types to order bump (free product)" at bounding box center [347, 116] width 404 height 20
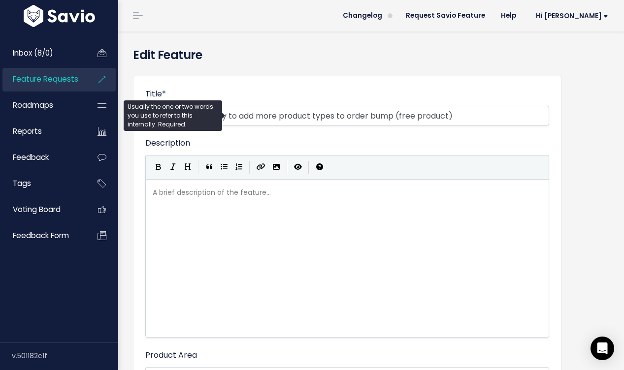
click at [428, 254] on div "A brief description of the feature... x ​" at bounding box center [360, 271] width 418 height 172
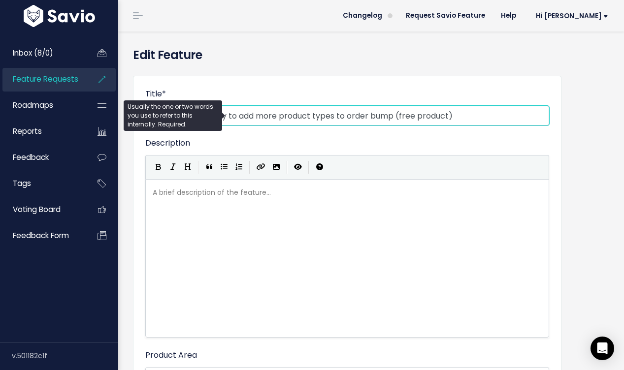
drag, startPoint x: 470, startPoint y: 107, endPoint x: 404, endPoint y: 113, distance: 66.2
click at [404, 113] on input "Order Bump: Ability to add more product types to order bump (free product)" at bounding box center [347, 116] width 404 height 20
drag, startPoint x: 396, startPoint y: 116, endPoint x: 486, endPoint y: 113, distance: 89.7
click at [486, 113] on input "Order Bump: Ability to add more product types to order bump (free product)" at bounding box center [347, 116] width 404 height 20
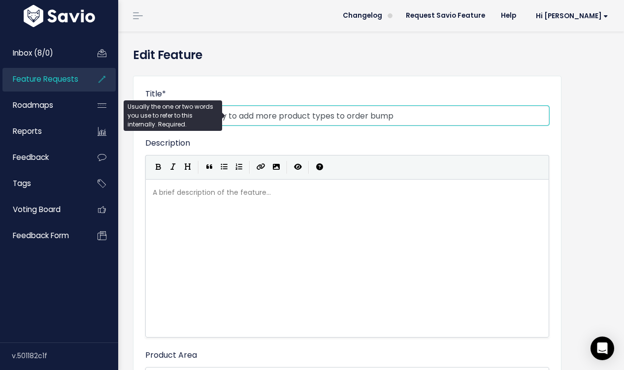
type input "Order Bump: Ability to add more product types to order bump"
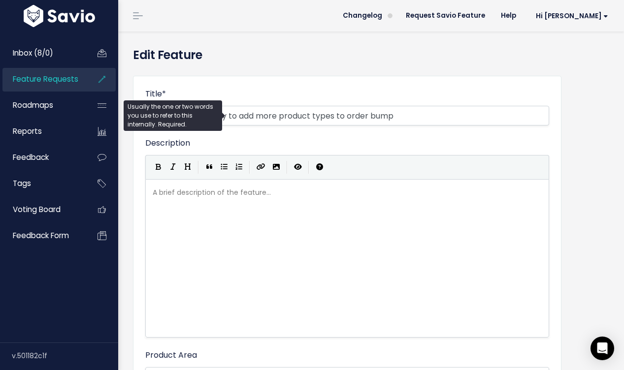
click at [308, 226] on div "A brief description of the feature... x ​" at bounding box center [360, 271] width 418 height 172
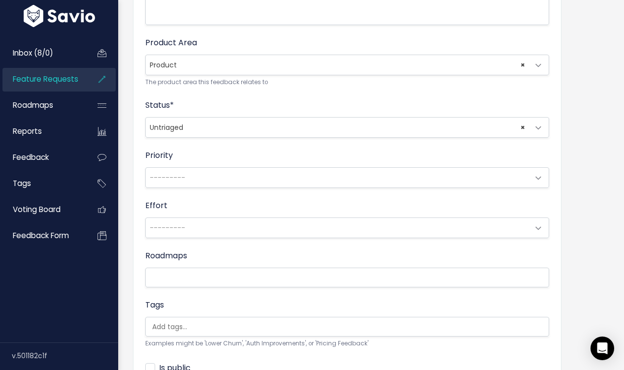
scroll to position [410, 0]
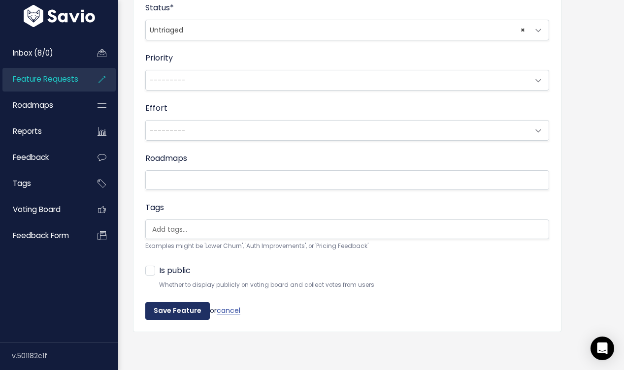
type textarea "- free product"
click at [181, 307] on input "Save Feature" at bounding box center [177, 311] width 65 height 18
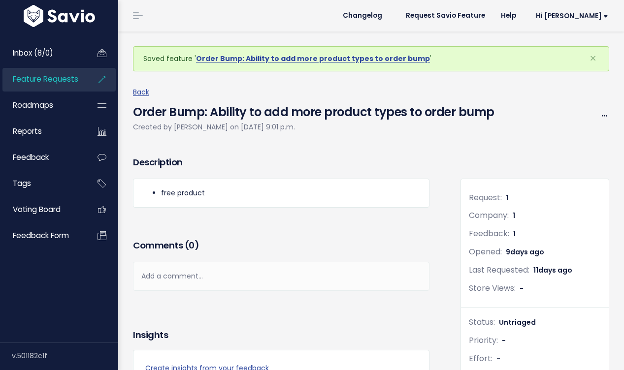
click at [76, 83] on span "Feature Requests" at bounding box center [45, 79] width 65 height 10
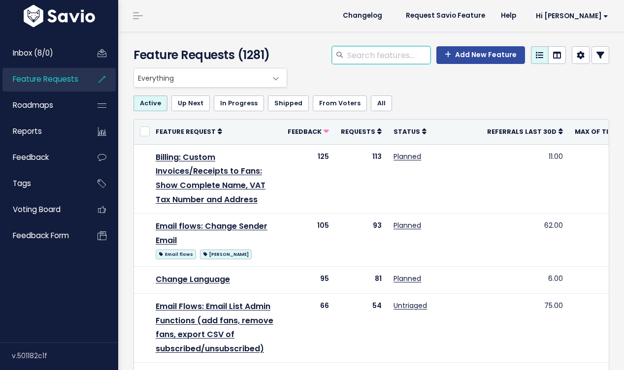
click at [364, 58] on input "search" at bounding box center [388, 55] width 84 height 18
type input "order bump"
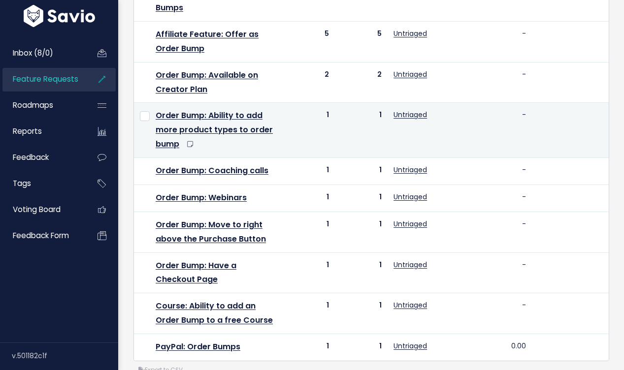
scroll to position [285, 0]
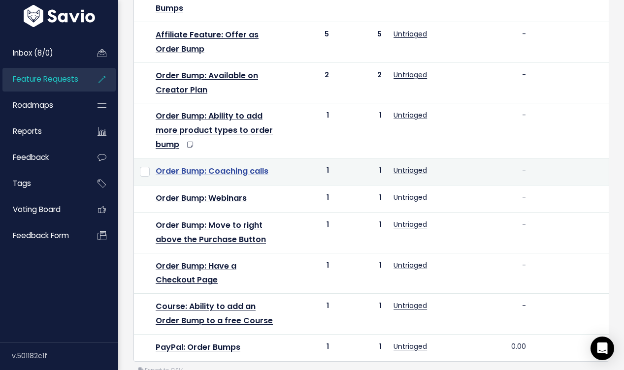
click at [225, 174] on link "Order Bump: Coaching calls" at bounding box center [212, 170] width 113 height 11
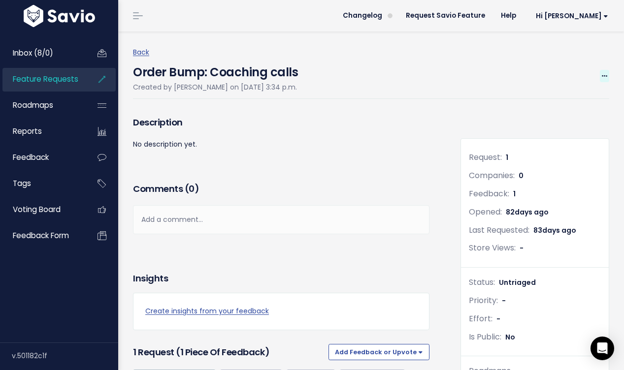
click at [603, 72] on span at bounding box center [604, 76] width 9 height 12
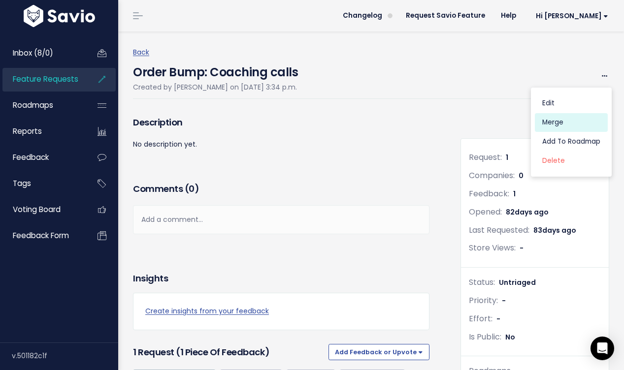
click at [567, 121] on link "Merge" at bounding box center [571, 122] width 73 height 19
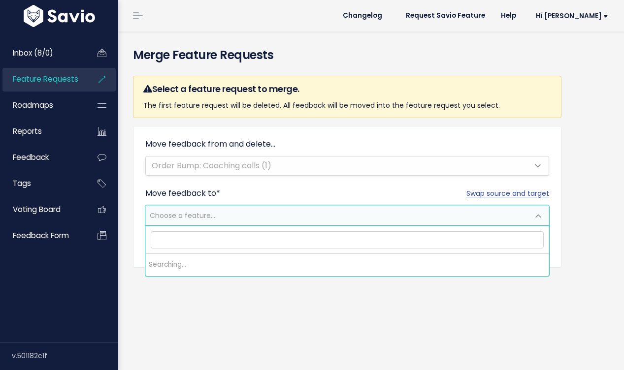
click at [274, 213] on span "Choose a feature..." at bounding box center [337, 216] width 383 height 20
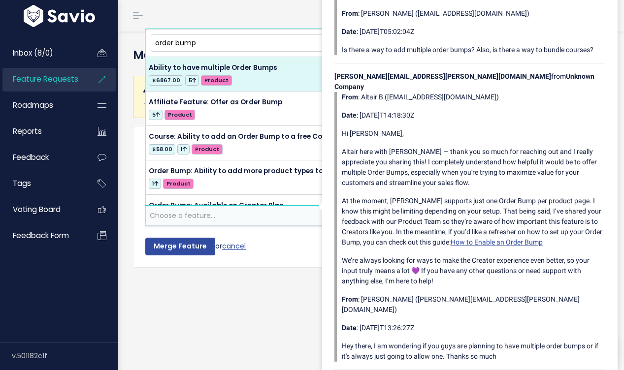
type input "order bump"
click at [208, 337] on div "Merge Feature Requests Select a feature request to merge. The first feature req…" at bounding box center [371, 201] width 506 height 339
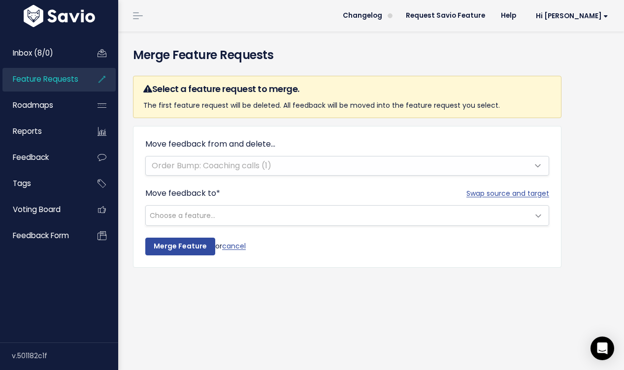
click at [246, 209] on span "Choose a feature..." at bounding box center [337, 216] width 383 height 20
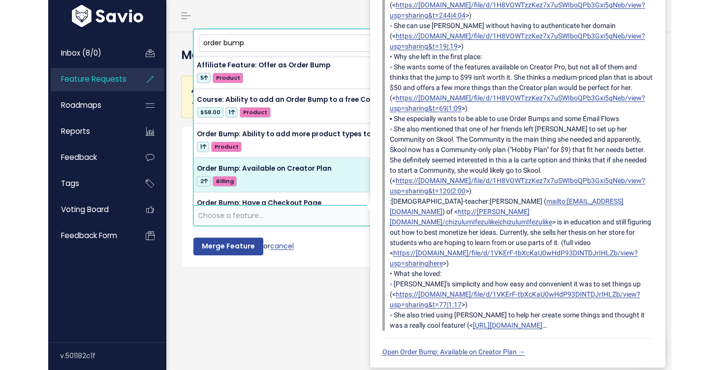
scroll to position [48, 0]
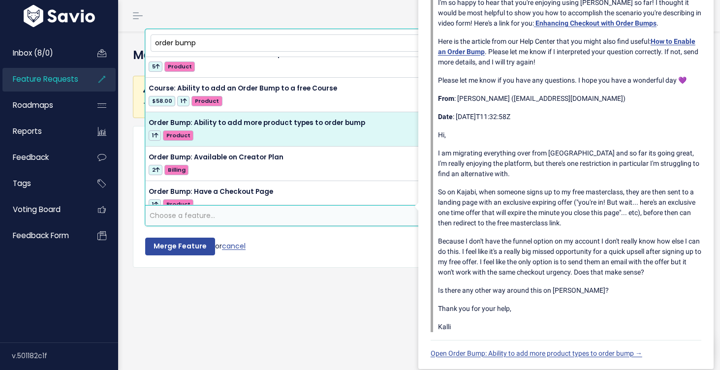
type input "order bump"
select select "64613"
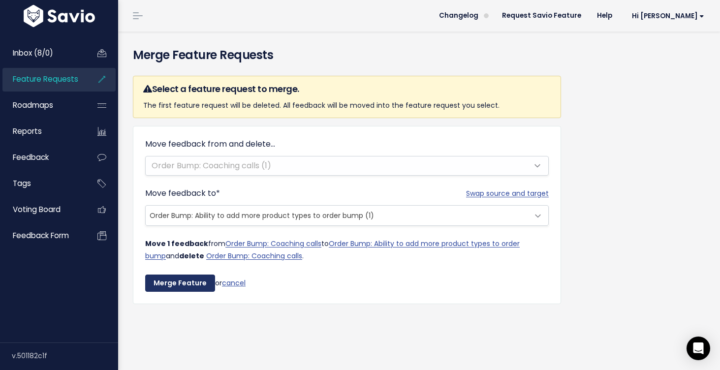
click at [189, 285] on input "Merge Feature" at bounding box center [180, 284] width 70 height 18
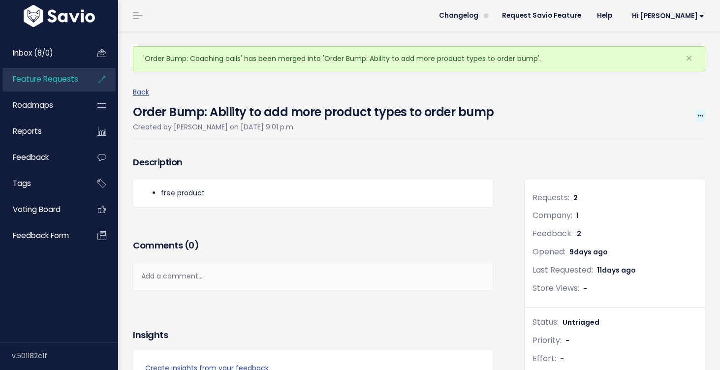
click at [697, 119] on span at bounding box center [700, 116] width 9 height 12
click at [647, 148] on link "Edit" at bounding box center [667, 143] width 73 height 19
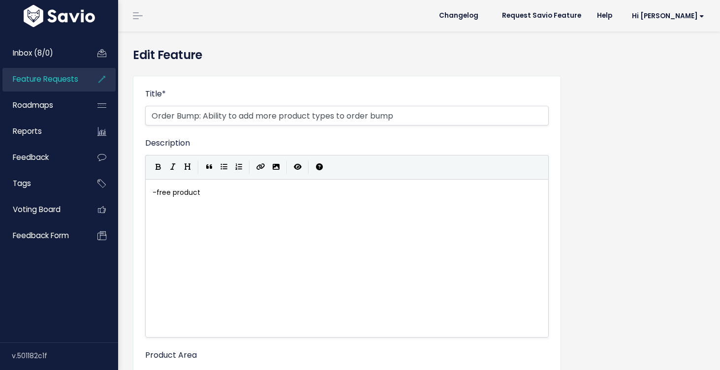
select select
click at [345, 116] on input "Order Bump: Ability to add more product types to order bump" at bounding box center [347, 116] width 404 height 20
drag, startPoint x: 205, startPoint y: 116, endPoint x: 154, endPoint y: 109, distance: 52.1
click at [154, 109] on input "Order Bump: Ability to add more product types as order bump" at bounding box center [347, 116] width 404 height 20
click at [303, 112] on input "Ability to add more product types as order bump" at bounding box center [347, 116] width 404 height 20
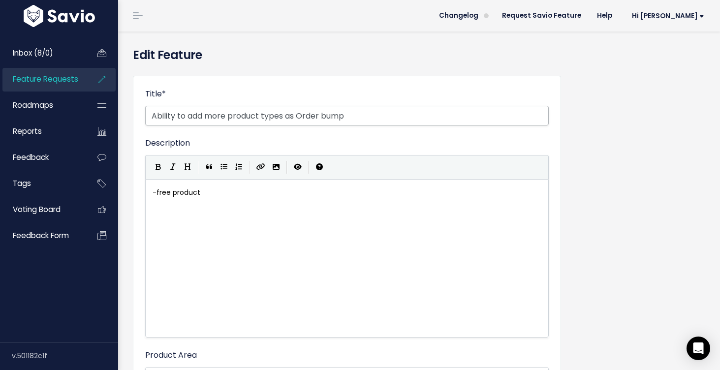
click at [329, 113] on input "Ability to add more product types as Order bump" at bounding box center [347, 116] width 404 height 20
type input "Ability to add more product types as Order Bump"
click at [284, 187] on pre "- free product" at bounding box center [347, 193] width 393 height 12
type textarea "coaching cal;"
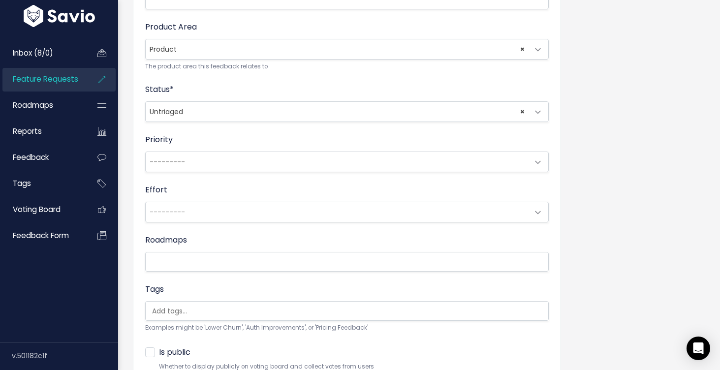
scroll to position [410, 0]
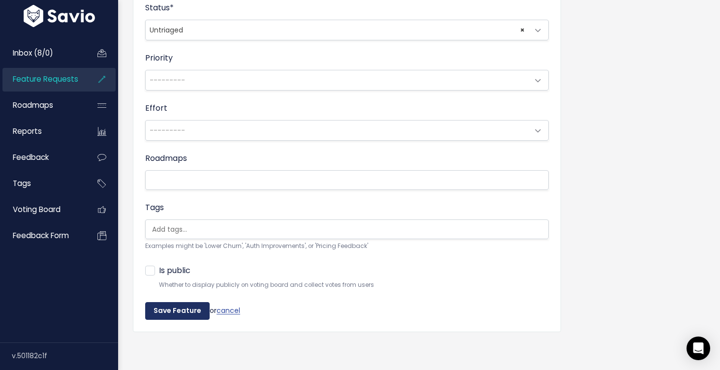
type textarea "l"
click at [191, 311] on input "Save Feature" at bounding box center [177, 311] width 65 height 18
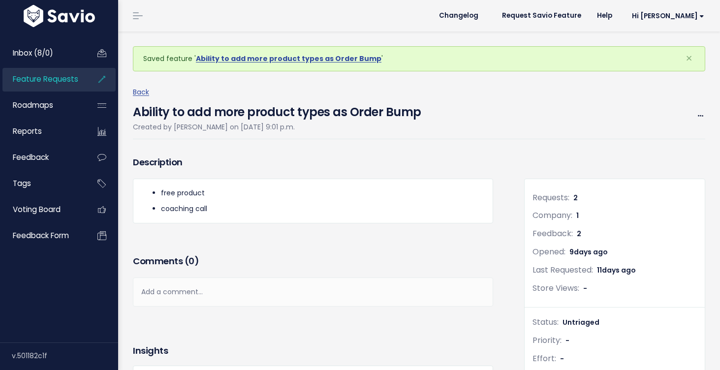
click at [79, 79] on link "Feature Requests" at bounding box center [41, 79] width 79 height 23
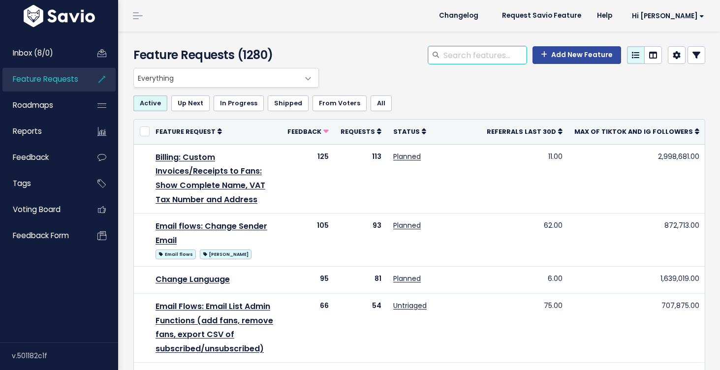
click at [488, 48] on input "search" at bounding box center [485, 55] width 84 height 18
type input "order bump"
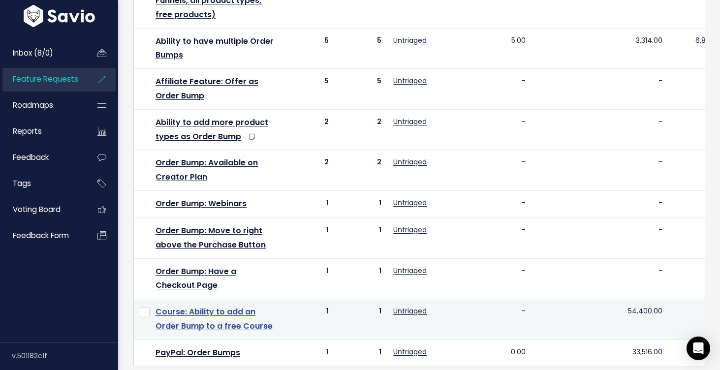
scroll to position [260, 0]
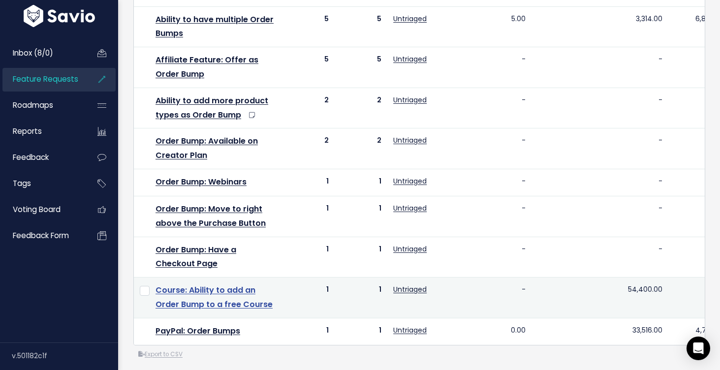
click at [222, 300] on link "Course: Ability to add an Order Bump to a free Course" at bounding box center [214, 298] width 117 height 26
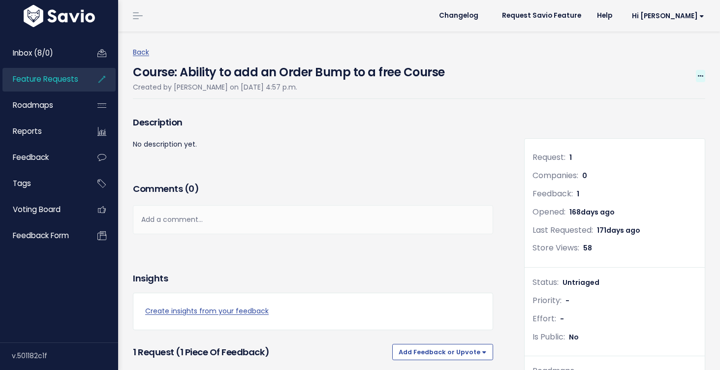
click at [697, 71] on span at bounding box center [700, 76] width 9 height 12
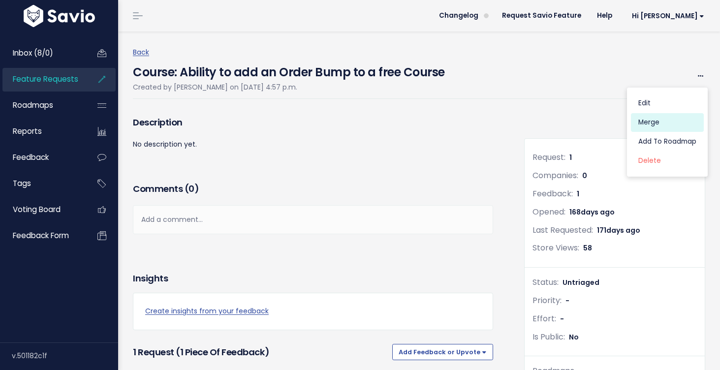
click at [659, 116] on link "Merge" at bounding box center [667, 122] width 73 height 19
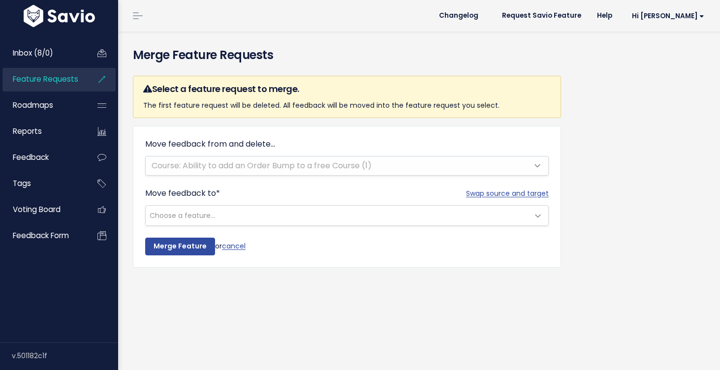
click at [311, 225] on span "Choose a feature..." at bounding box center [337, 216] width 383 height 20
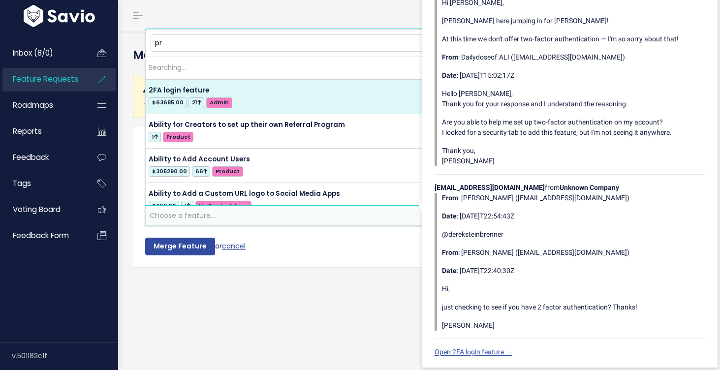
type input "p"
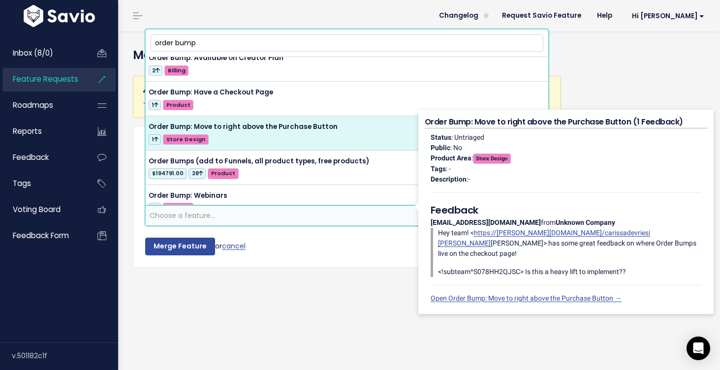
scroll to position [120, 0]
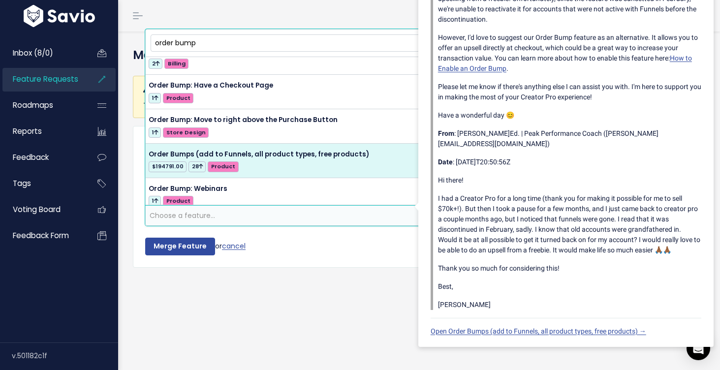
type input "order bump"
select select "28825"
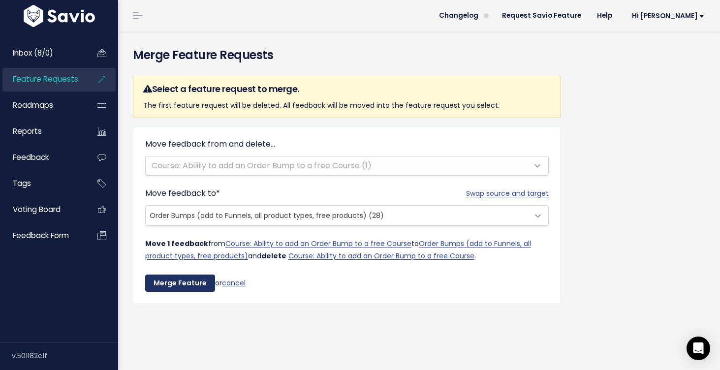
click at [189, 285] on input "Merge Feature" at bounding box center [180, 284] width 70 height 18
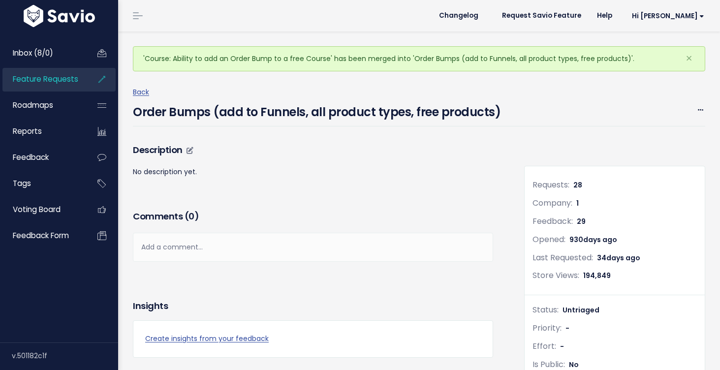
click at [296, 148] on h3 "Description" at bounding box center [313, 150] width 360 height 14
click at [69, 77] on span "Feature Requests" at bounding box center [45, 79] width 65 height 10
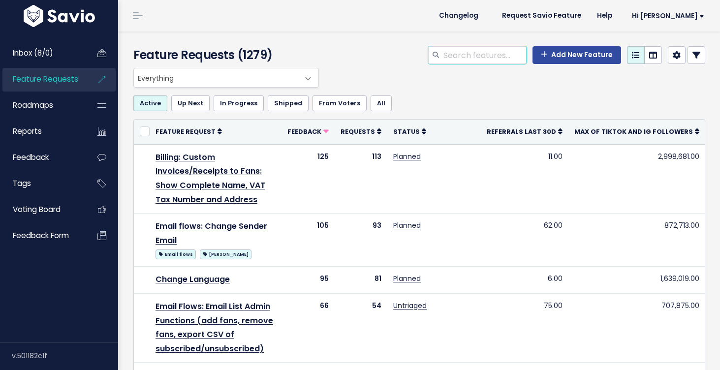
click at [455, 51] on input "search" at bounding box center [485, 55] width 84 height 18
type input "order bump"
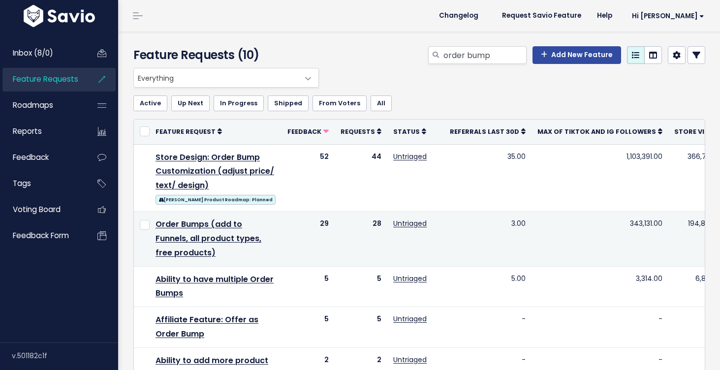
scroll to position [225, 0]
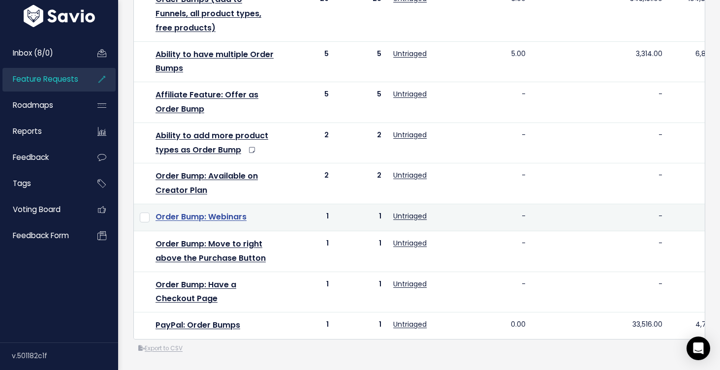
click at [225, 216] on link "Order Bump: Webinars" at bounding box center [201, 216] width 91 height 11
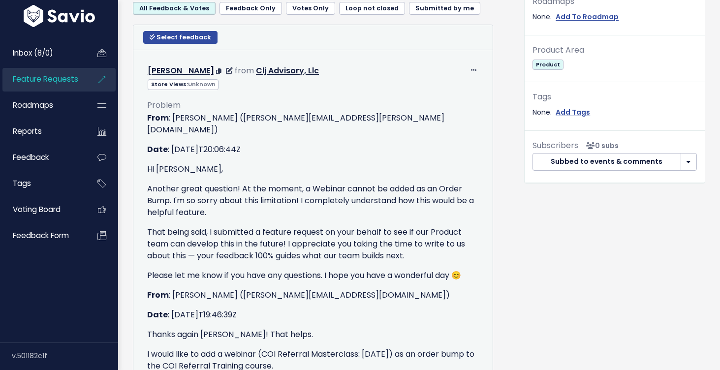
scroll to position [37, 0]
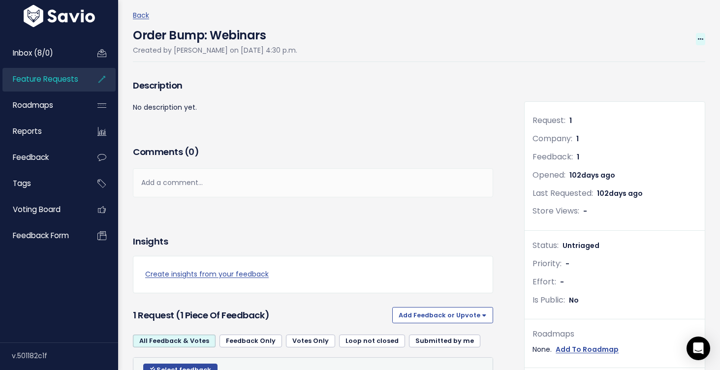
click at [700, 38] on icon at bounding box center [700, 39] width 5 height 6
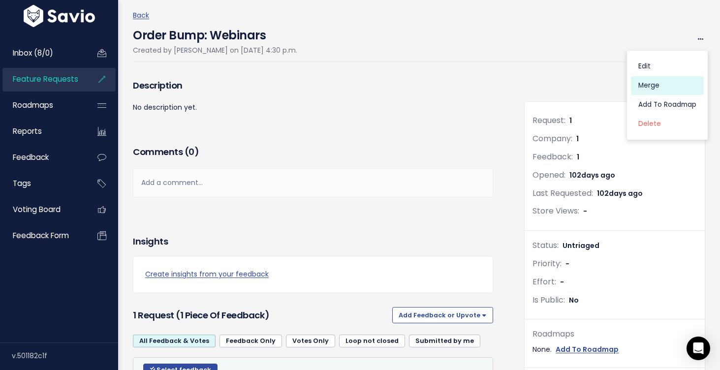
click at [662, 82] on link "Merge" at bounding box center [667, 85] width 73 height 19
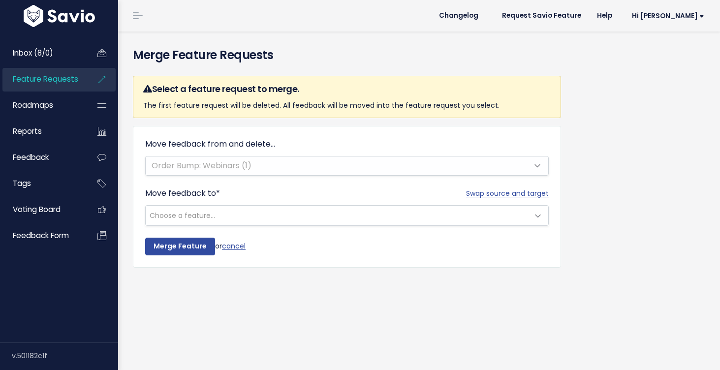
click at [254, 218] on span "Choose a feature..." at bounding box center [337, 216] width 383 height 20
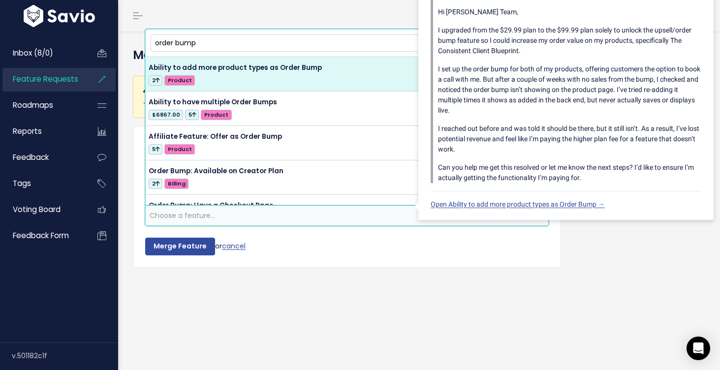
type input "order bump"
select select "64613"
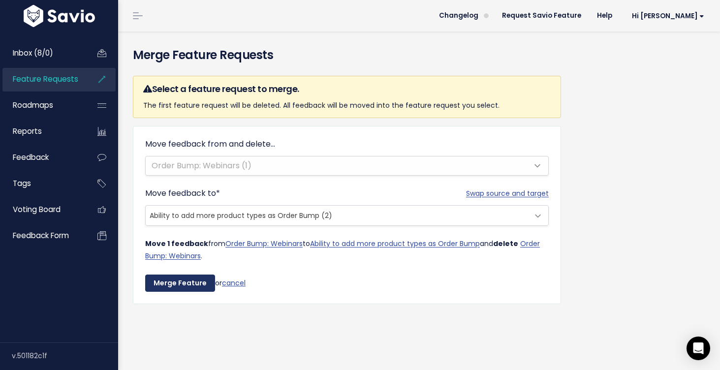
click at [165, 283] on input "Merge Feature" at bounding box center [180, 284] width 70 height 18
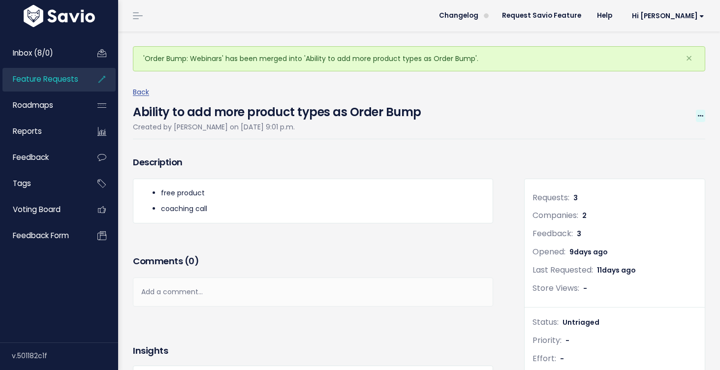
click at [699, 113] on icon at bounding box center [700, 116] width 5 height 6
click at [654, 145] on link "Edit" at bounding box center [667, 143] width 73 height 19
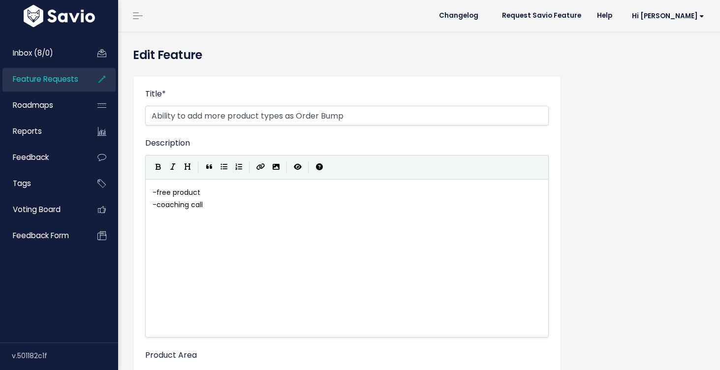
select select
click at [213, 212] on div "xxxxxxxxxx - free product - coaching call" at bounding box center [347, 199] width 393 height 29
type textarea "webomar\"
type textarea "oinar"
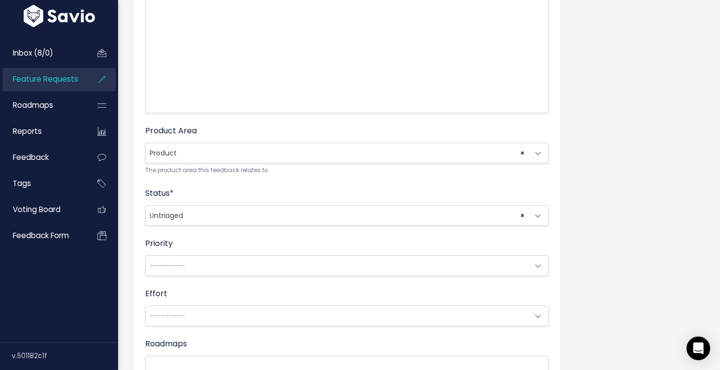
scroll to position [410, 0]
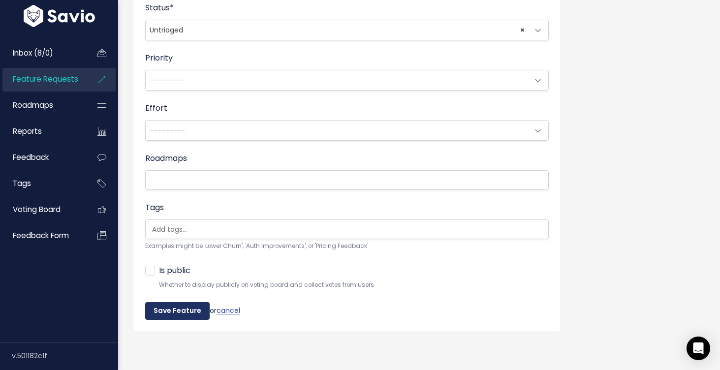
type textarea "inar"
click at [184, 311] on input "Save Feature" at bounding box center [177, 311] width 65 height 18
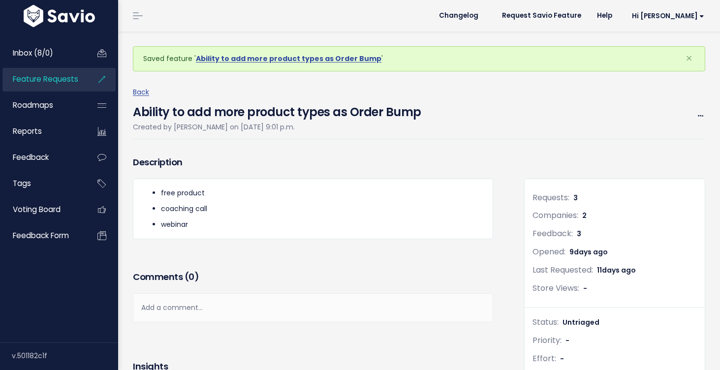
click at [70, 85] on link "Feature Requests" at bounding box center [41, 79] width 79 height 23
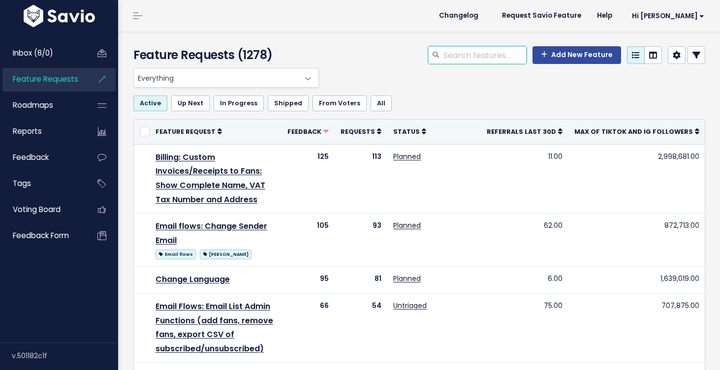
click at [477, 61] on input "search" at bounding box center [485, 55] width 84 height 18
type input "order bump"
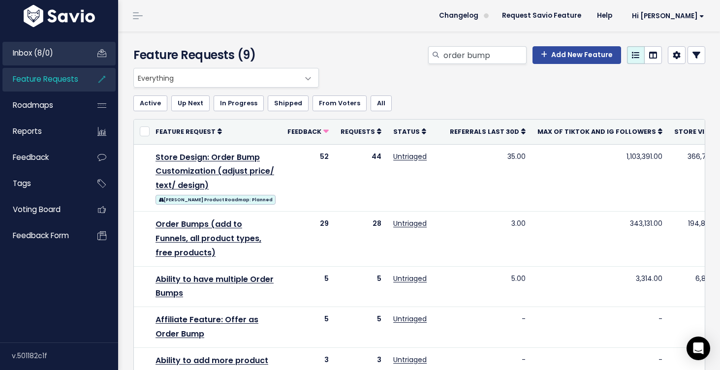
click at [70, 60] on link "Inbox (8/0)" at bounding box center [41, 53] width 79 height 23
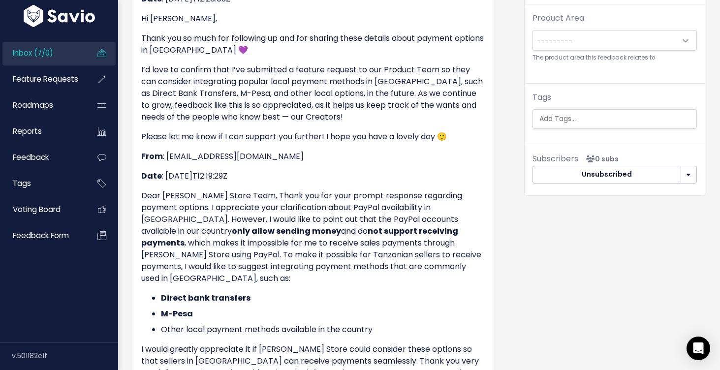
scroll to position [297, 0]
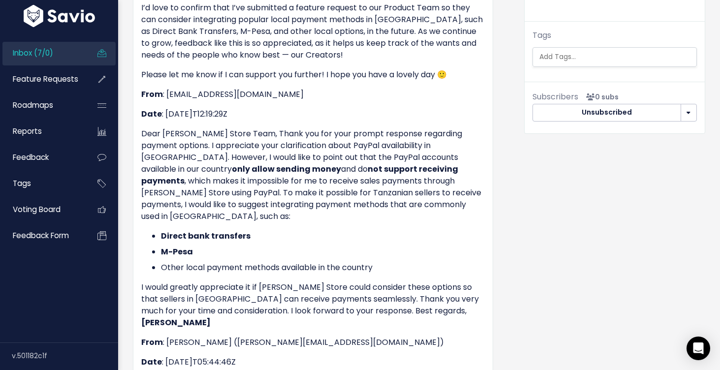
click at [426, 145] on p "Dear Stan Store Team, Thank you for your prompt response regarding payment opti…" at bounding box center [313, 175] width 344 height 95
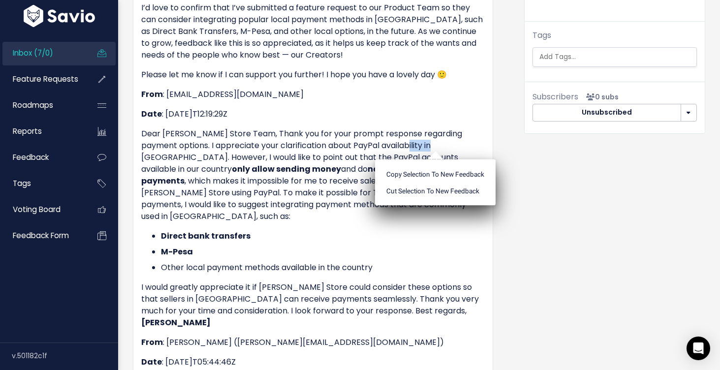
copy p "Tanzania"
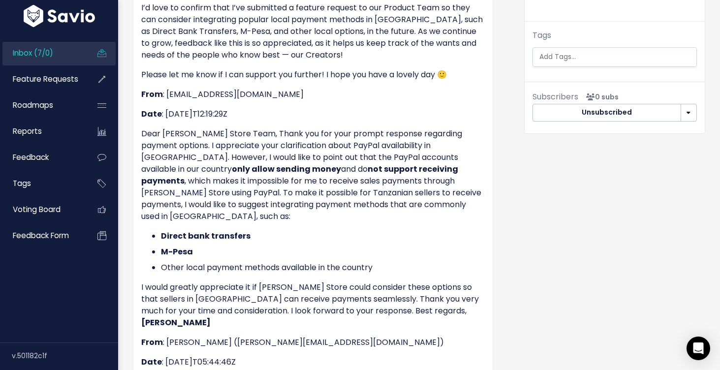
click at [361, 246] on li "M-Pesa" at bounding box center [323, 252] width 324 height 12
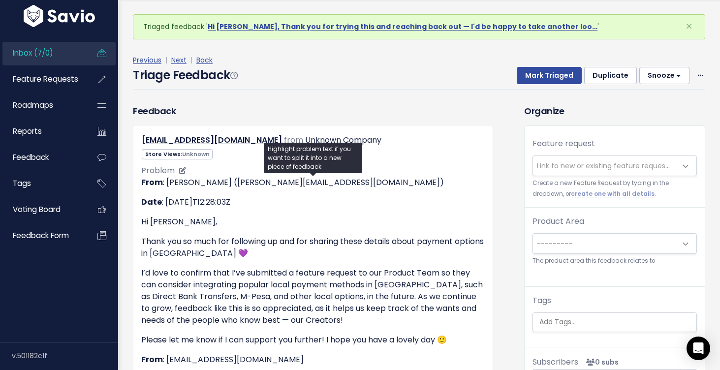
scroll to position [21, 0]
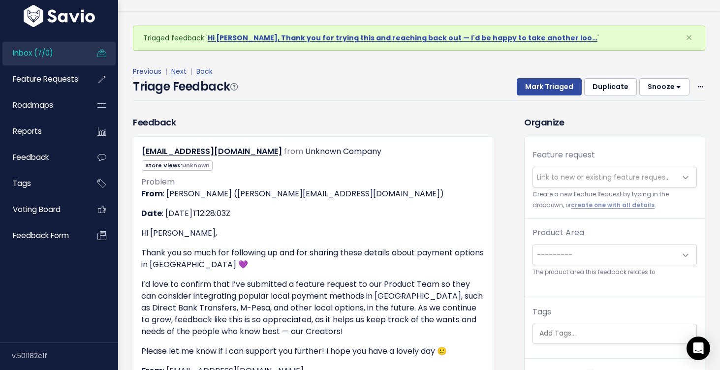
click at [617, 89] on button "Duplicate" at bounding box center [611, 87] width 53 height 18
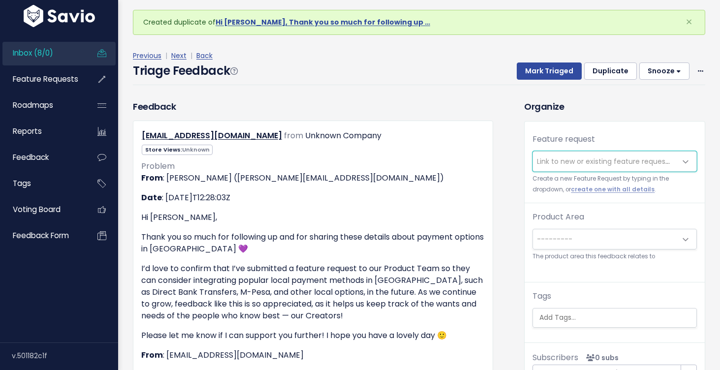
scroll to position [39, 0]
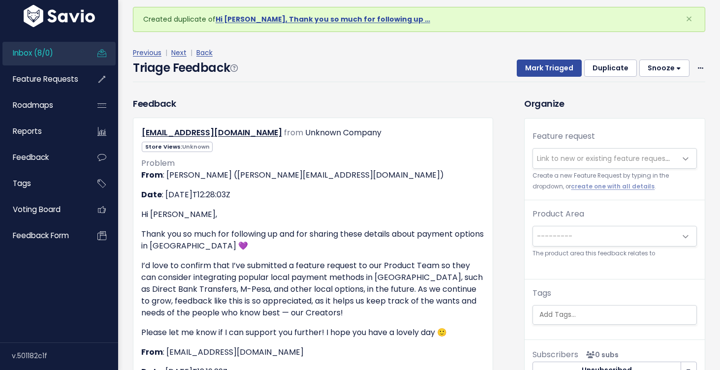
click at [592, 152] on span "Link to new or existing feature request..." at bounding box center [605, 159] width 144 height 20
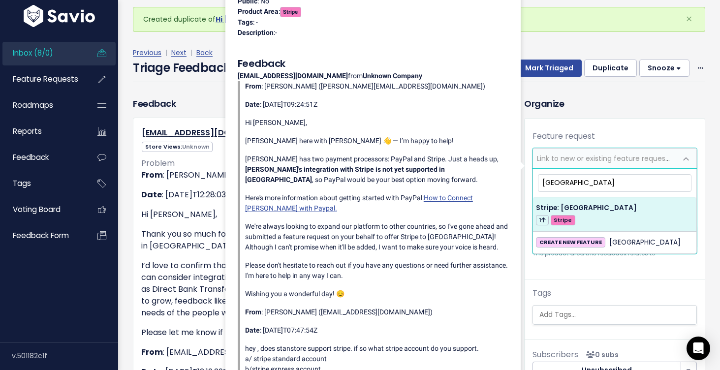
type input "[GEOGRAPHIC_DATA]"
select select "57284"
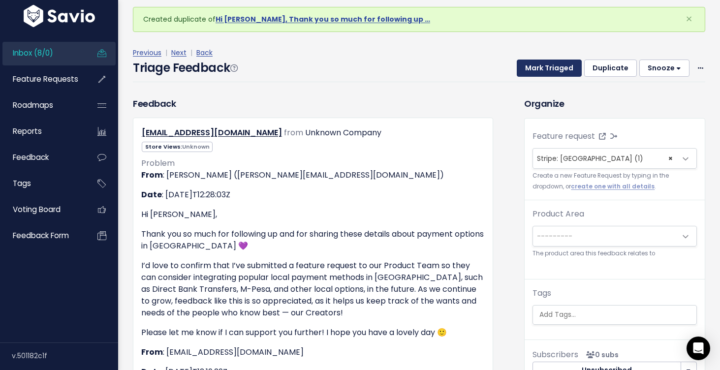
click at [554, 72] on button "Mark Triaged" at bounding box center [549, 69] width 65 height 18
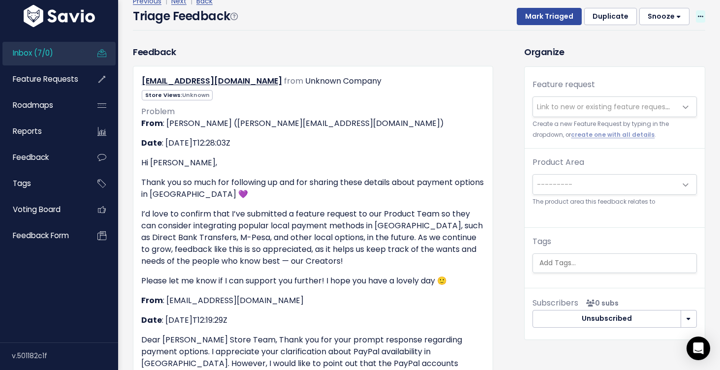
scroll to position [78, 0]
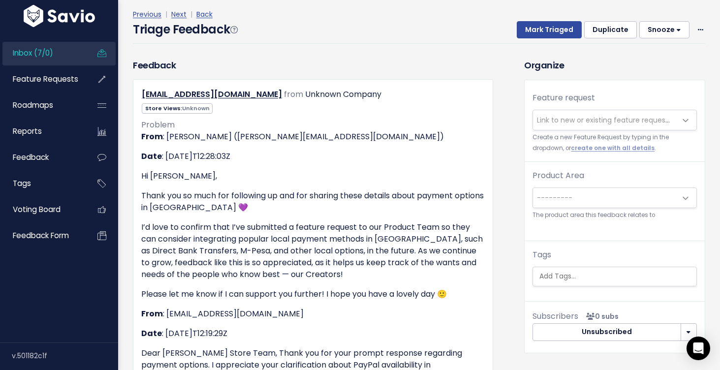
click at [610, 30] on button "Duplicate" at bounding box center [611, 30] width 53 height 18
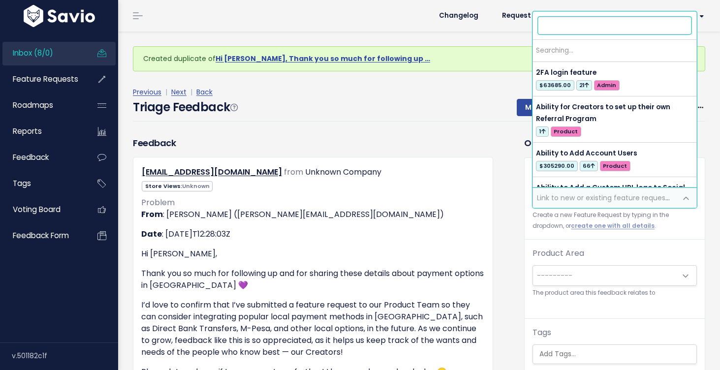
click at [574, 198] on span "Link to new or existing feature request..." at bounding box center [605, 198] width 136 height 10
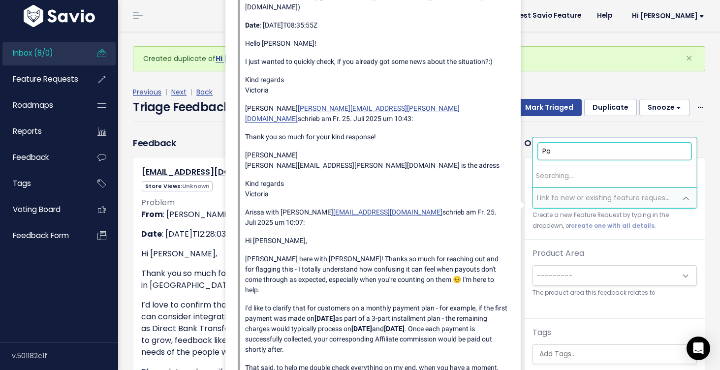
type input "P"
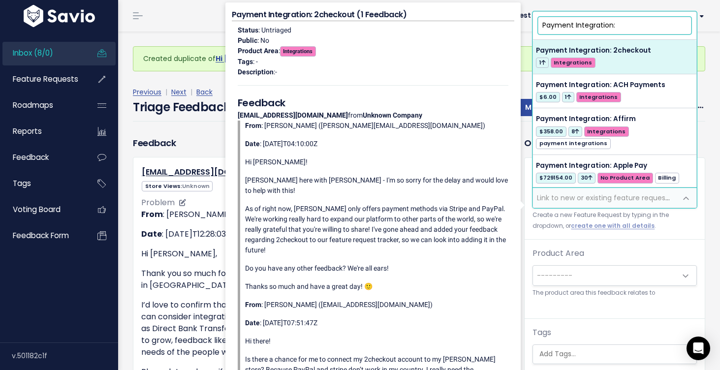
type input "Payment Integration:"
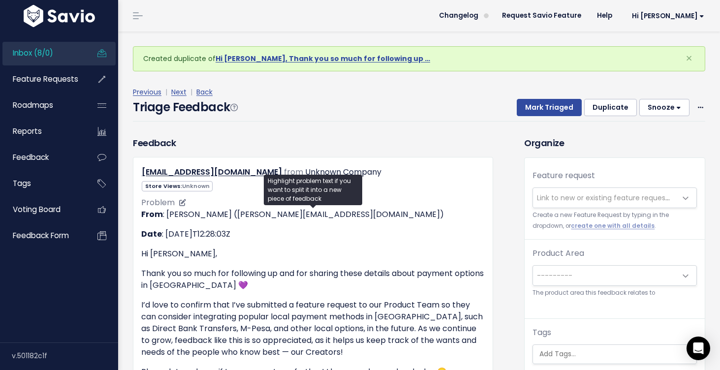
click at [172, 271] on p "Thank you so much for following up and for sharing these details about payment …" at bounding box center [313, 280] width 344 height 24
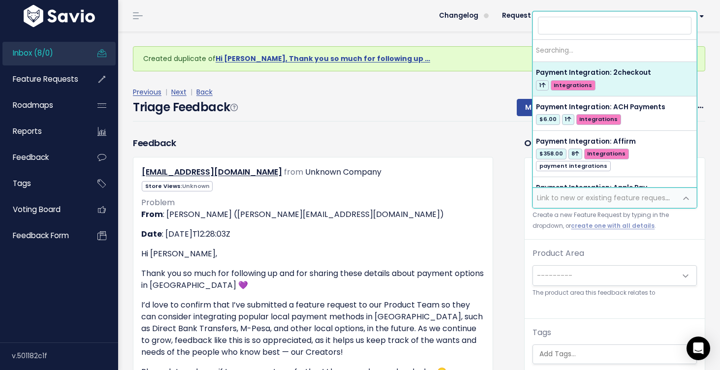
click at [604, 194] on span "Link to new or existing feature request..." at bounding box center [605, 198] width 136 height 10
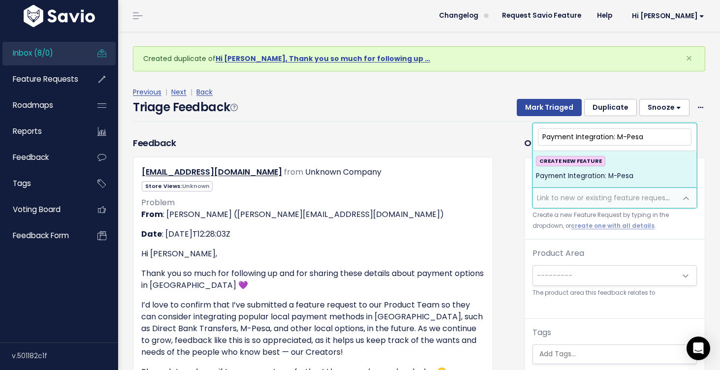
type input "Payment Integration: M-Pesa"
click at [635, 173] on div "CREATE NEW FEATURE Payment Integration: M-Pesa" at bounding box center [615, 169] width 158 height 27
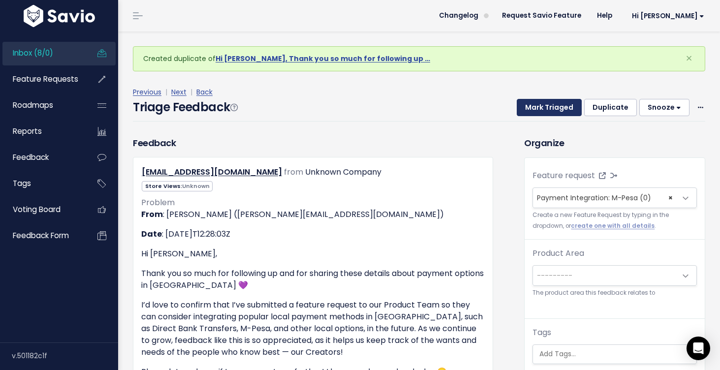
click at [556, 110] on button "Mark Triaged" at bounding box center [549, 108] width 65 height 18
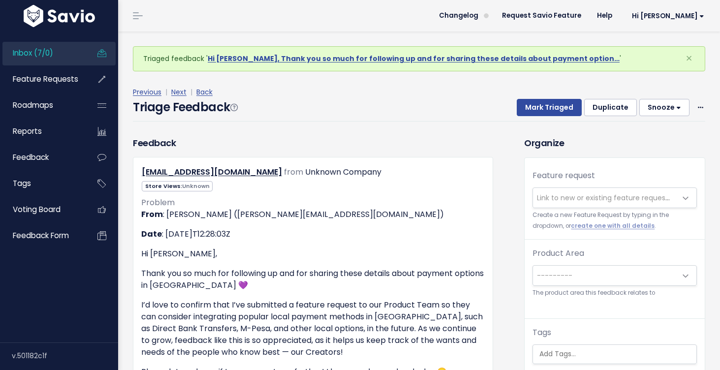
click at [595, 201] on span "Link to new or existing feature request..." at bounding box center [605, 198] width 136 height 10
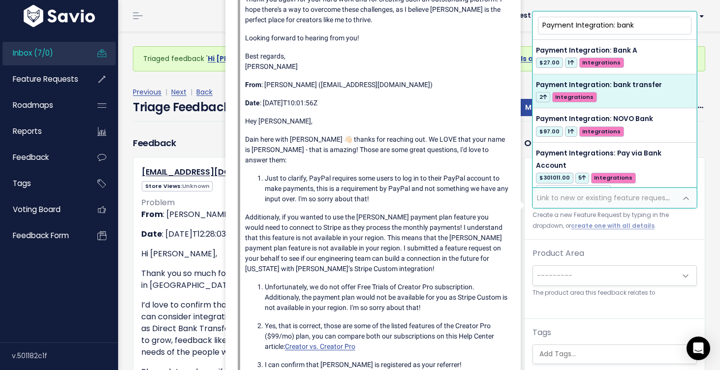
type input "Payment Integration: bank"
select select "45160"
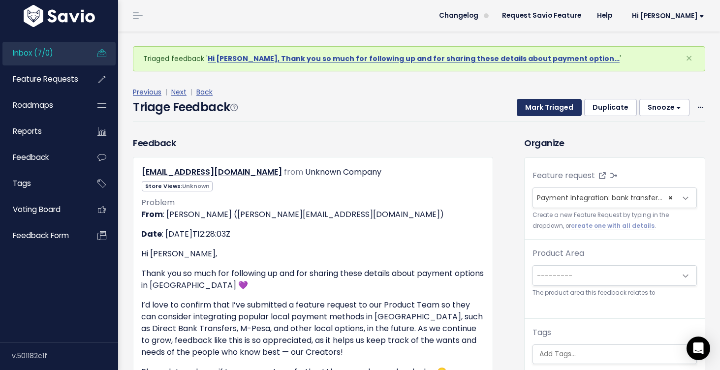
click at [559, 106] on button "Mark Triaged" at bounding box center [549, 108] width 65 height 18
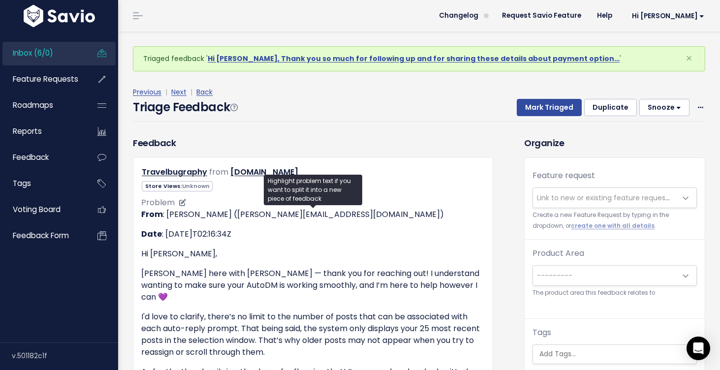
click at [394, 209] on p "From : Elvin L (elvin.linaac@stanwith.me)" at bounding box center [313, 215] width 344 height 12
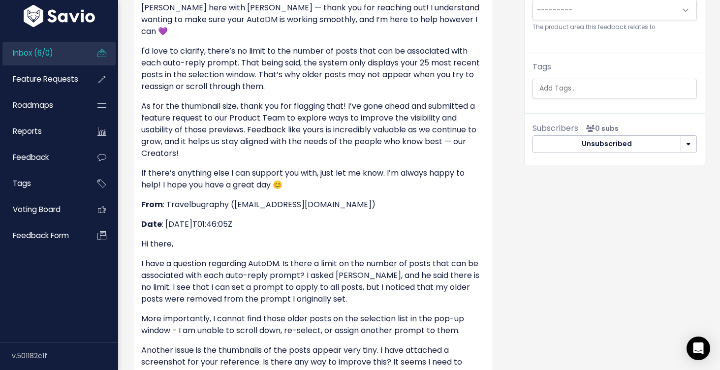
scroll to position [16, 0]
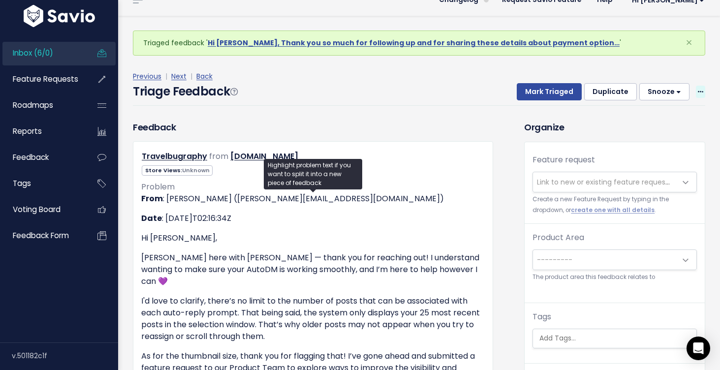
click at [702, 90] on icon at bounding box center [700, 92] width 5 height 6
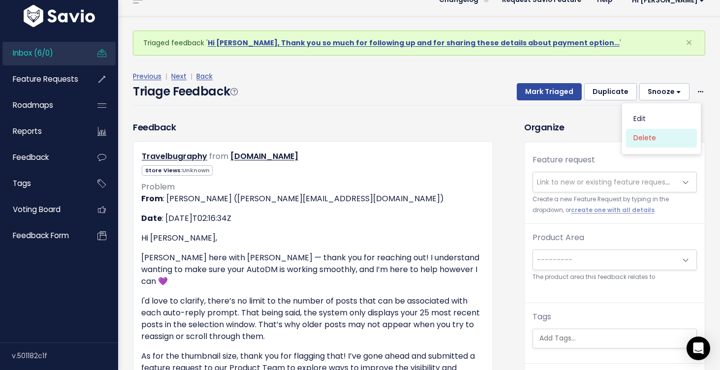
click at [646, 144] on link "Delete" at bounding box center [661, 138] width 71 height 19
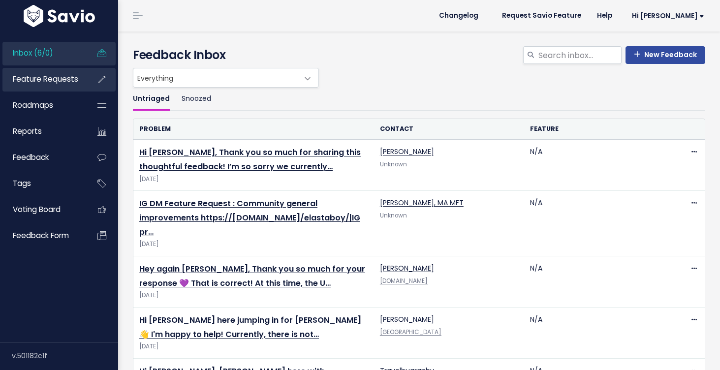
click at [65, 77] on span "Feature Requests" at bounding box center [45, 79] width 65 height 10
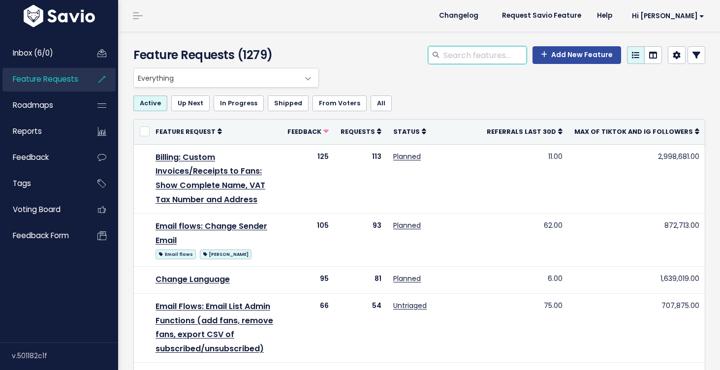
click at [527, 56] on input "search" at bounding box center [485, 55] width 84 height 18
type input "bank"
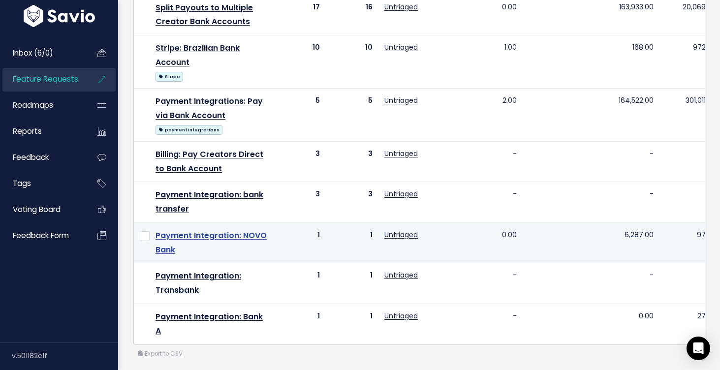
scroll to position [155, 0]
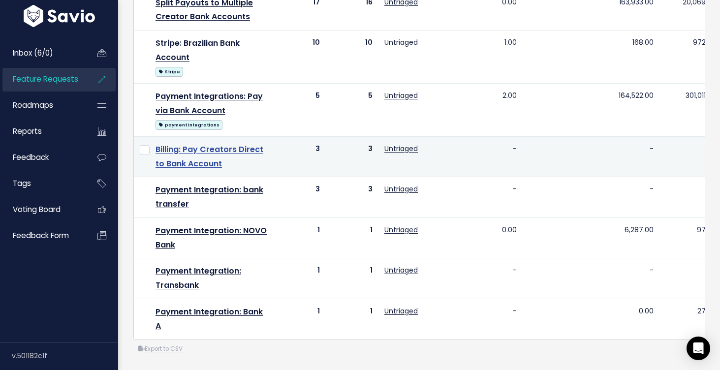
click at [243, 152] on link "Billing: Pay Creators Direct to Bank Account" at bounding box center [210, 157] width 108 height 26
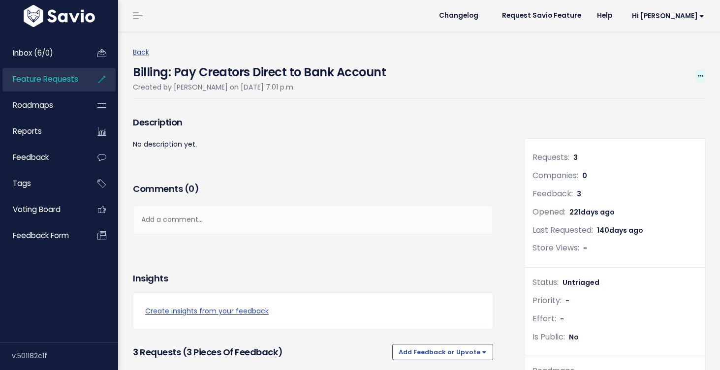
click at [698, 75] on icon at bounding box center [700, 76] width 5 height 6
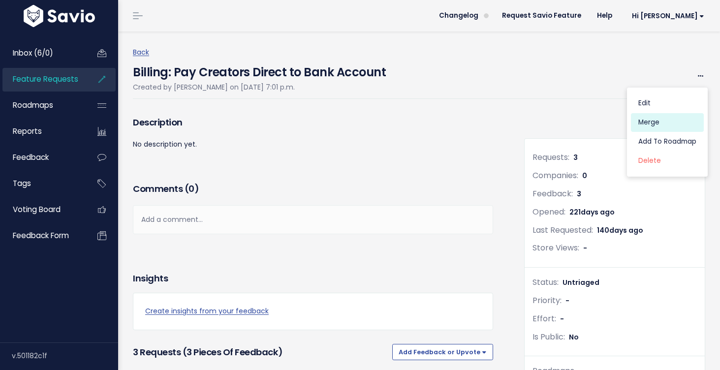
click at [651, 118] on link "Merge" at bounding box center [667, 122] width 73 height 19
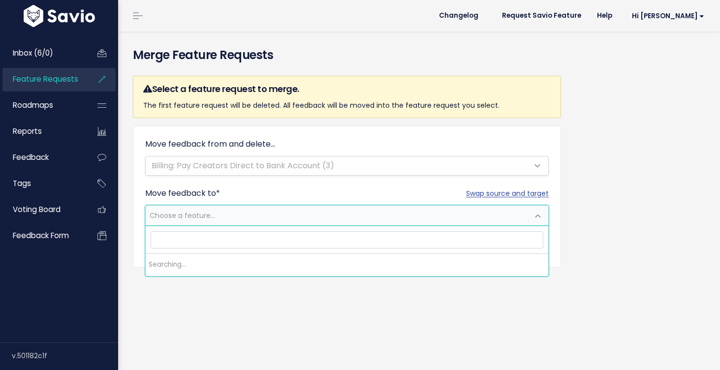
click at [336, 215] on span "Choose a feature..." at bounding box center [337, 216] width 383 height 20
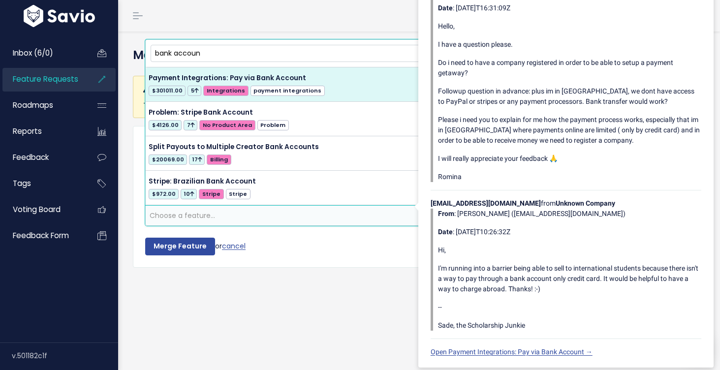
type input "bank accoun"
select select "31740"
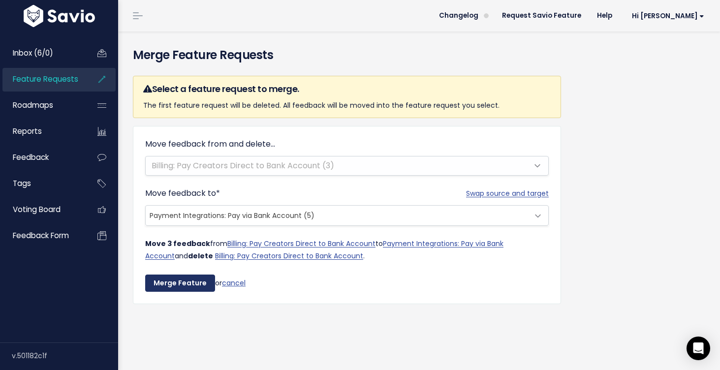
click at [185, 283] on input "Merge Feature" at bounding box center [180, 284] width 70 height 18
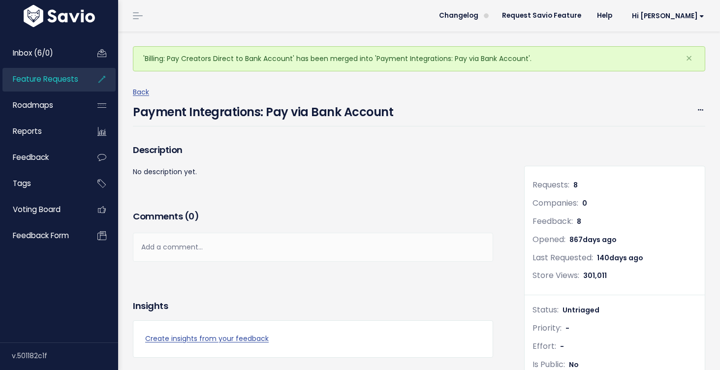
click at [87, 83] on li "Feature Requests" at bounding box center [58, 80] width 113 height 24
click at [66, 81] on span "Feature Requests" at bounding box center [45, 79] width 65 height 10
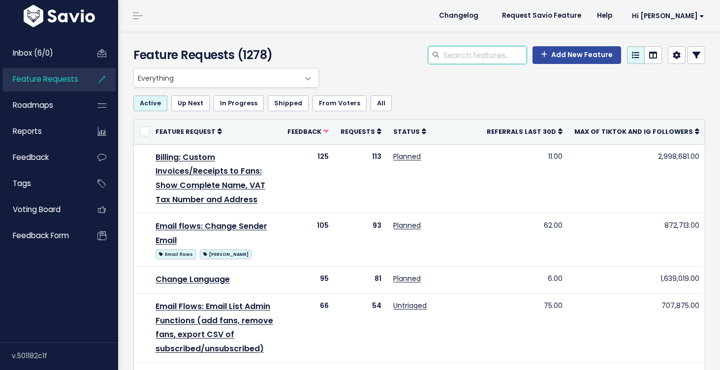
click at [473, 60] on input "search" at bounding box center [485, 55] width 84 height 18
type input "banj"
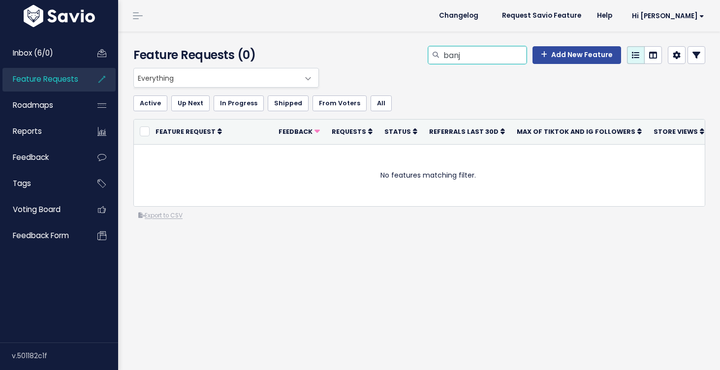
click at [483, 57] on input "banj" at bounding box center [485, 55] width 84 height 18
type input "bank"
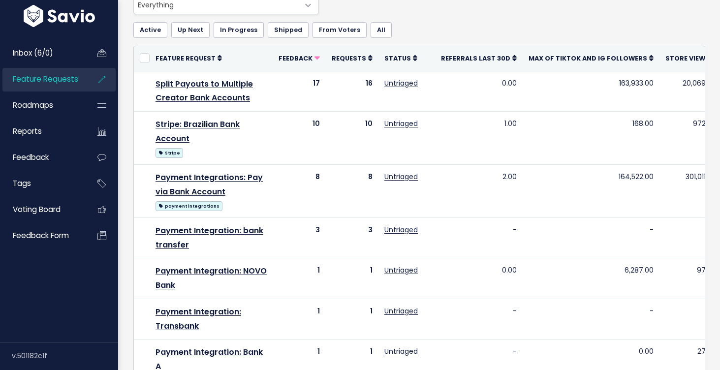
scroll to position [114, 0]
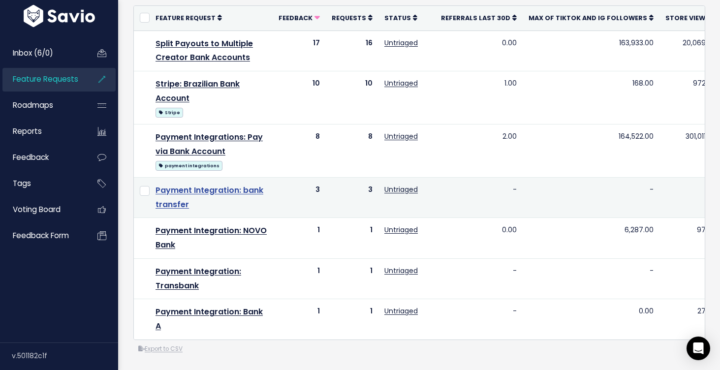
click at [257, 192] on link "Payment Integration: bank transfer" at bounding box center [210, 198] width 108 height 26
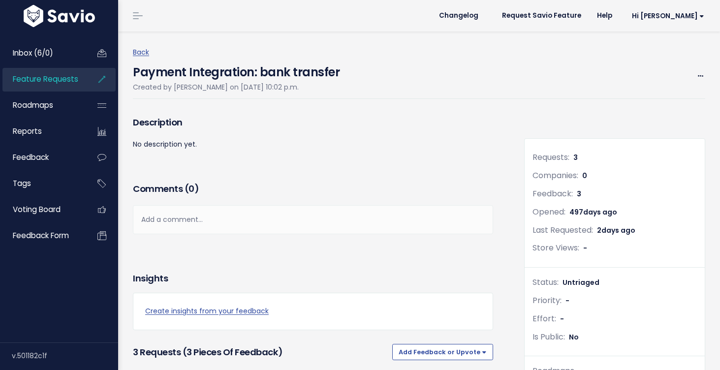
click at [694, 74] on div "Edit Merge Add to Roadmap [GEOGRAPHIC_DATA]" at bounding box center [696, 76] width 17 height 12
click at [698, 74] on icon at bounding box center [700, 76] width 5 height 6
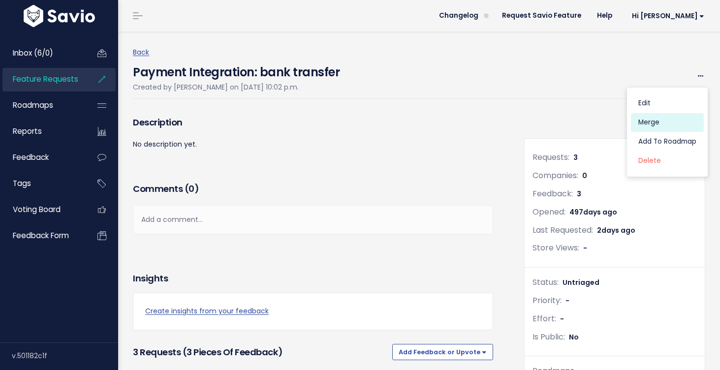
click at [656, 117] on link "Merge" at bounding box center [667, 122] width 73 height 19
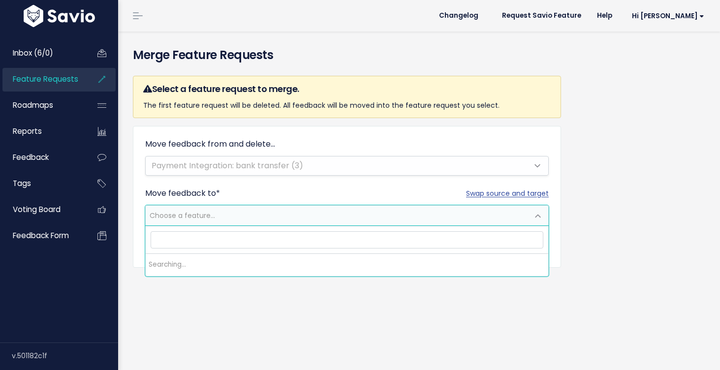
click at [290, 216] on span "Choose a feature..." at bounding box center [337, 216] width 383 height 20
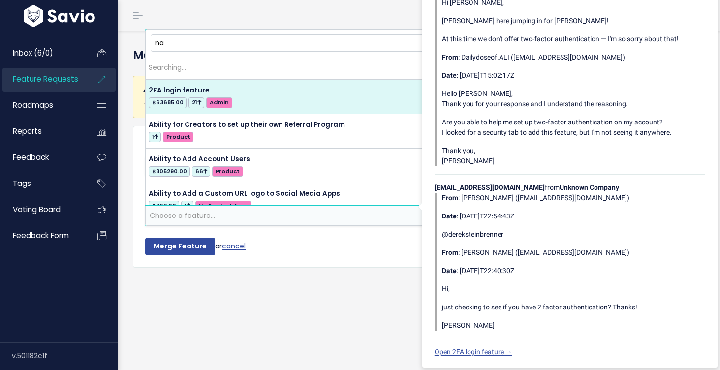
type input "n"
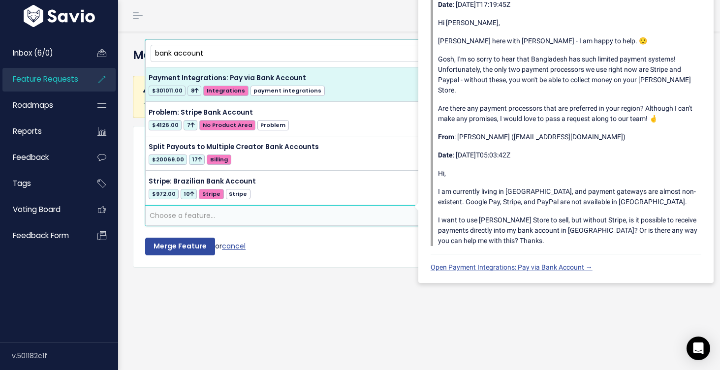
type input "bank account"
select select "31740"
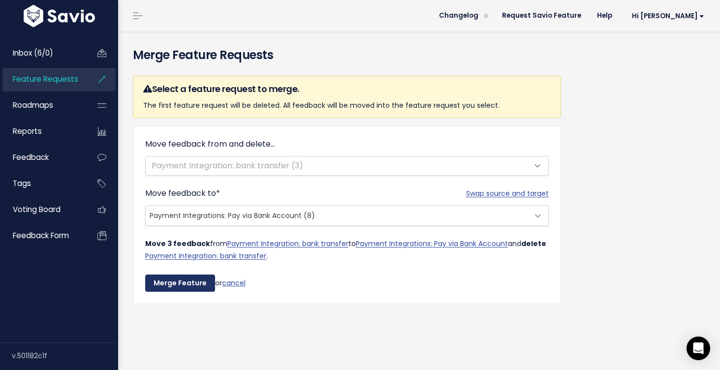
click at [185, 288] on input "Merge Feature" at bounding box center [180, 284] width 70 height 18
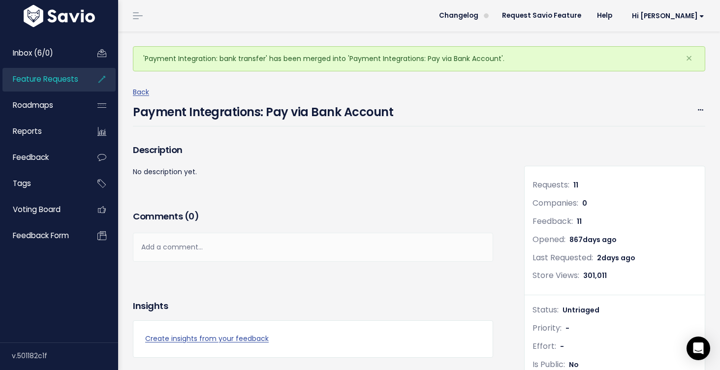
click at [54, 84] on span "Feature Requests" at bounding box center [45, 79] width 65 height 10
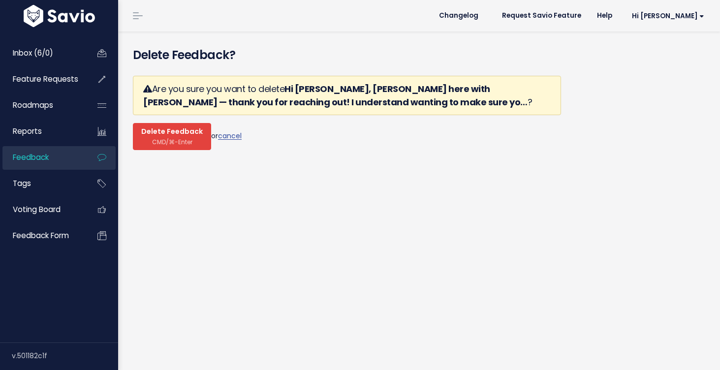
click at [192, 131] on span "Delete Feedback" at bounding box center [172, 132] width 62 height 9
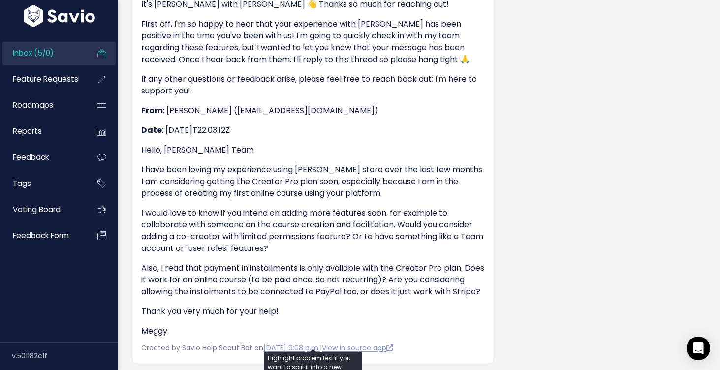
scroll to position [480, 0]
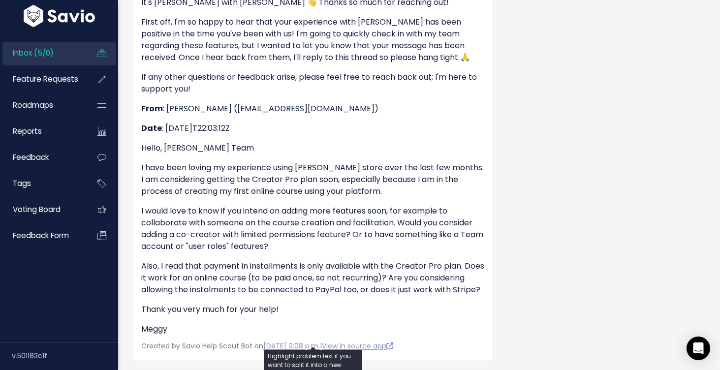
click at [330, 251] on p "I would love to know if you intend on adding more features soon, for example to…" at bounding box center [313, 228] width 344 height 47
click at [306, 239] on p "I would love to know if you intend on adding more features soon, for example to…" at bounding box center [313, 228] width 344 height 47
click at [292, 244] on p "I would love to know if you intend on adding more features soon, for example to…" at bounding box center [313, 228] width 344 height 47
click at [344, 265] on p "Also, I read that payment in installments is only available with the Creator Pr…" at bounding box center [313, 277] width 344 height 35
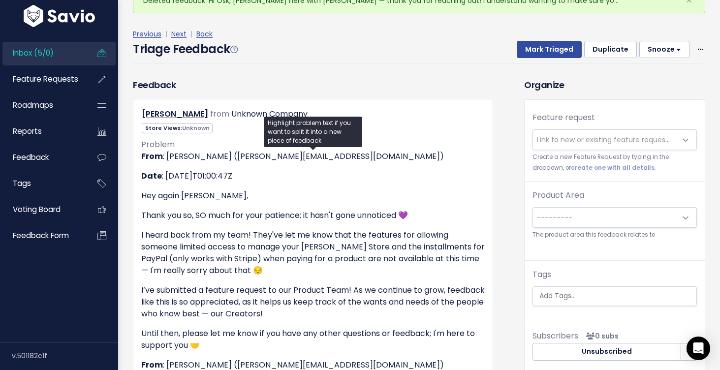
scroll to position [0, 0]
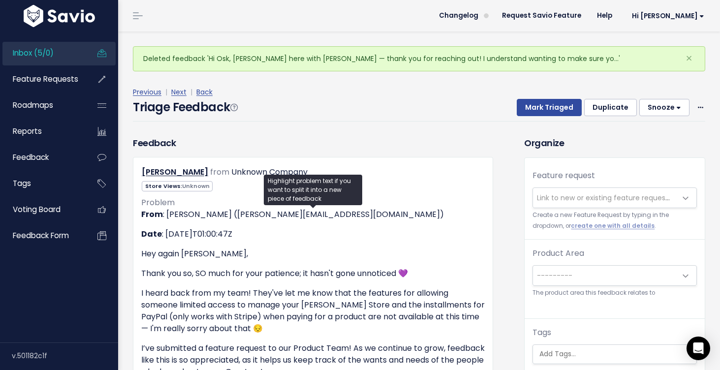
click at [620, 197] on span "Link to new or existing feature request..." at bounding box center [605, 198] width 136 height 10
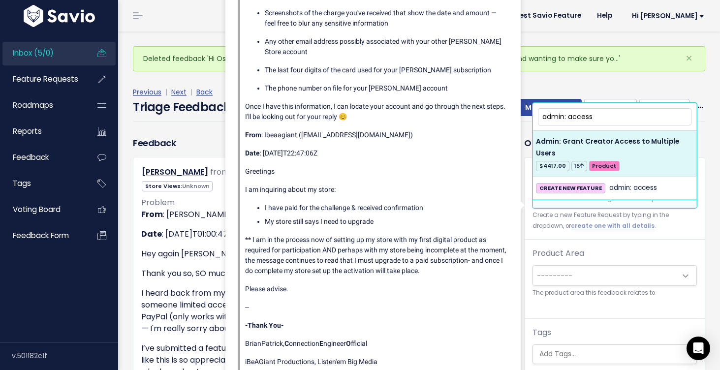
type input "admin: access"
select select "57893"
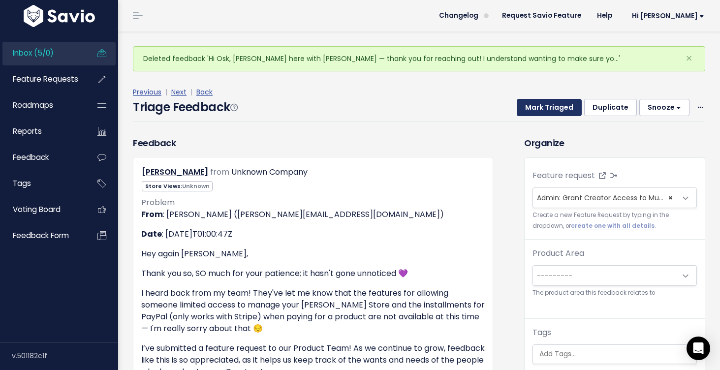
click at [562, 110] on button "Mark Triaged" at bounding box center [549, 108] width 65 height 18
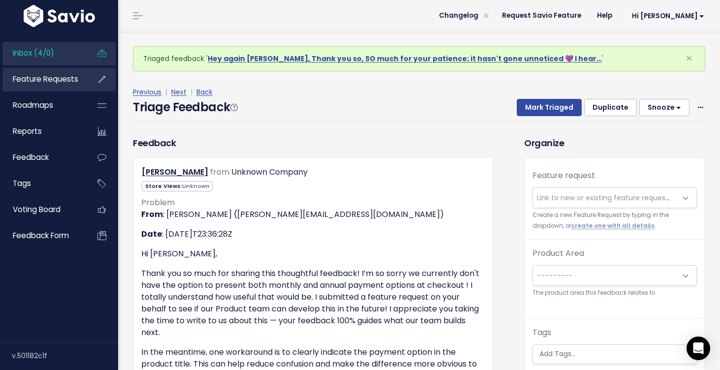
click at [77, 88] on link "Feature Requests" at bounding box center [41, 79] width 79 height 23
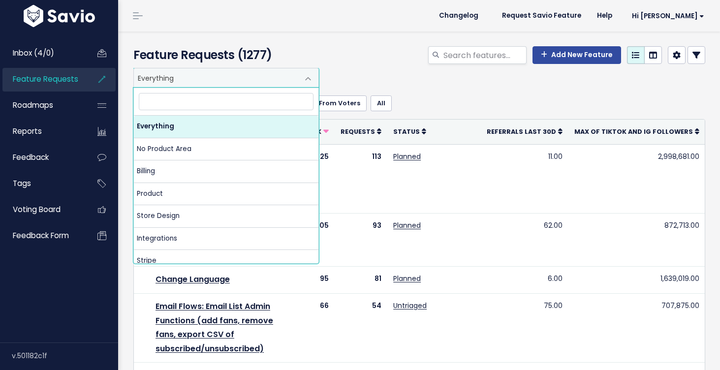
click at [241, 73] on span "Everything" at bounding box center [216, 77] width 165 height 19
type input "ac"
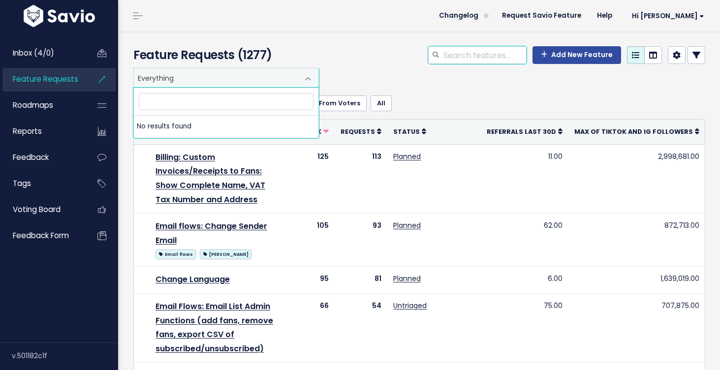
click at [463, 59] on input "search" at bounding box center [485, 55] width 84 height 18
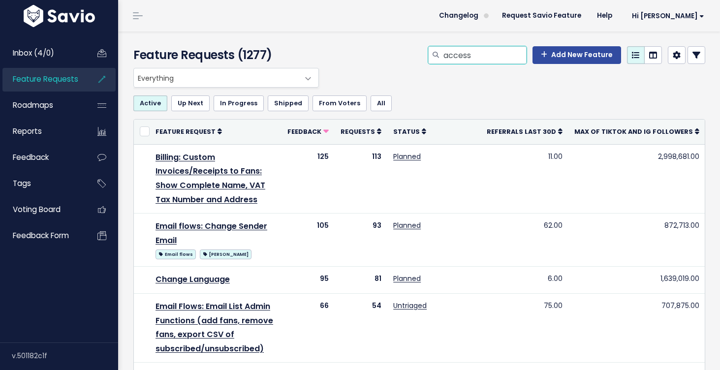
type input "access"
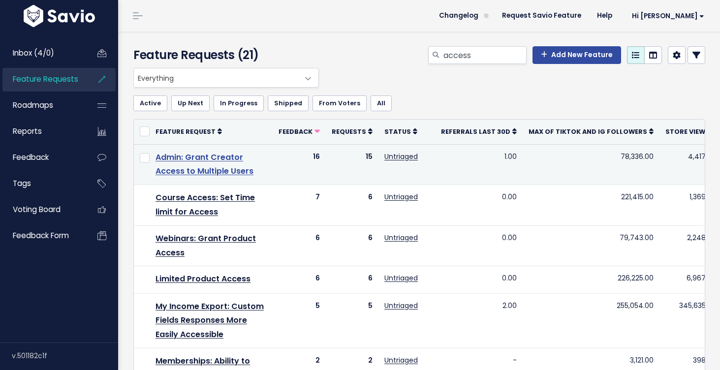
click at [201, 160] on link "Admin: Grant Creator Access to Multiple Users" at bounding box center [205, 165] width 98 height 26
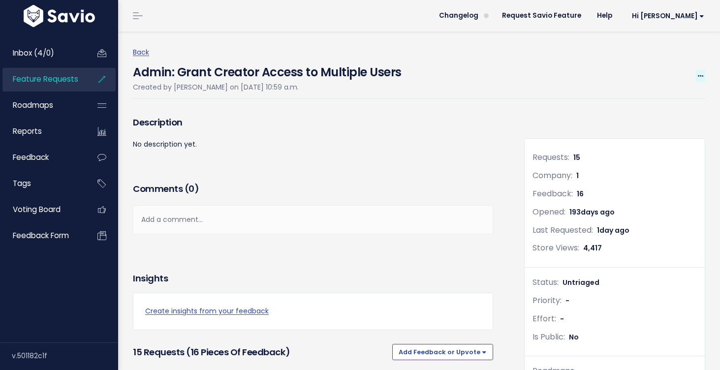
click at [701, 79] on span at bounding box center [700, 76] width 9 height 12
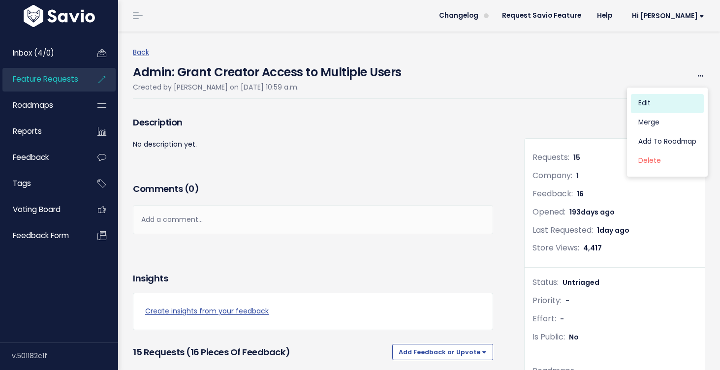
click at [662, 104] on link "Edit" at bounding box center [667, 103] width 73 height 19
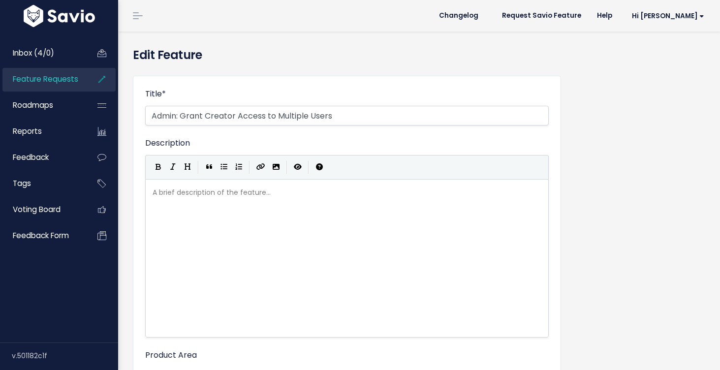
select select
click at [228, 116] on input "Admin: Grant Creator Access to Multiple Users" at bounding box center [347, 116] width 404 height 20
click at [236, 117] on input "Admin: Grant Access to Multiple Users" at bounding box center [347, 116] width 404 height 20
drag, startPoint x: 322, startPoint y: 117, endPoint x: 307, endPoint y: 116, distance: 14.8
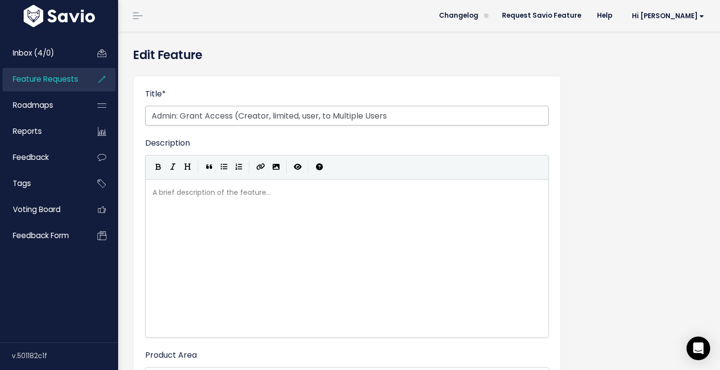
click at [307, 117] on input "Admin: Grant Access (Creator, limited, user, to Multiple Users" at bounding box center [347, 116] width 404 height 20
click at [244, 116] on input "Admin: Grant Access (Creator, limited, collaborate) to Multiple Users" at bounding box center [347, 116] width 404 height 20
click at [264, 115] on input "Admin: Grant Access (creator, limited, collaborate) to Multiple Users" at bounding box center [347, 116] width 404 height 20
click at [329, 117] on input "Admin: Grant Access (creator, limited, collaborate) to Multiple Users" at bounding box center [347, 116] width 404 height 20
click at [359, 119] on input "Admin: Grant Access (creator, limited, collaborate) to Multiple Users" at bounding box center [347, 116] width 404 height 20
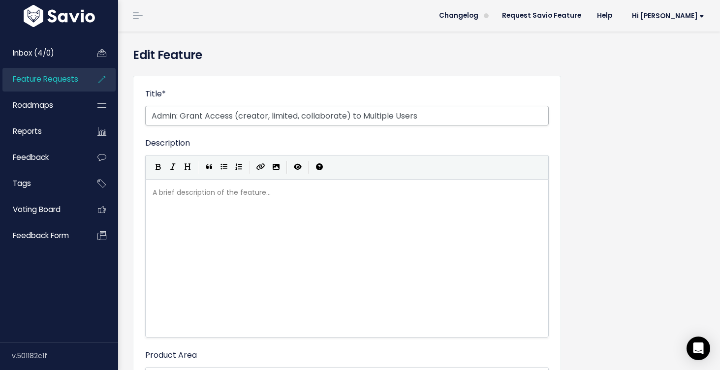
click at [421, 119] on input "Admin: Grant Access (creator, limited, collaborate) to Multiple Users" at bounding box center [347, 116] width 404 height 20
click at [348, 118] on input "Admin: Grant Access (creator, limited, collaborate) to Multiple Users" at bounding box center [347, 116] width 404 height 20
click at [449, 117] on input "Admin: Grant Access (creator, limited, collaborative) to Multiple Users" at bounding box center [347, 116] width 404 height 20
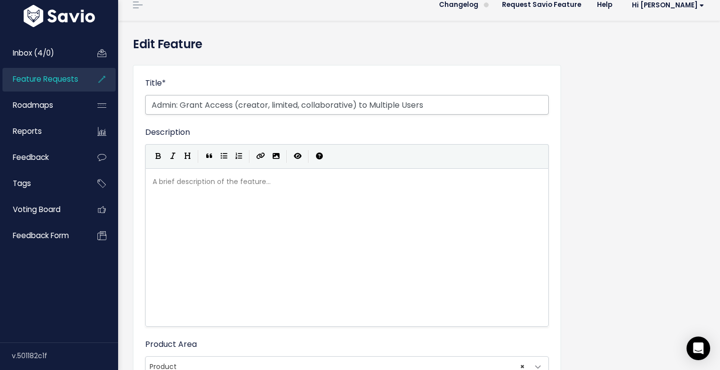
scroll to position [12, 0]
drag, startPoint x: 434, startPoint y: 104, endPoint x: 357, endPoint y: 104, distance: 76.3
click at [357, 104] on input "Admin: Grant Access (creator, limited, collaborative) to Multiple Users" at bounding box center [347, 104] width 404 height 20
click at [433, 106] on input "Admin: Grant Access (creator, limited, collaborative) to Multiple Users" at bounding box center [347, 104] width 404 height 20
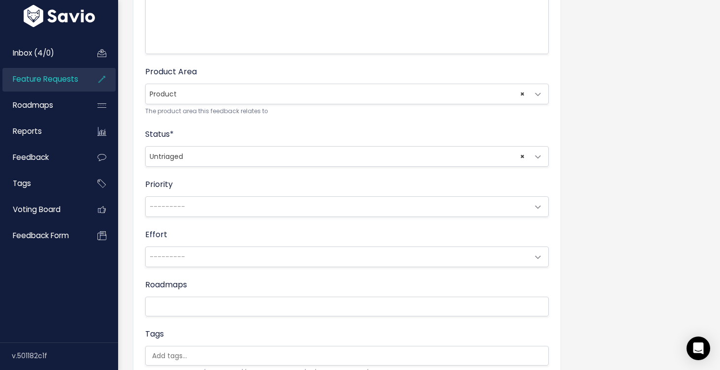
scroll to position [410, 0]
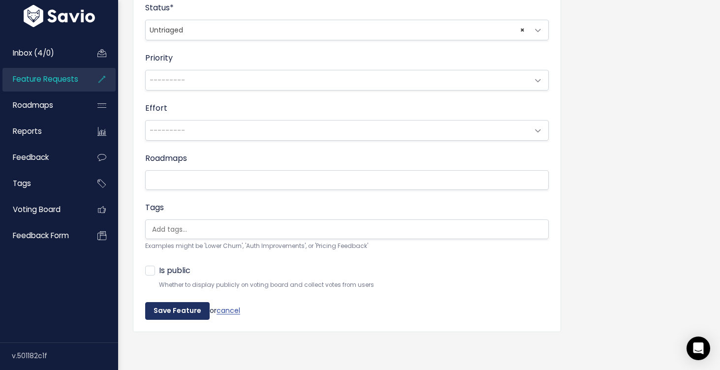
type input "Admin: Grant Access (creator, limited, collaborative) to Multiple Users"
click at [192, 318] on input "Save Feature" at bounding box center [177, 311] width 65 height 18
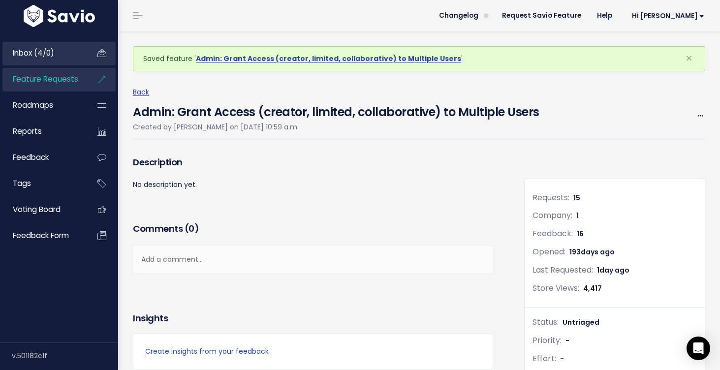
click at [71, 60] on link "Inbox (4/0)" at bounding box center [41, 53] width 79 height 23
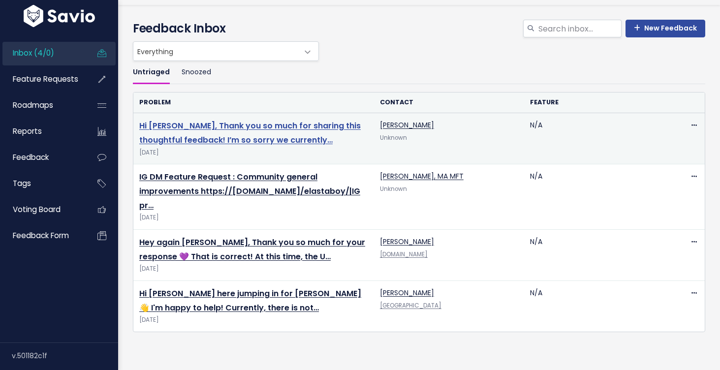
scroll to position [27, 0]
click at [251, 142] on link "Hi [PERSON_NAME], Thank you so much for sharing this thoughtful feedback! I’m s…" at bounding box center [250, 133] width 222 height 26
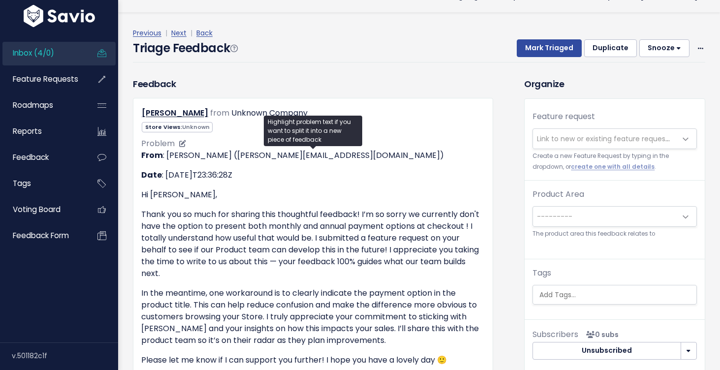
scroll to position [20, 0]
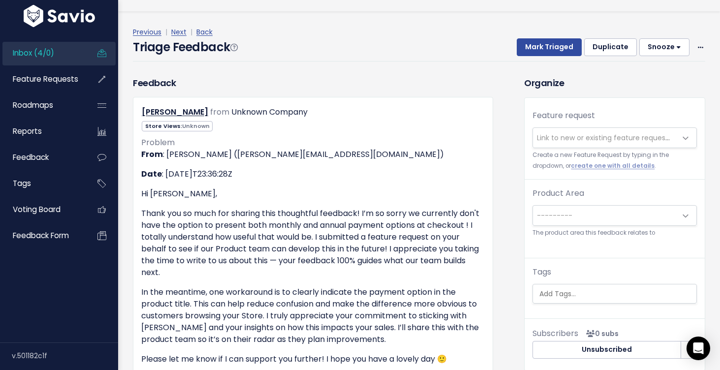
click at [599, 143] on span "Link to new or existing feature request..." at bounding box center [605, 138] width 144 height 20
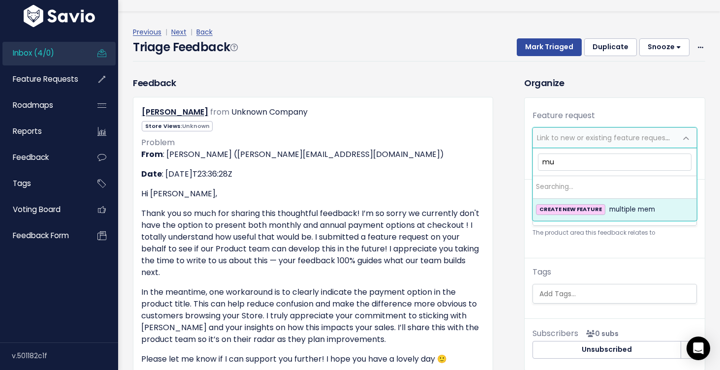
type input "m"
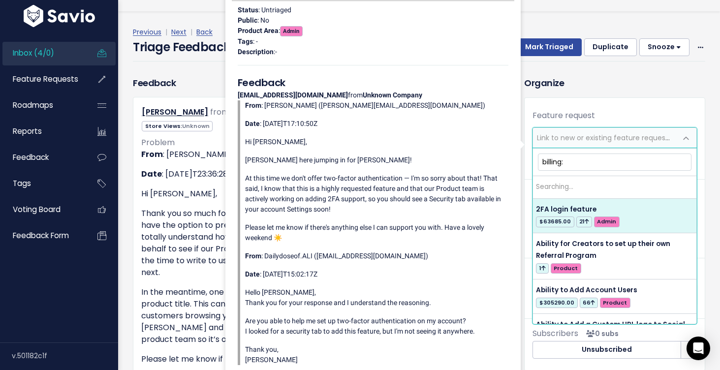
type input "billing:"
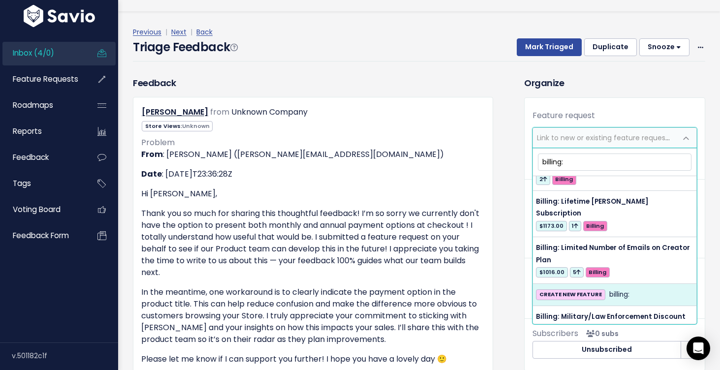
scroll to position [743, 0]
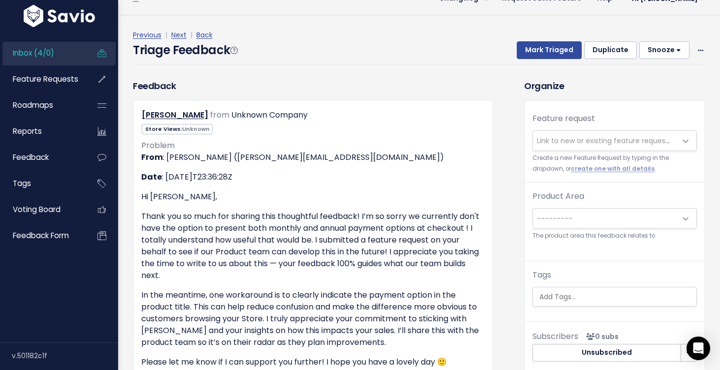
click at [630, 137] on span "Link to new or existing feature request..." at bounding box center [605, 141] width 136 height 10
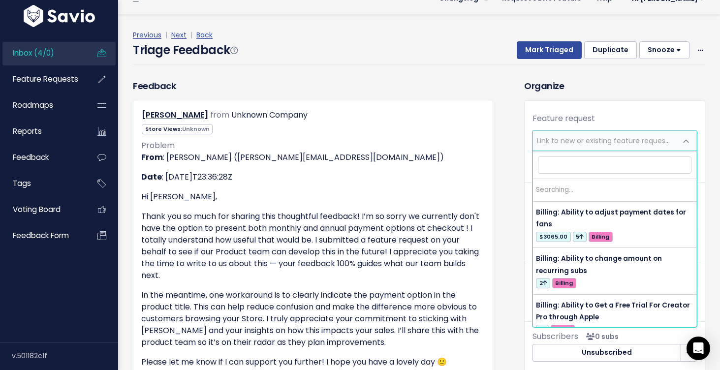
scroll to position [0, 0]
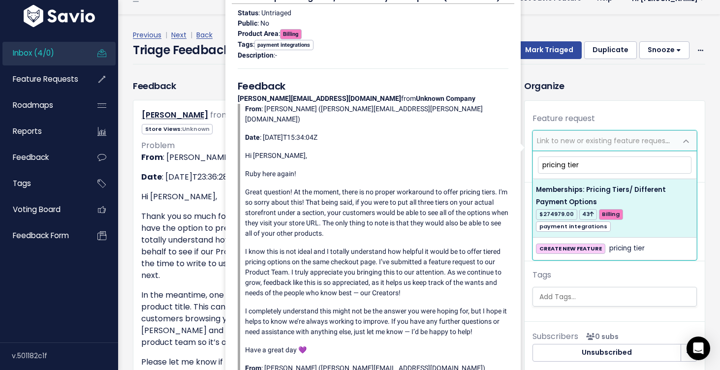
type input "pricing tier"
select select "28811"
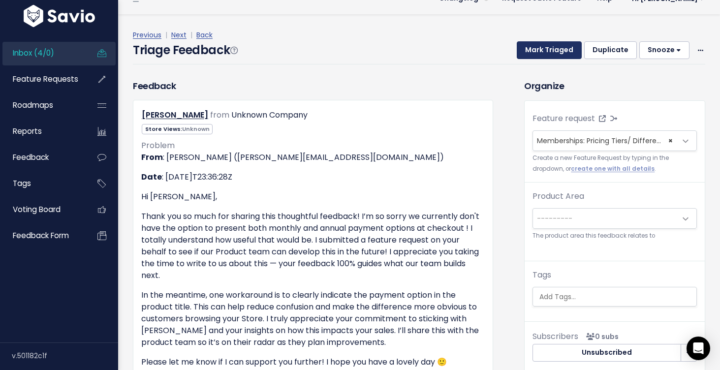
click at [557, 53] on button "Mark Triaged" at bounding box center [549, 50] width 65 height 18
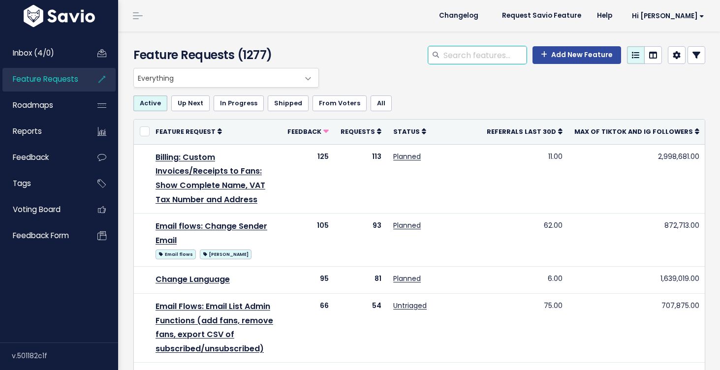
click at [503, 55] on input "search" at bounding box center [485, 55] width 84 height 18
type input "b"
type input "subscription"
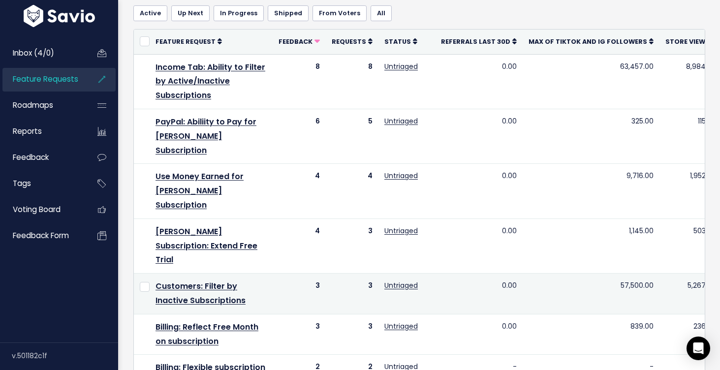
scroll to position [94, 0]
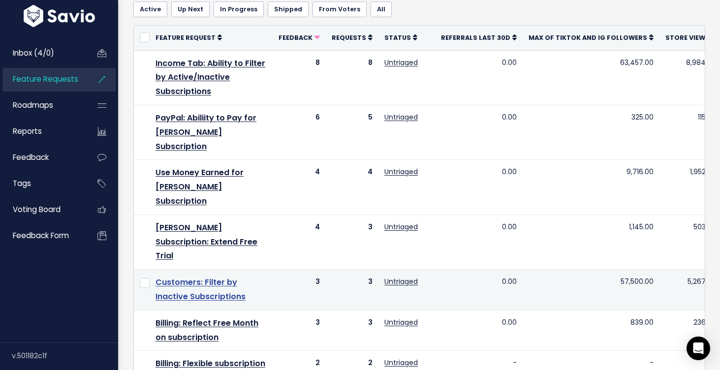
click at [232, 277] on link "Customers: Filter by Inactive Subscriptions" at bounding box center [201, 290] width 90 height 26
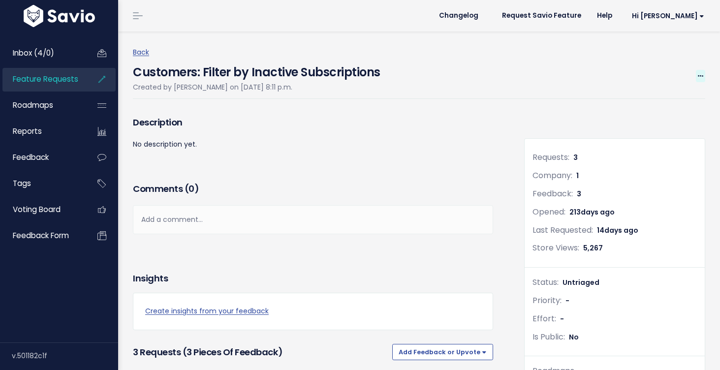
click at [703, 75] on icon at bounding box center [700, 76] width 5 height 6
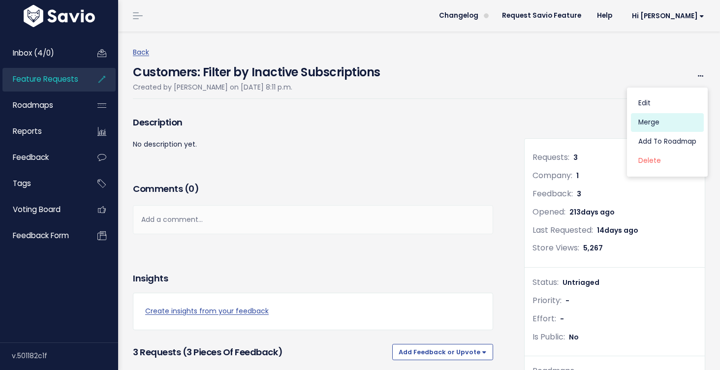
click at [666, 119] on link "Merge" at bounding box center [667, 122] width 73 height 19
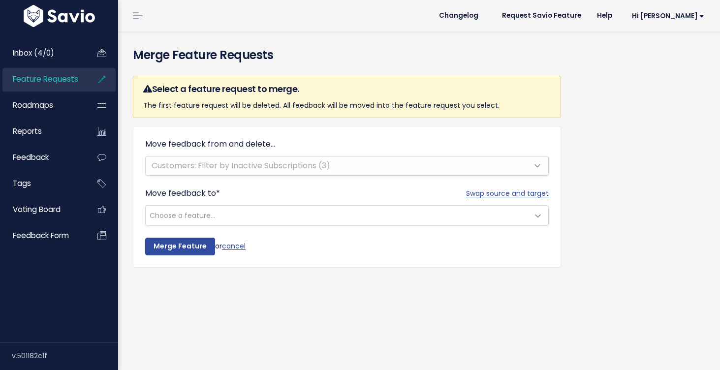
click at [316, 212] on span "Choose a feature..." at bounding box center [337, 216] width 383 height 20
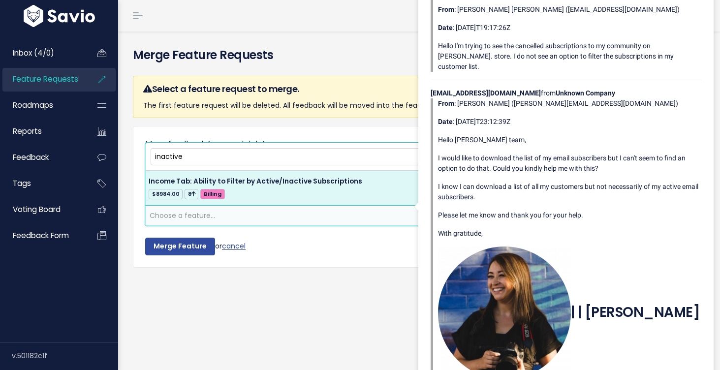
type input "inactive"
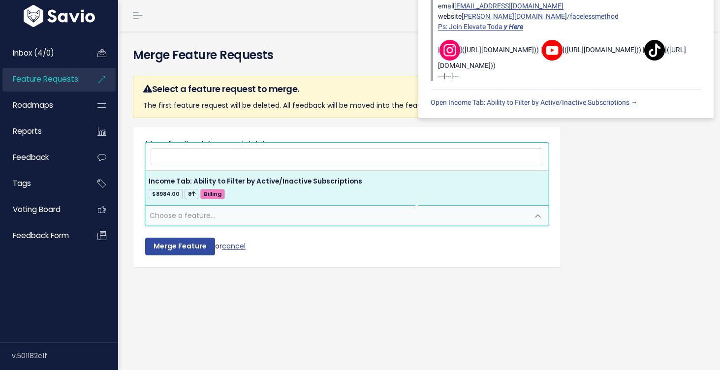
select select "37895"
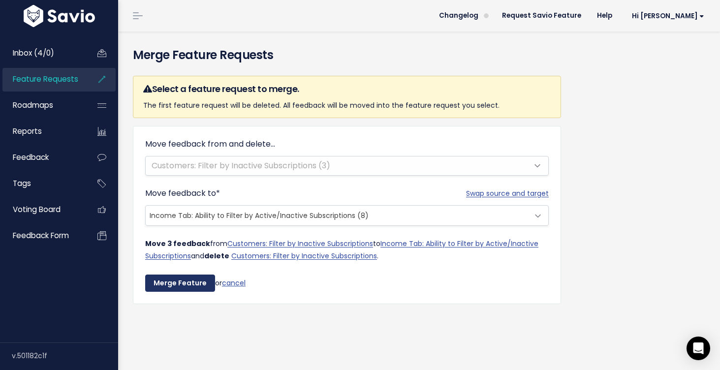
click at [177, 279] on input "Merge Feature" at bounding box center [180, 284] width 70 height 18
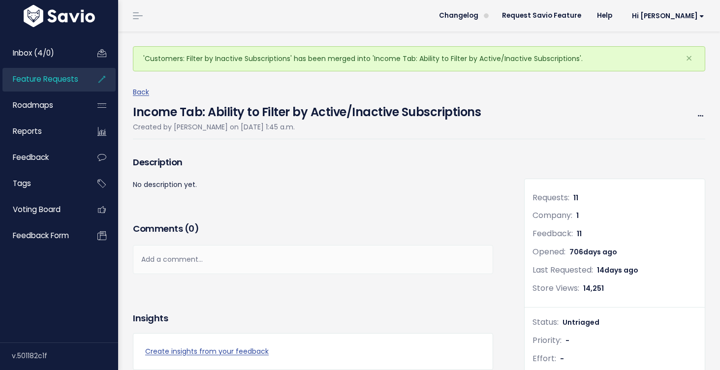
click at [706, 113] on div "Back Income Tab: Ability to Filter by Active/Inactive Subscriptions Created by …" at bounding box center [423, 112] width 580 height 53
click at [700, 113] on icon at bounding box center [700, 116] width 5 height 6
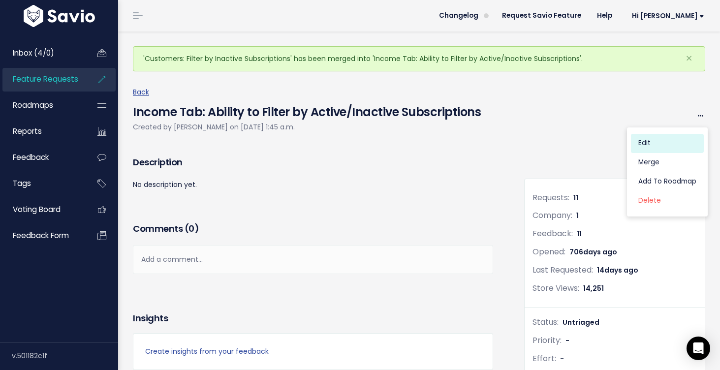
click at [669, 141] on link "Edit" at bounding box center [667, 143] width 73 height 19
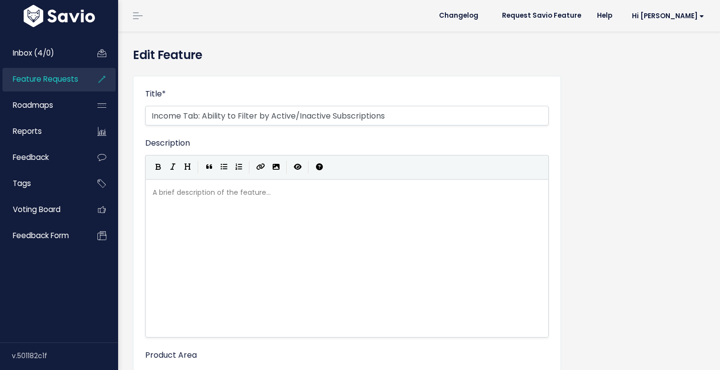
select select
click at [182, 119] on input "Income Tab: Ability to Filter by Active/Inactive Subscriptions" at bounding box center [347, 116] width 404 height 20
drag, startPoint x: 319, startPoint y: 114, endPoint x: 378, endPoint y: 110, distance: 59.2
click at [378, 110] on input "Income & Customer Tab: Ability to Filter by Active/Inactive Subscriptions" at bounding box center [347, 116] width 404 height 20
click at [402, 116] on input "Income & Customer Tab: Ability to Filter by Subscriptions" at bounding box center [347, 116] width 404 height 20
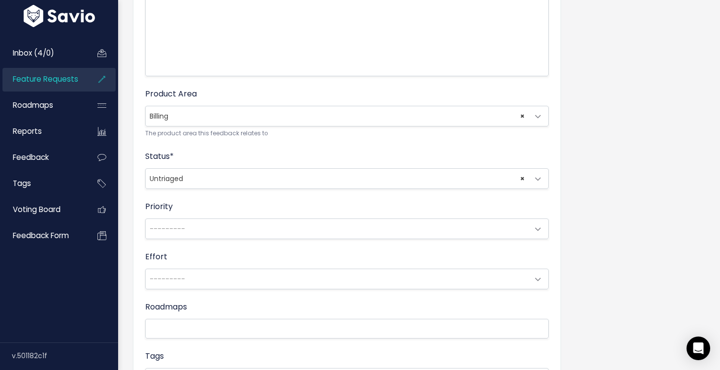
scroll to position [404, 0]
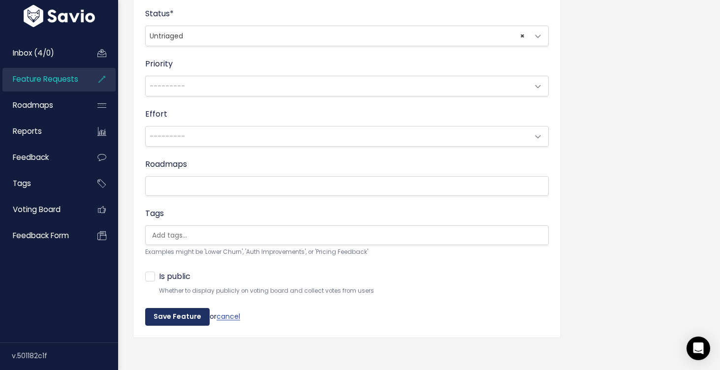
type input "Income & Customer Tab: Ability to Filter by Subscription Status"
click at [180, 316] on input "Save Feature" at bounding box center [177, 317] width 65 height 18
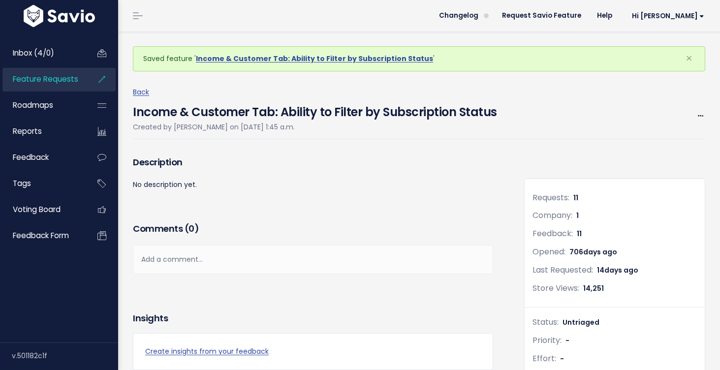
click at [61, 80] on span "Feature Requests" at bounding box center [45, 79] width 65 height 10
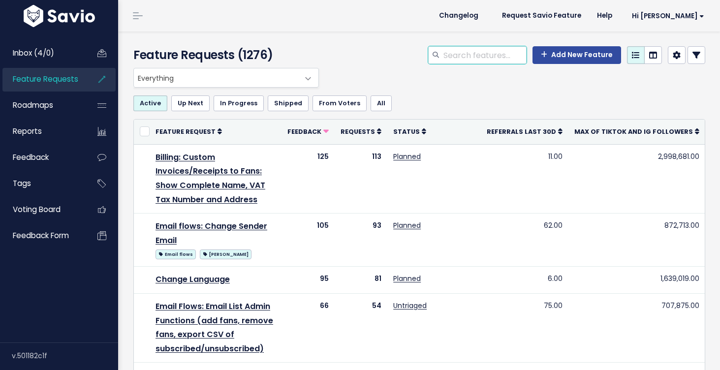
click at [508, 56] on input "search" at bounding box center [485, 55] width 84 height 18
type input "subscription"
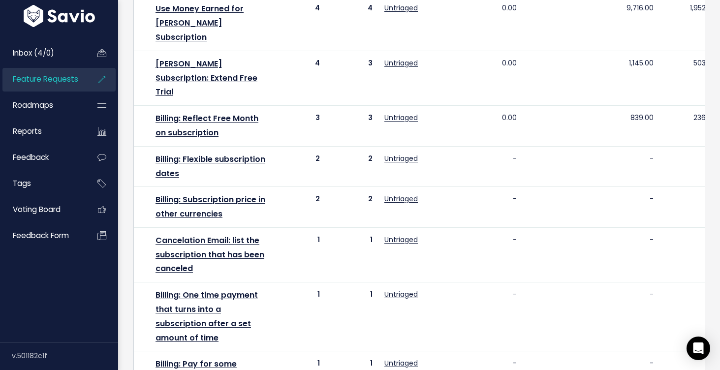
scroll to position [257, 0]
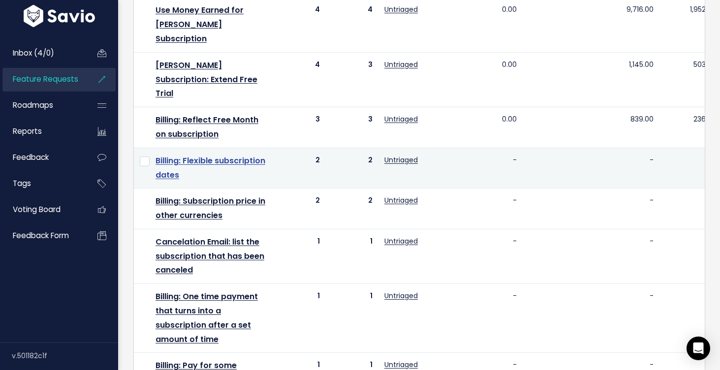
click at [239, 155] on link "Billing: Flexible subscription dates" at bounding box center [211, 168] width 110 height 26
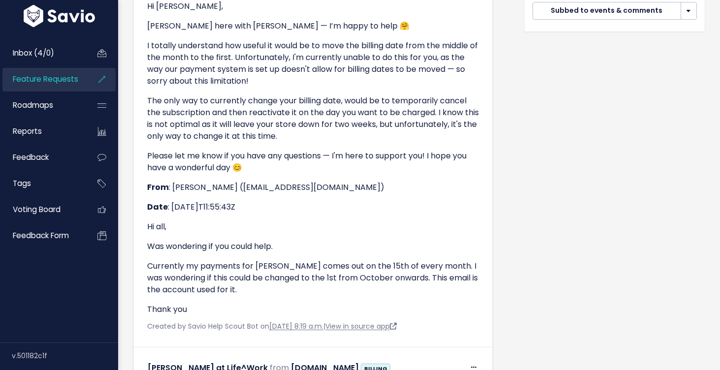
scroll to position [433, 0]
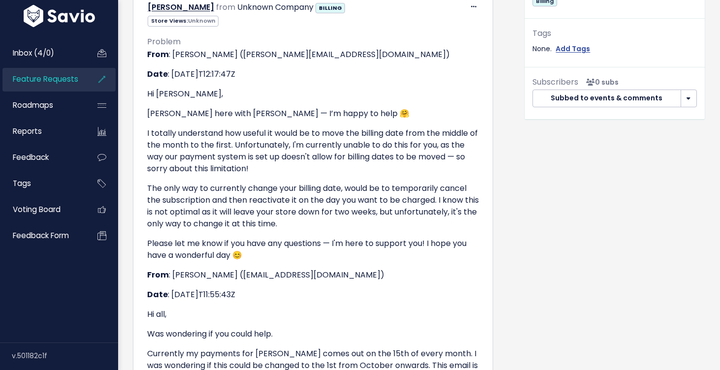
click at [90, 82] on li "Feature Requests" at bounding box center [58, 80] width 113 height 24
click at [85, 81] on li "Feature Requests" at bounding box center [58, 80] width 113 height 24
click at [71, 84] on span "Feature Requests" at bounding box center [45, 79] width 65 height 10
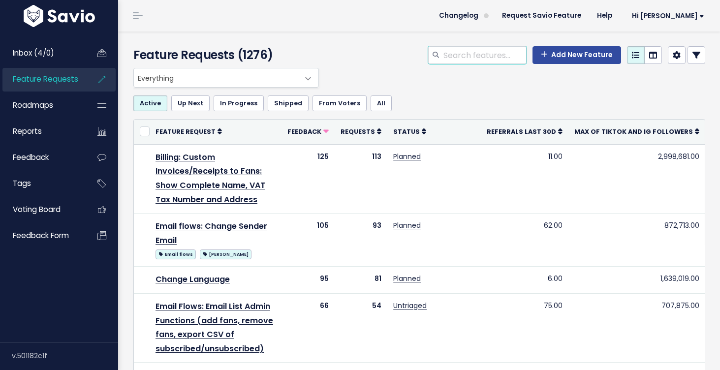
click at [464, 52] on input "search" at bounding box center [485, 55] width 84 height 18
type input "c"
type input "membership"
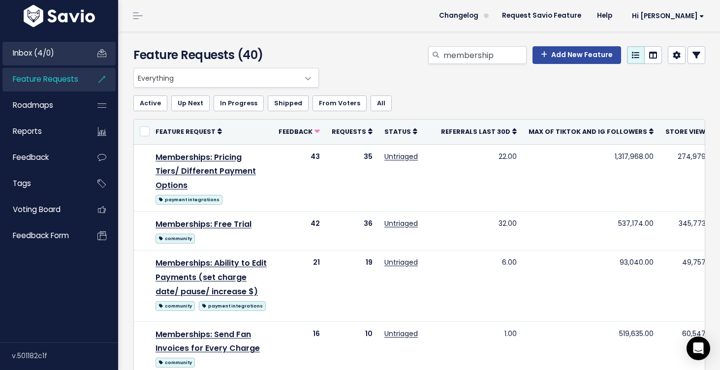
click at [72, 55] on link "Inbox (4/0)" at bounding box center [41, 53] width 79 height 23
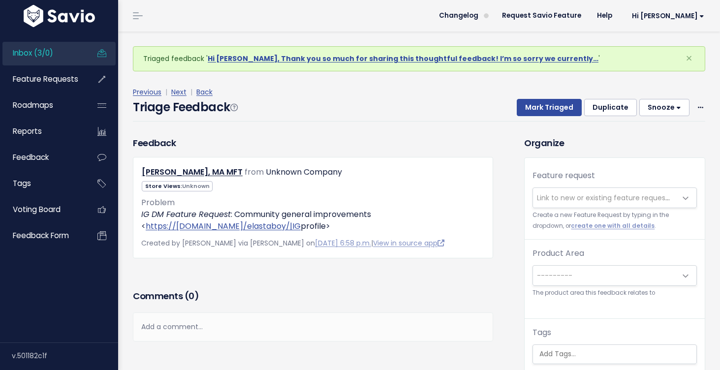
click at [46, 56] on span "Inbox (3/0)" at bounding box center [33, 53] width 40 height 10
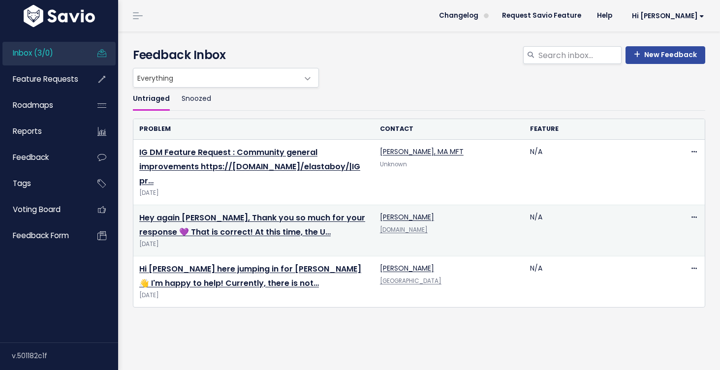
click at [257, 225] on td "Hey again Scott, Thank you so much for your response 💜 That is correct! At this…" at bounding box center [253, 230] width 241 height 51
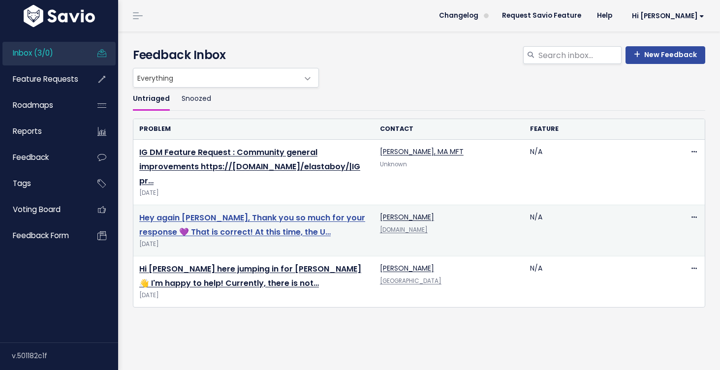
click at [254, 235] on link "Hey again Scott, Thank you so much for your response 💜 That is correct! At this…" at bounding box center [252, 225] width 226 height 26
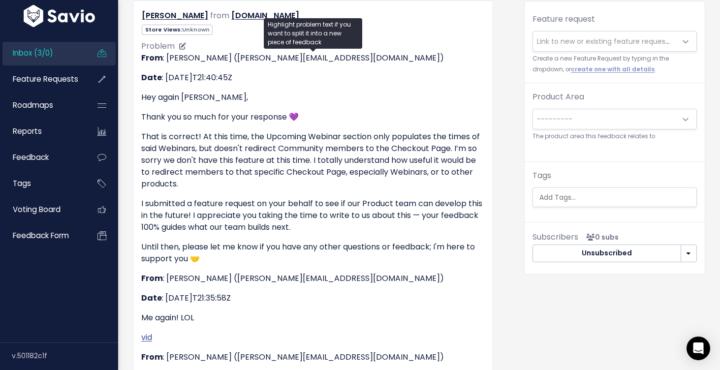
scroll to position [128, 0]
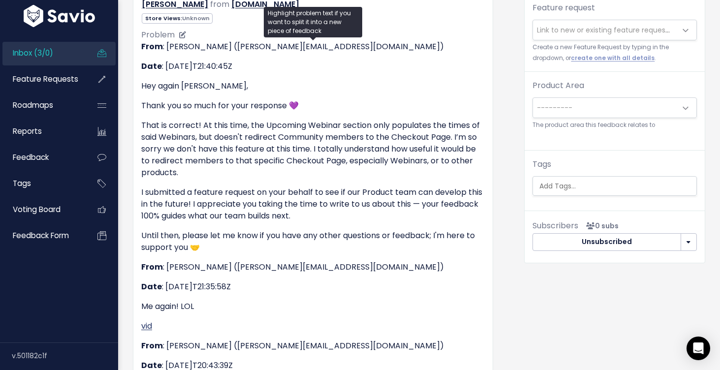
click at [145, 326] on link "vid" at bounding box center [146, 326] width 11 height 11
